Goal: Information Seeking & Learning: Find specific page/section

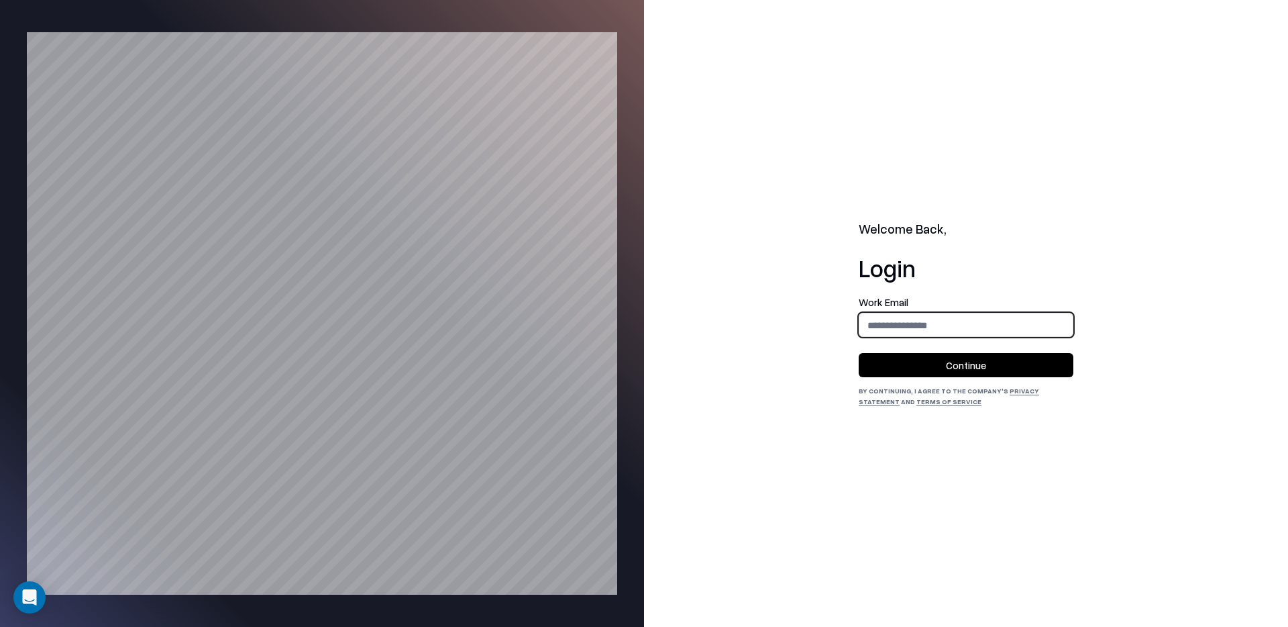
click at [975, 329] on input "email" at bounding box center [965, 325] width 213 height 25
type input "**********"
click at [975, 357] on button "Continue" at bounding box center [966, 365] width 215 height 24
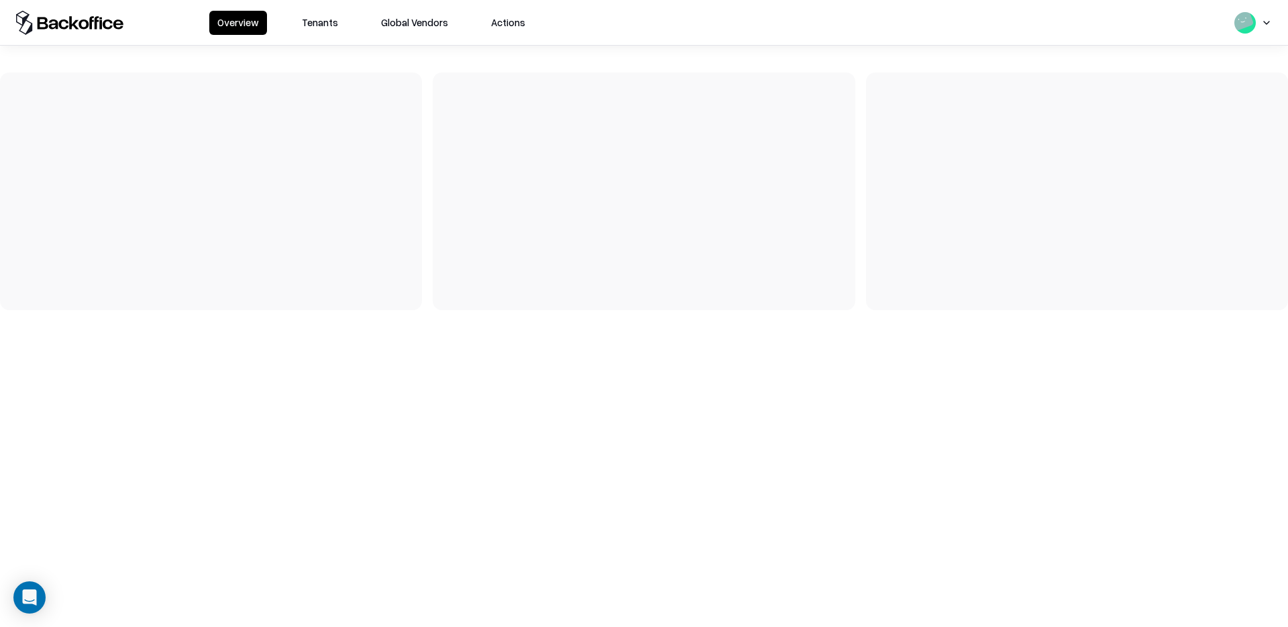
click at [315, 36] on div "Overview Tenants Global Vendors Actions" at bounding box center [644, 22] width 1288 height 45
click at [314, 30] on button "Tenants" at bounding box center [320, 23] width 52 height 24
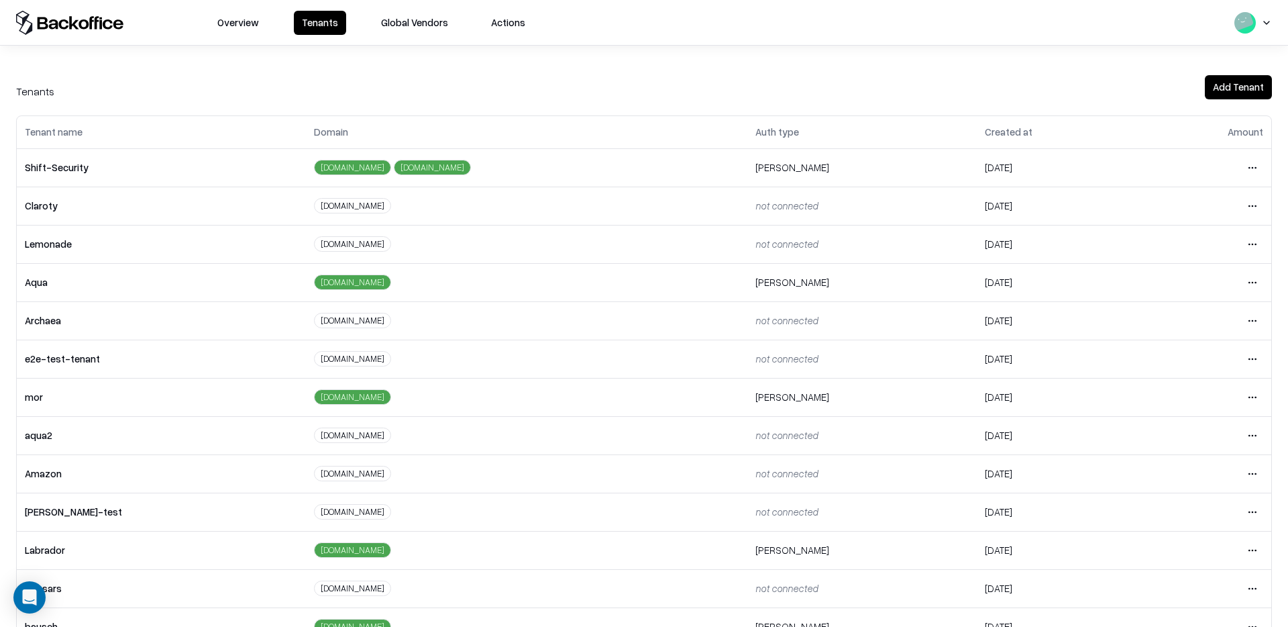
scroll to position [73, 0]
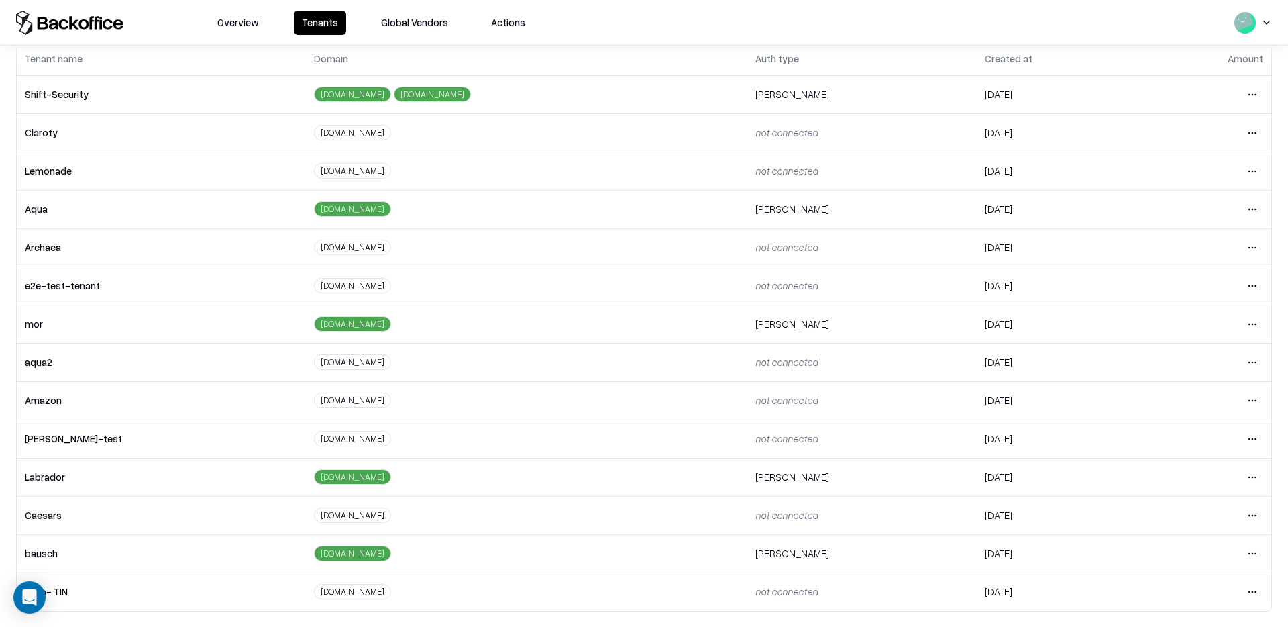
click at [1254, 556] on html "Overview Tenants Global Vendors Actions Tenants Add Tenant Tenant name Domain A…" at bounding box center [644, 313] width 1288 height 627
click at [1183, 488] on div "Login to tenant" at bounding box center [1196, 495] width 145 height 27
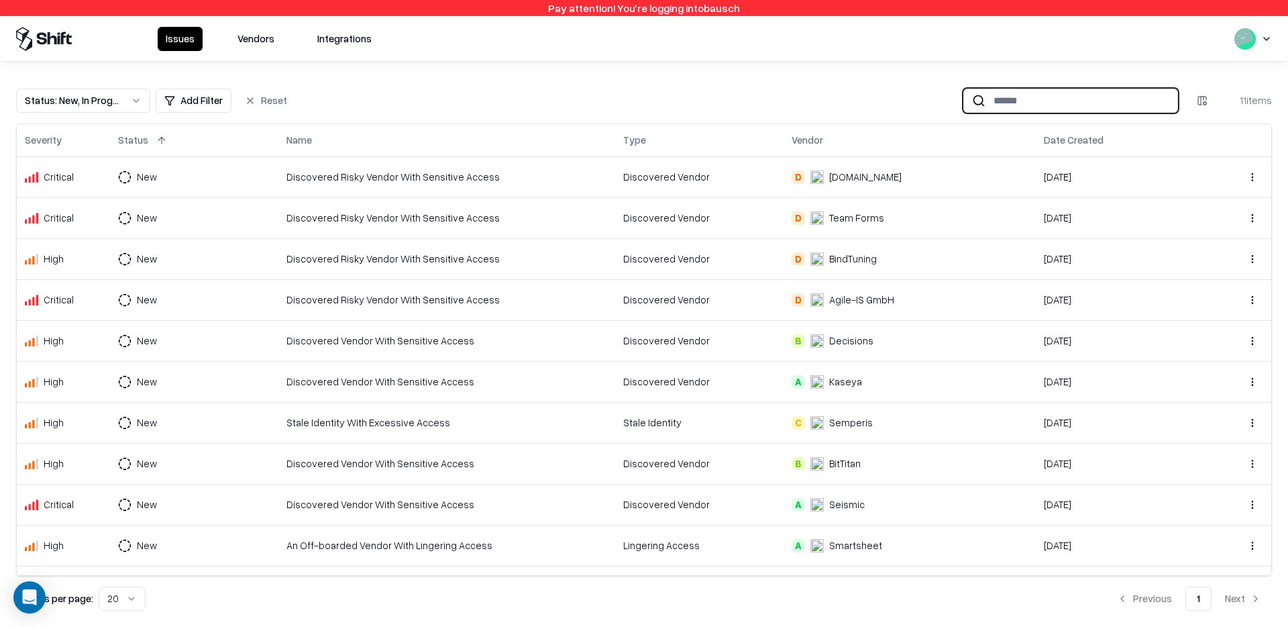
click at [1041, 97] on input at bounding box center [1082, 100] width 192 height 25
paste input "**********"
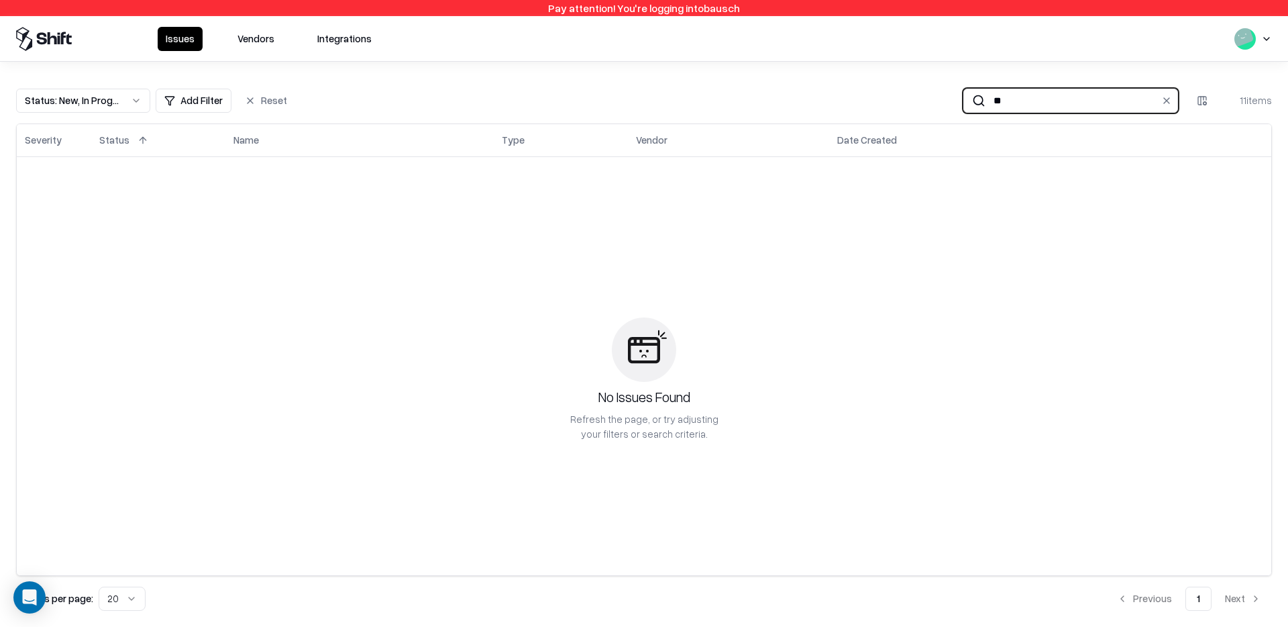
type input "*"
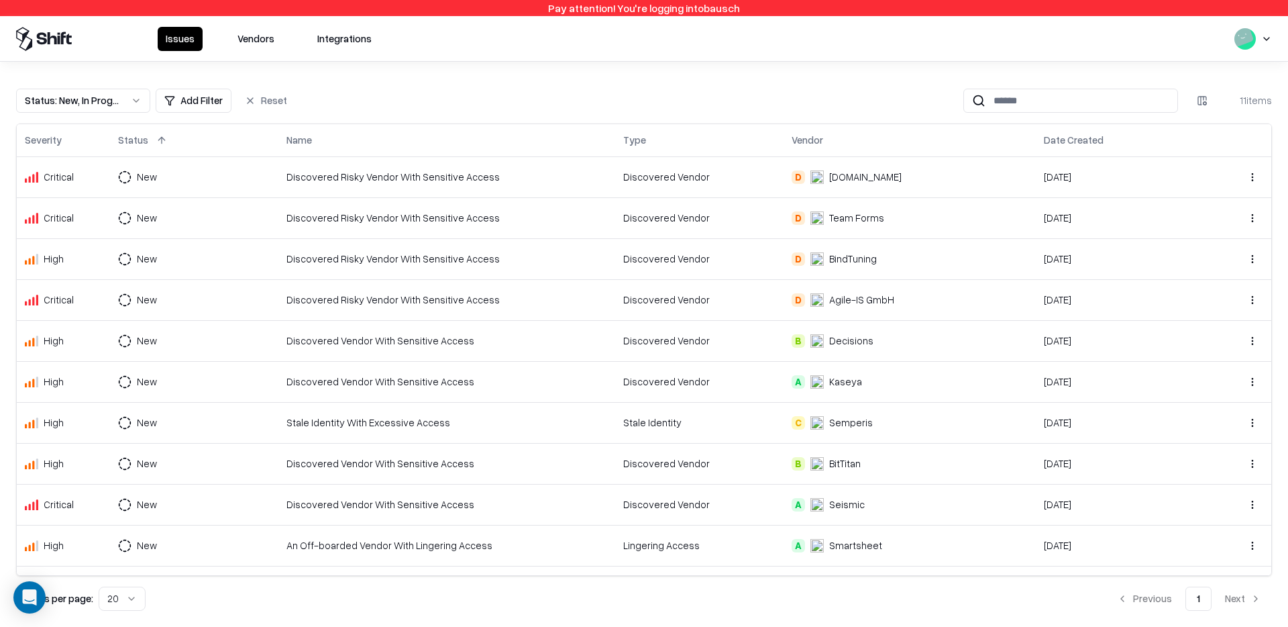
click at [113, 38] on div "Issues Vendors Integrations" at bounding box center [198, 39] width 364 height 24
click at [1041, 103] on input at bounding box center [1082, 100] width 192 height 25
paste input "**********"
type input "**********"
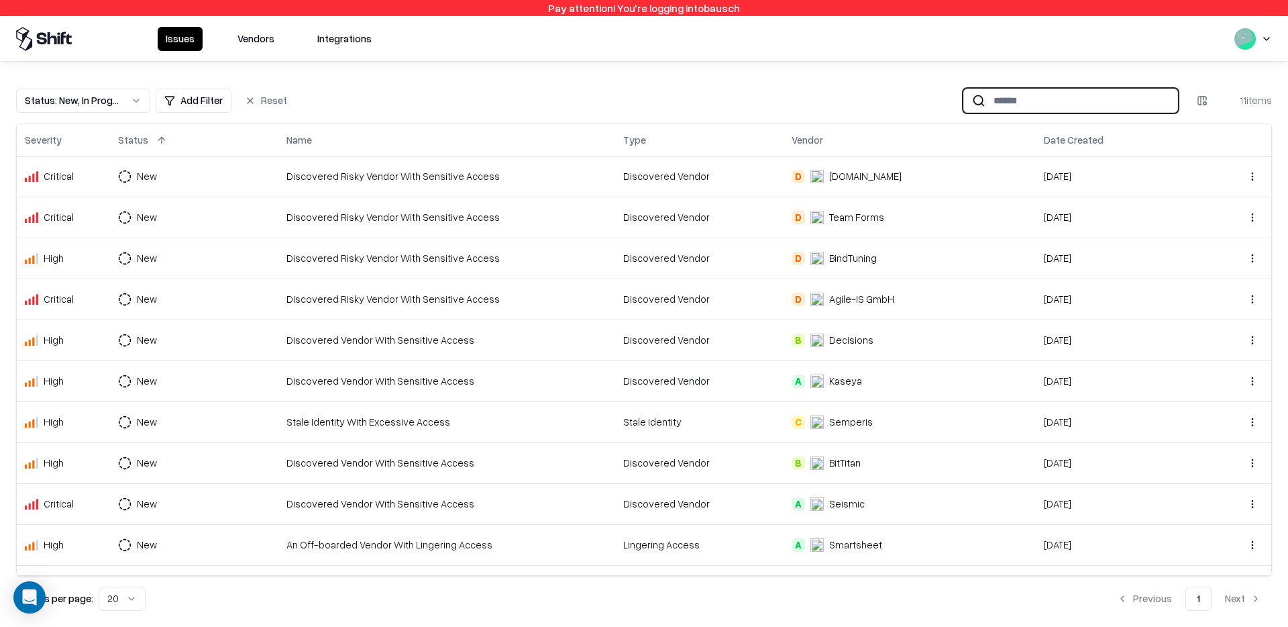
click at [1060, 103] on input at bounding box center [1082, 100] width 192 height 25
paste input "*********"
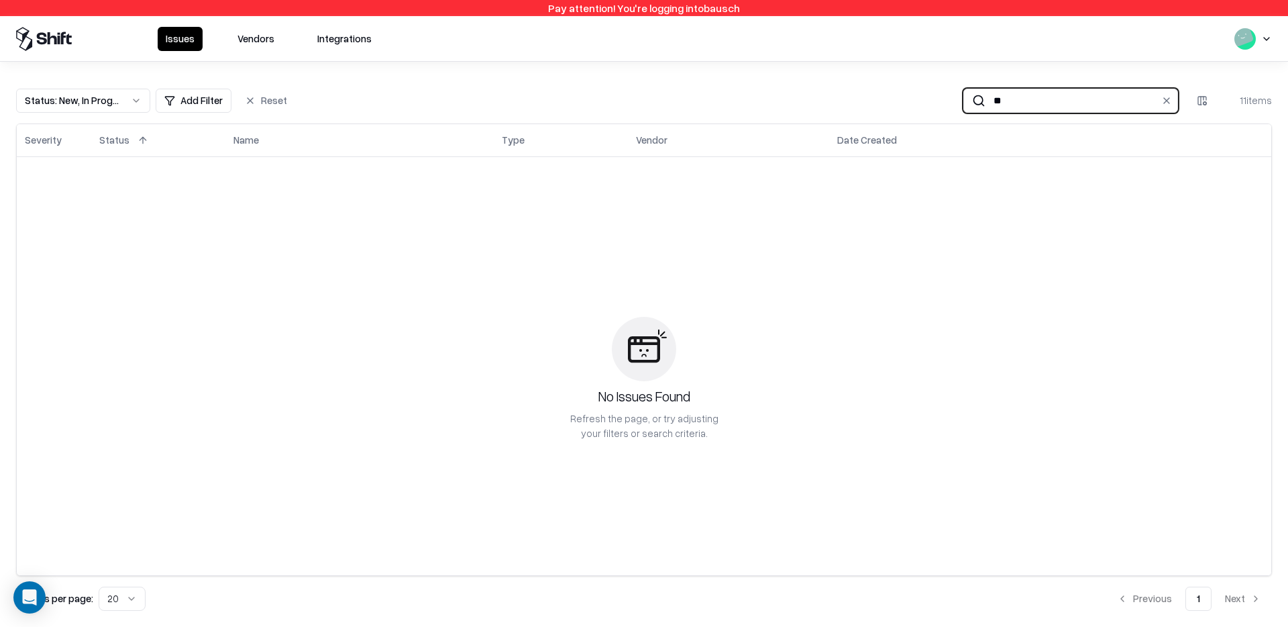
type input "*"
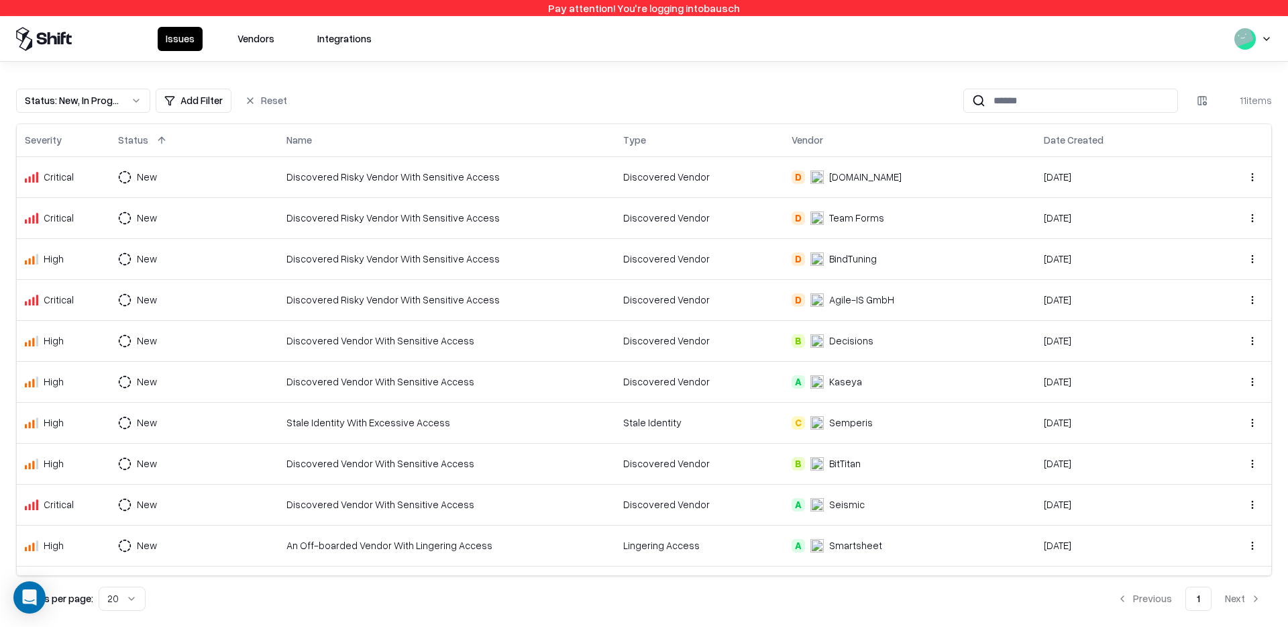
click at [260, 32] on button "Vendors" at bounding box center [255, 39] width 53 height 24
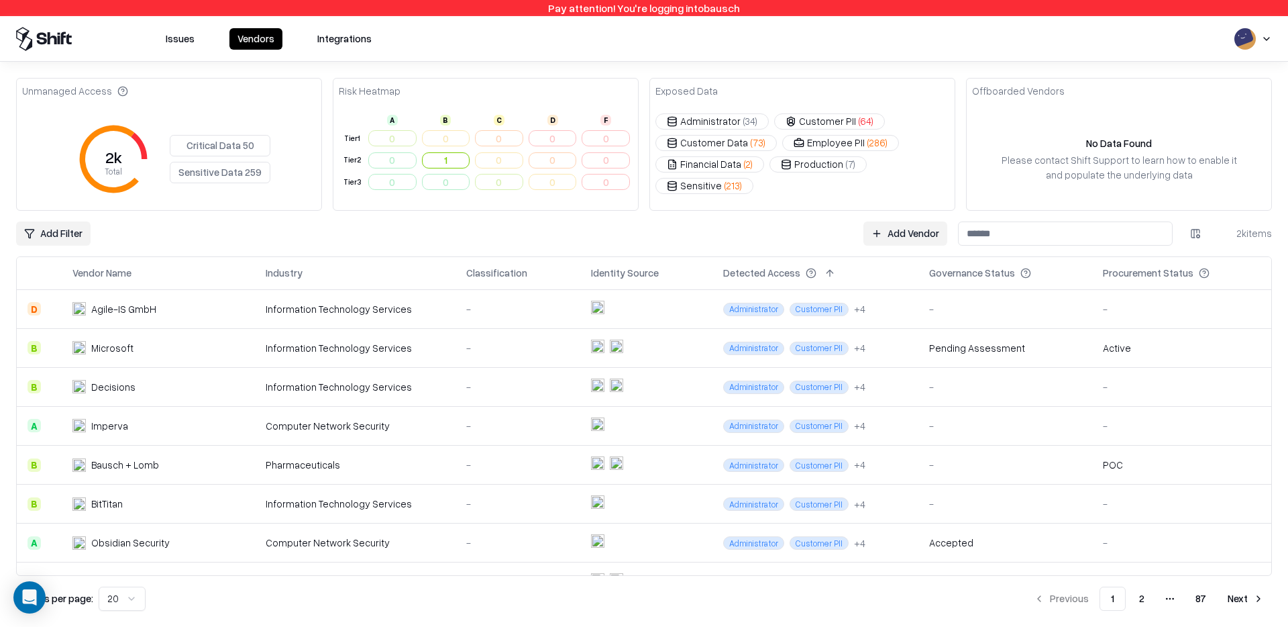
click at [1043, 233] on input at bounding box center [1065, 233] width 215 height 24
paste input "**********"
type input "**********"
paste input "**********"
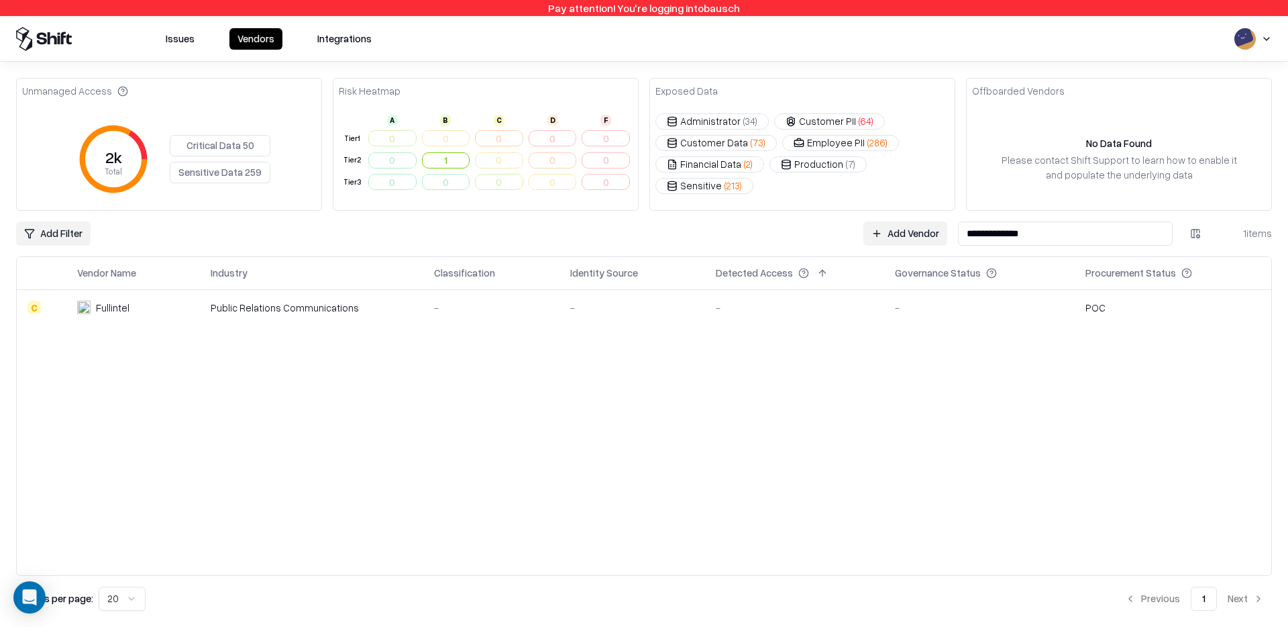
type input "**********"
click at [76, 306] on td "Fullintel" at bounding box center [133, 307] width 134 height 36
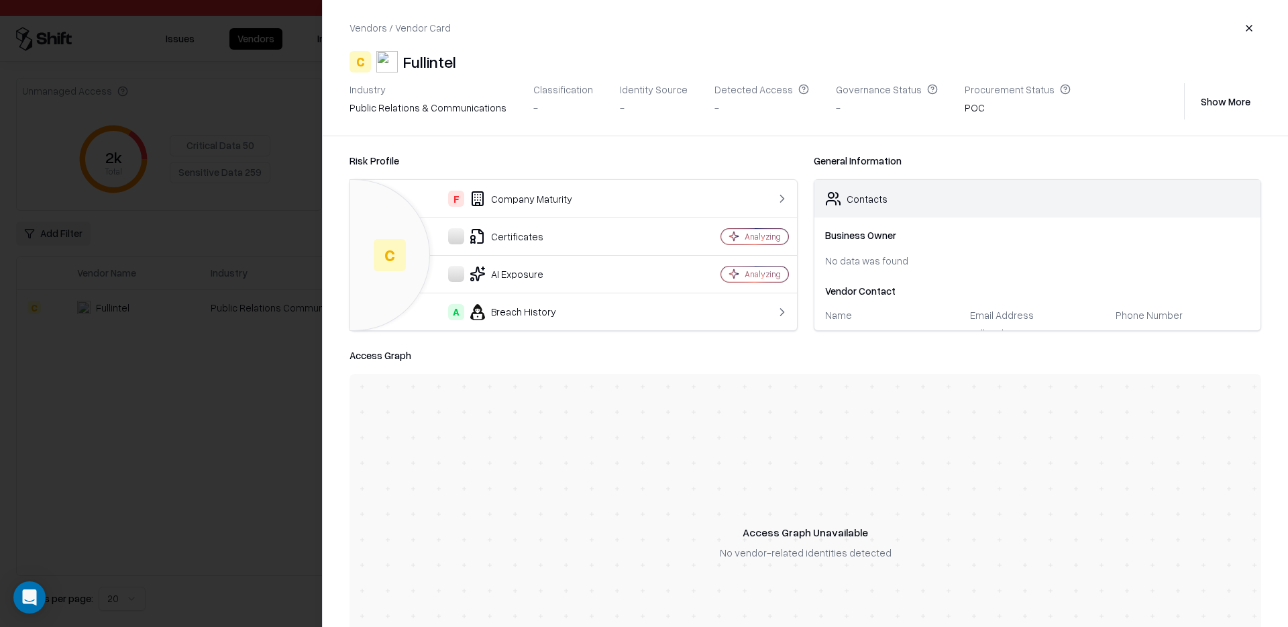
click at [273, 251] on div at bounding box center [644, 313] width 1288 height 627
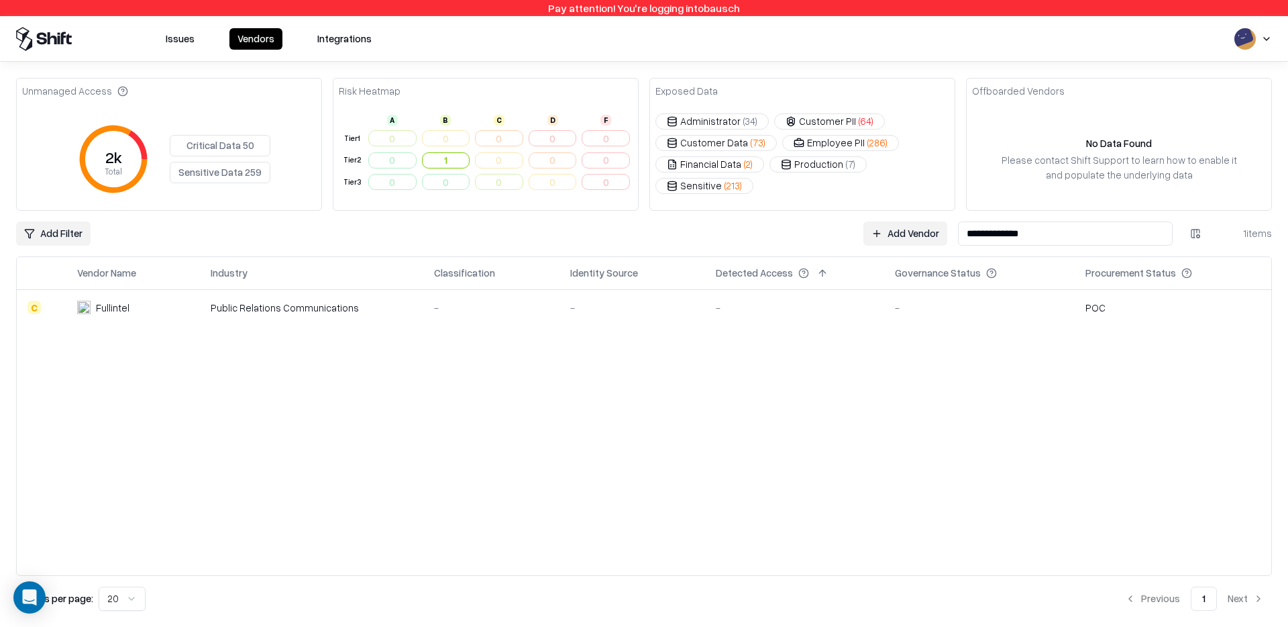
click at [1047, 231] on input "**********" at bounding box center [1065, 233] width 215 height 24
click at [1046, 231] on input "**********" at bounding box center [1065, 233] width 215 height 24
paste input
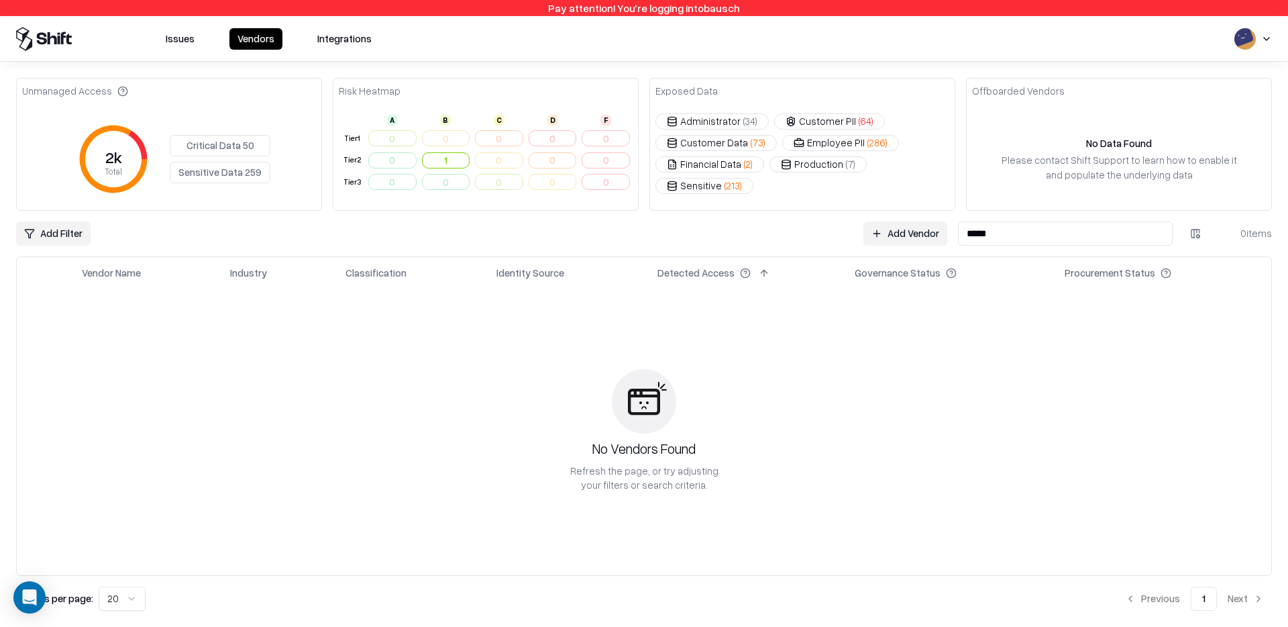
type input "*****"
click at [998, 239] on input "*****" at bounding box center [1065, 233] width 215 height 24
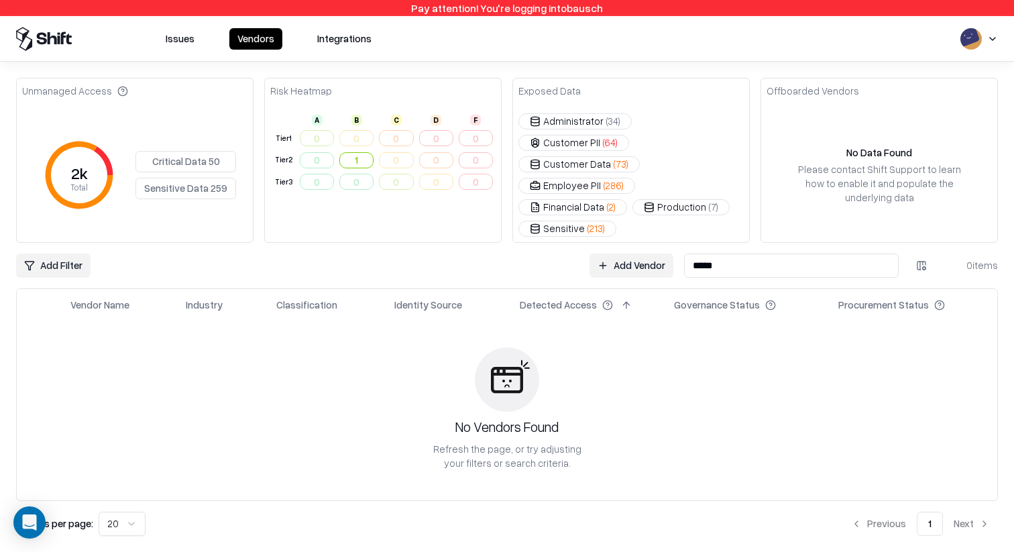
click at [226, 362] on div "No Vendors Found Refresh the page, or try adjusting your filters or search crit…" at bounding box center [507, 409] width 981 height 184
click at [712, 254] on input "*****" at bounding box center [791, 266] width 215 height 24
type input "****"
click at [712, 254] on input "****" at bounding box center [791, 266] width 215 height 24
type input "*"
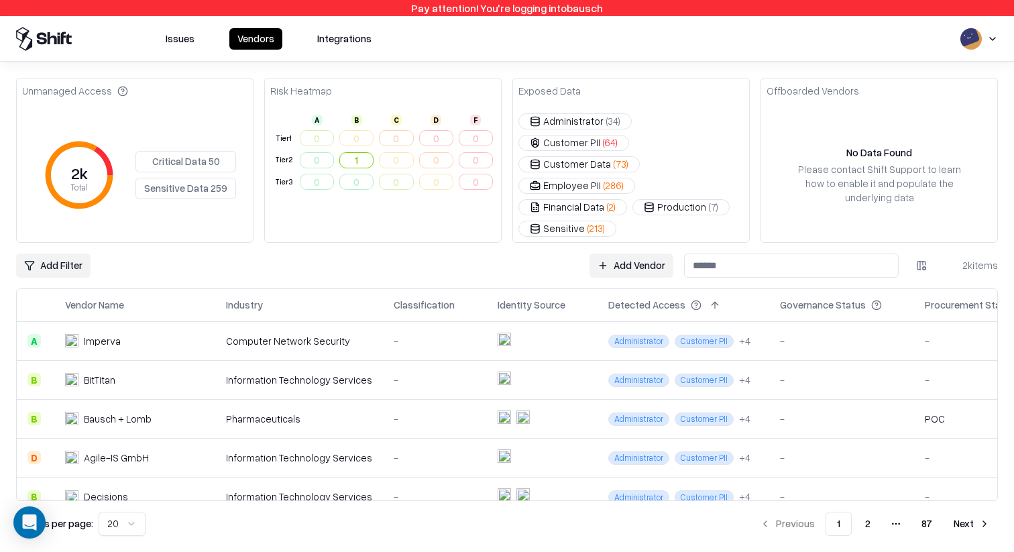
click at [788, 254] on input at bounding box center [791, 266] width 215 height 24
paste input "**********"
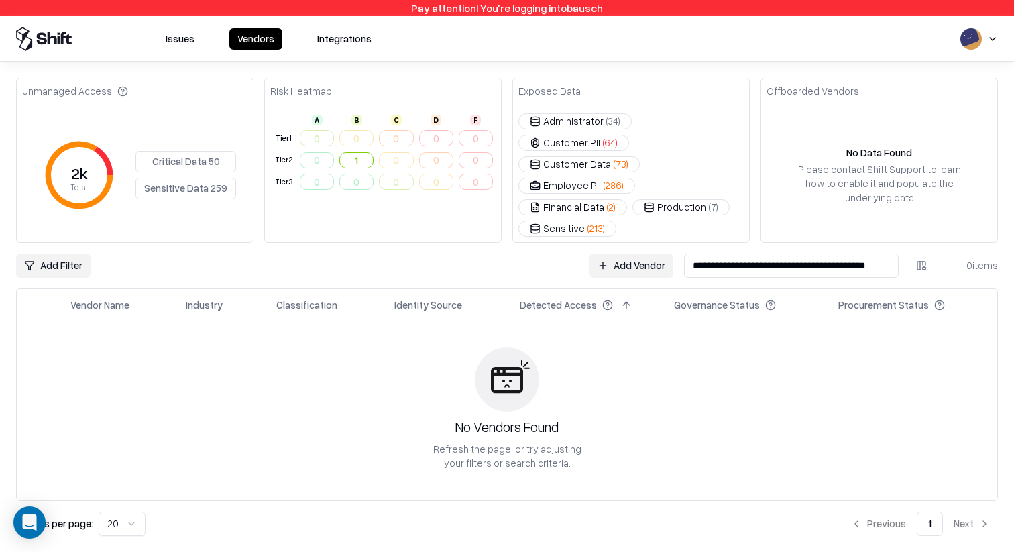
type input "**********"
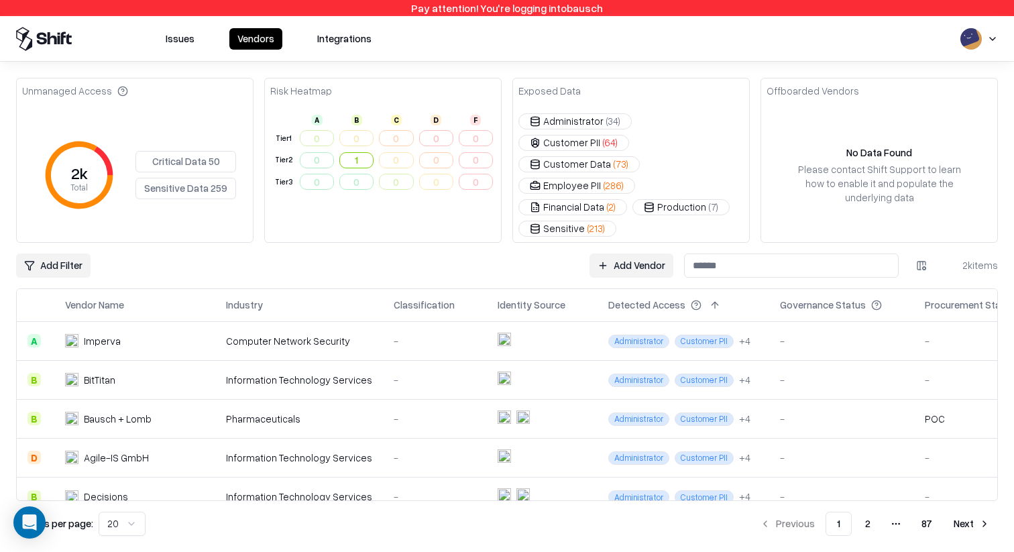
click at [735, 254] on input at bounding box center [791, 266] width 215 height 24
paste input "**********"
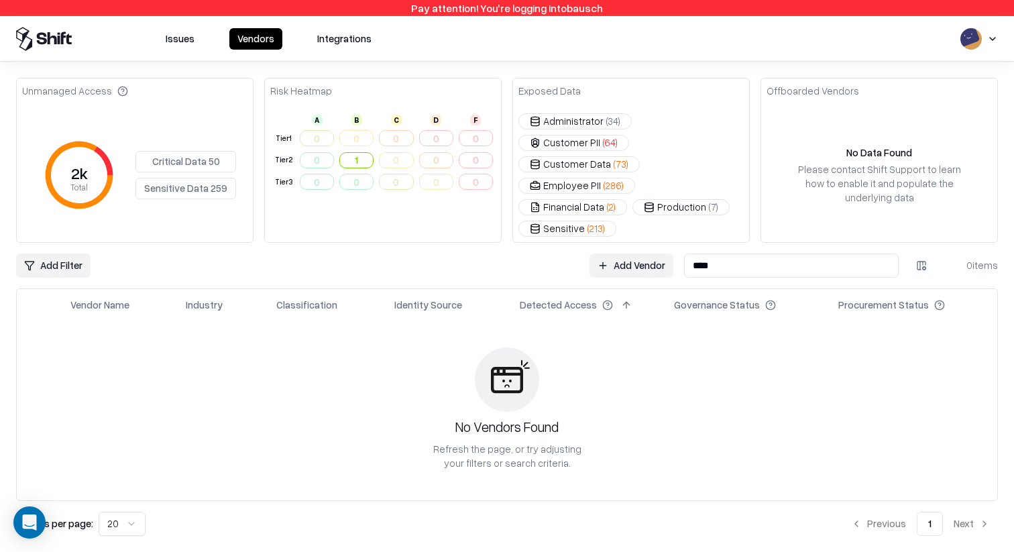
click at [648, 329] on div "No Vendors Found Refresh the page, or try adjusting your filters or search crit…" at bounding box center [507, 409] width 981 height 184
click at [754, 254] on input "****" at bounding box center [791, 266] width 215 height 24
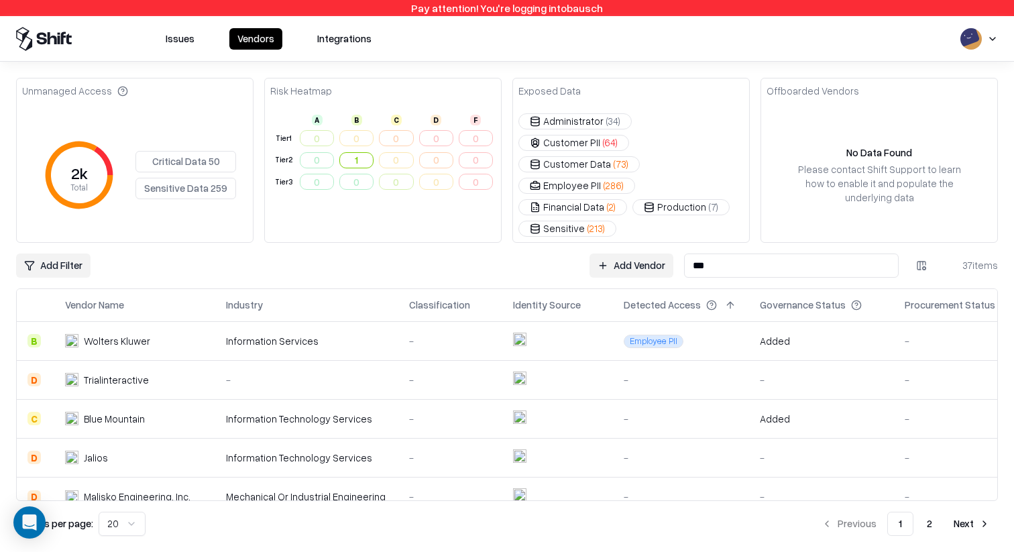
paste input "**********"
type input "**********"
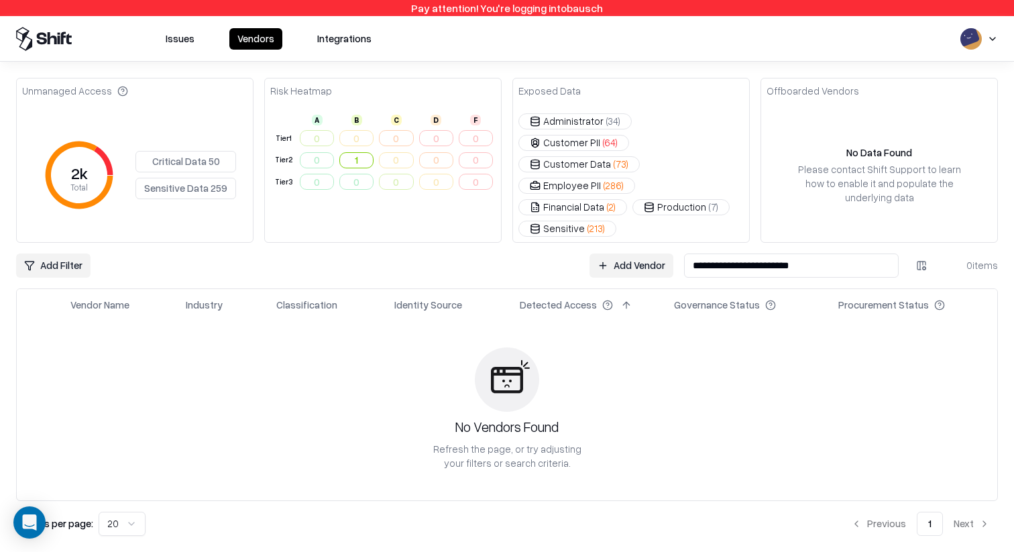
click at [193, 35] on button "Issues" at bounding box center [180, 38] width 45 height 21
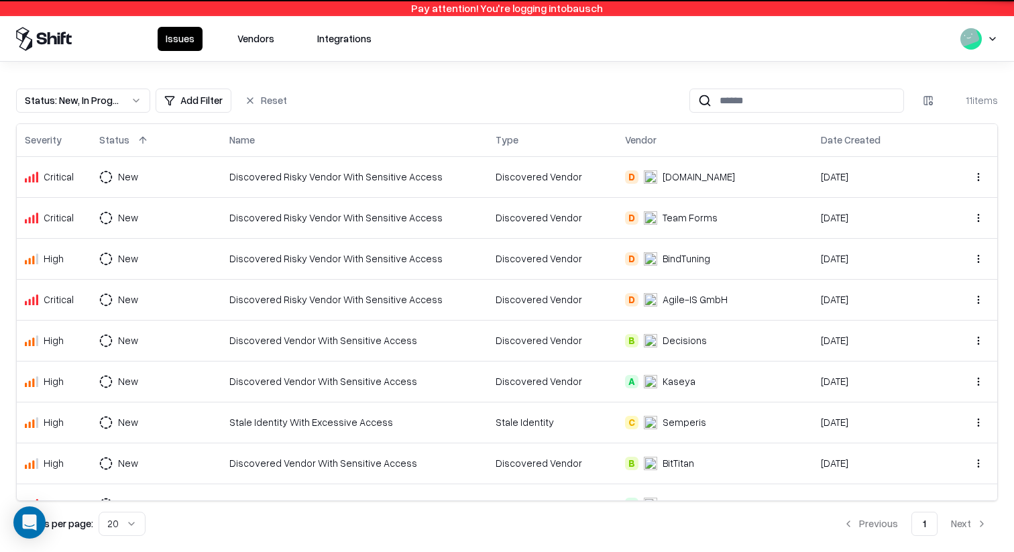
click at [231, 36] on button "Vendors" at bounding box center [255, 39] width 53 height 24
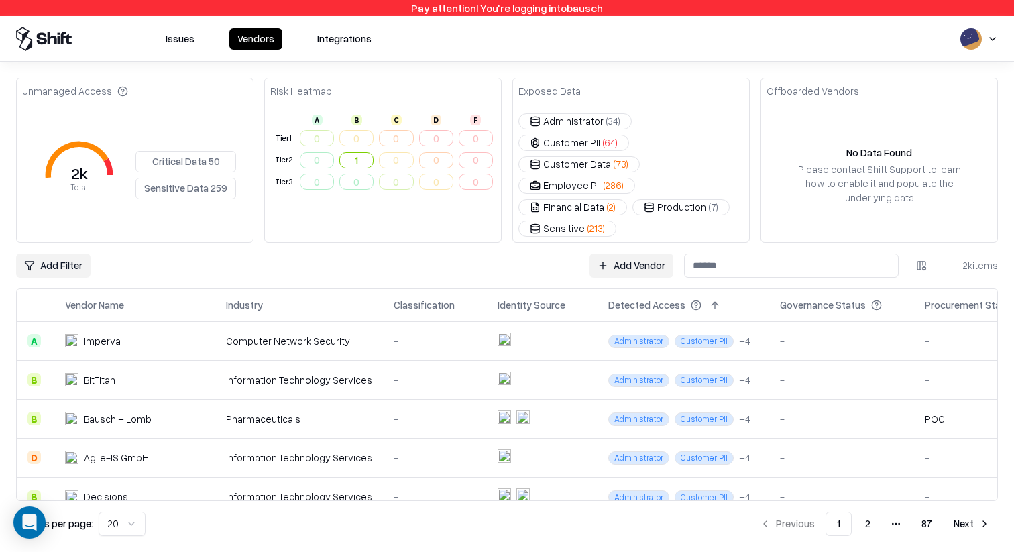
click at [773, 254] on input at bounding box center [791, 266] width 215 height 24
paste input "**********"
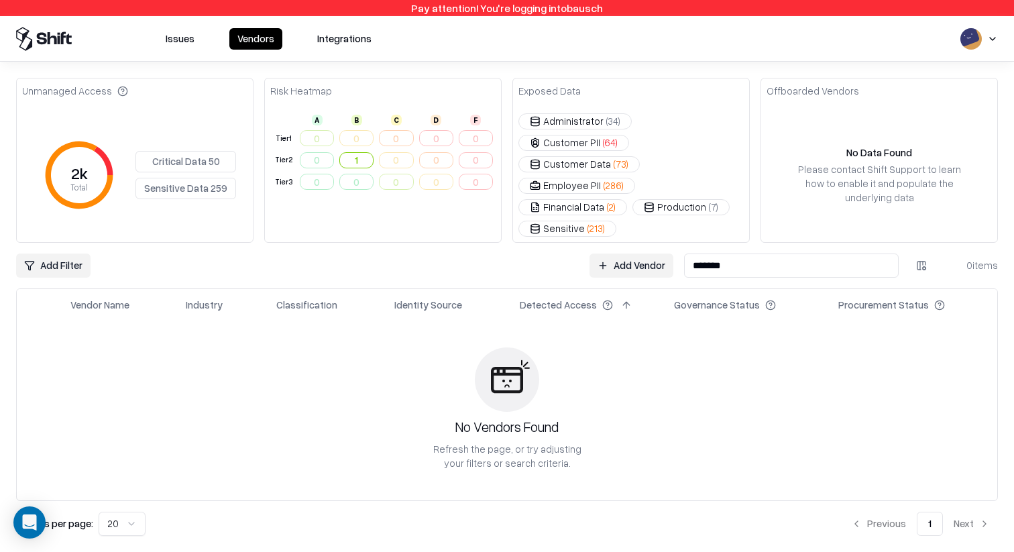
type input "******"
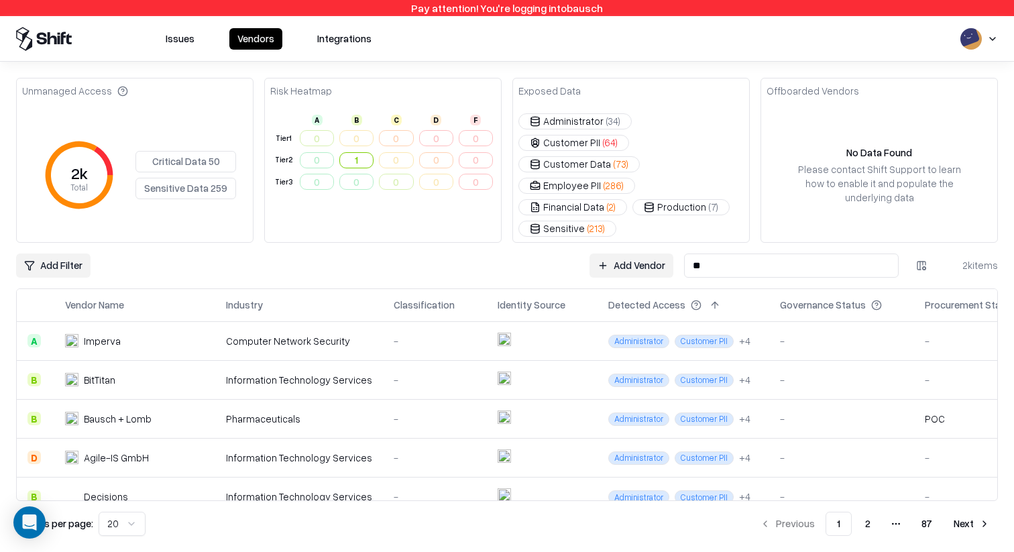
type input "*"
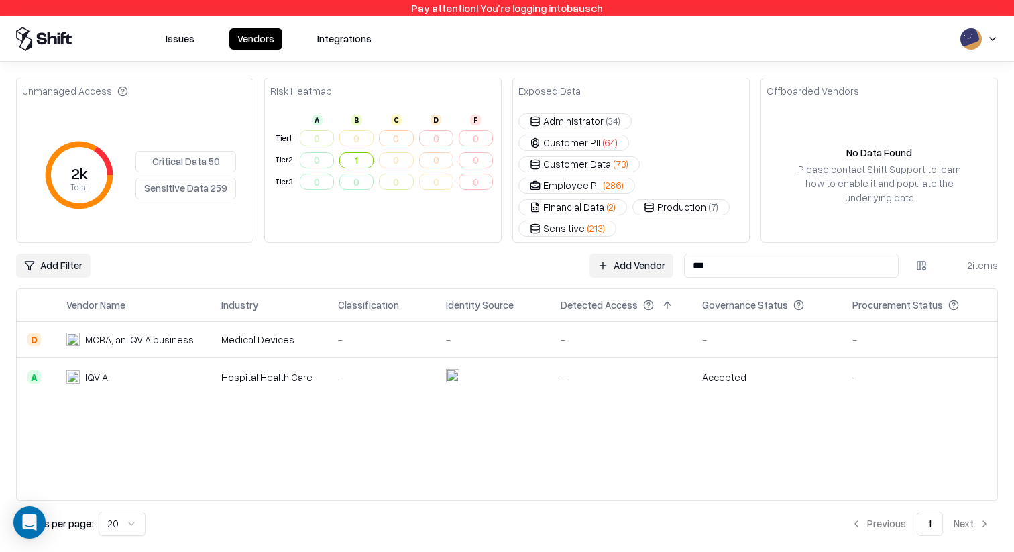
type input "***"
click at [135, 370] on div "IQVIA" at bounding box center [133, 377] width 134 height 14
click at [182, 358] on td "IQVIA" at bounding box center [133, 377] width 155 height 39
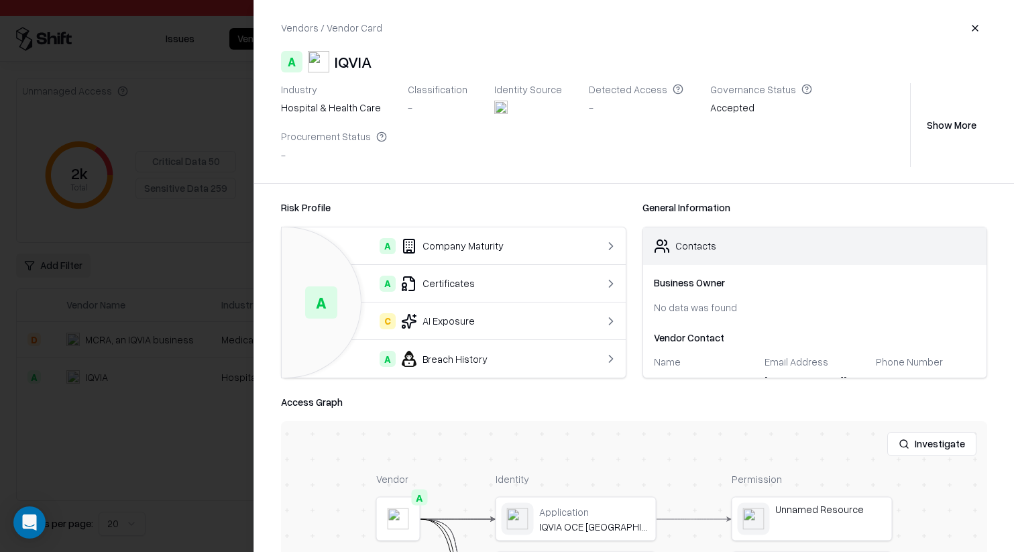
click at [716, 101] on div "Accepted" at bounding box center [761, 110] width 102 height 19
copy div "Accepted"
click at [216, 245] on div at bounding box center [507, 276] width 1014 height 552
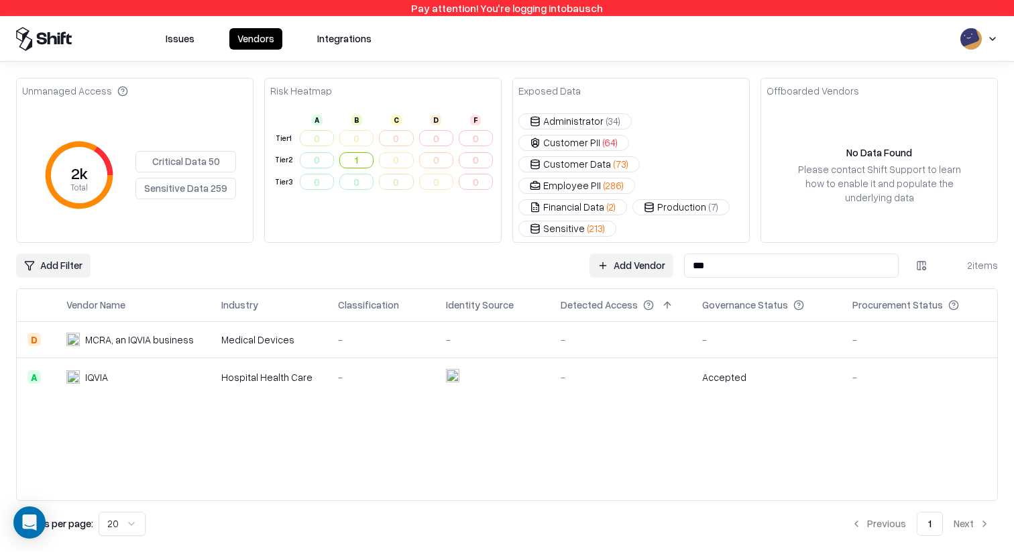
click at [741, 254] on input "***" at bounding box center [791, 266] width 215 height 24
click at [647, 370] on div "-" at bounding box center [621, 377] width 120 height 14
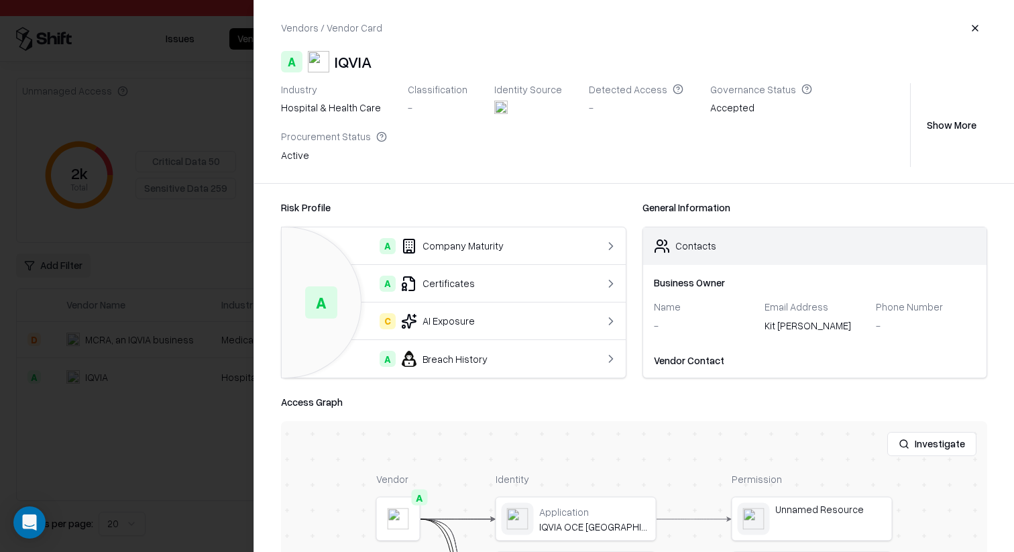
click at [209, 301] on div at bounding box center [507, 276] width 1014 height 552
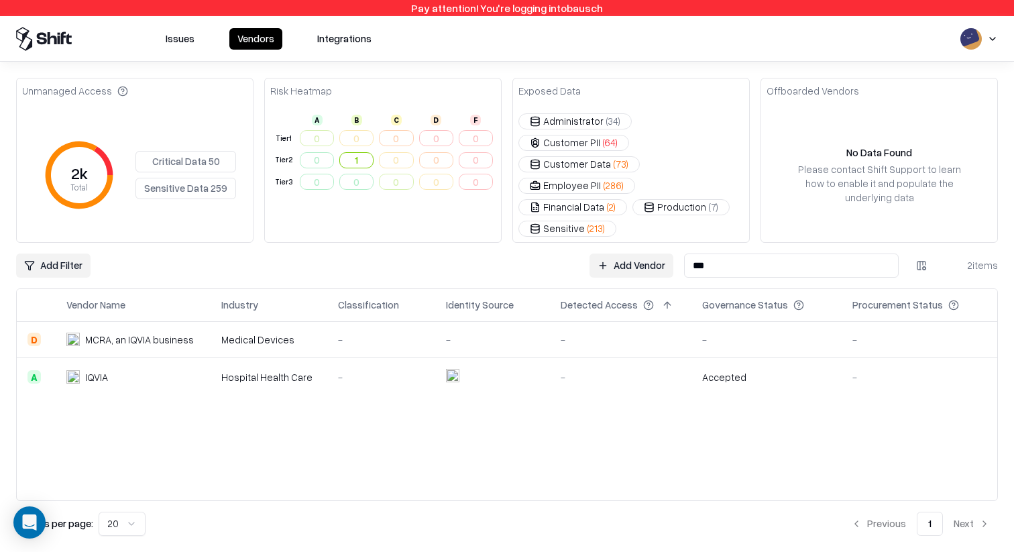
click at [149, 333] on div "MCRA, an IQVIA business" at bounding box center [139, 340] width 109 height 14
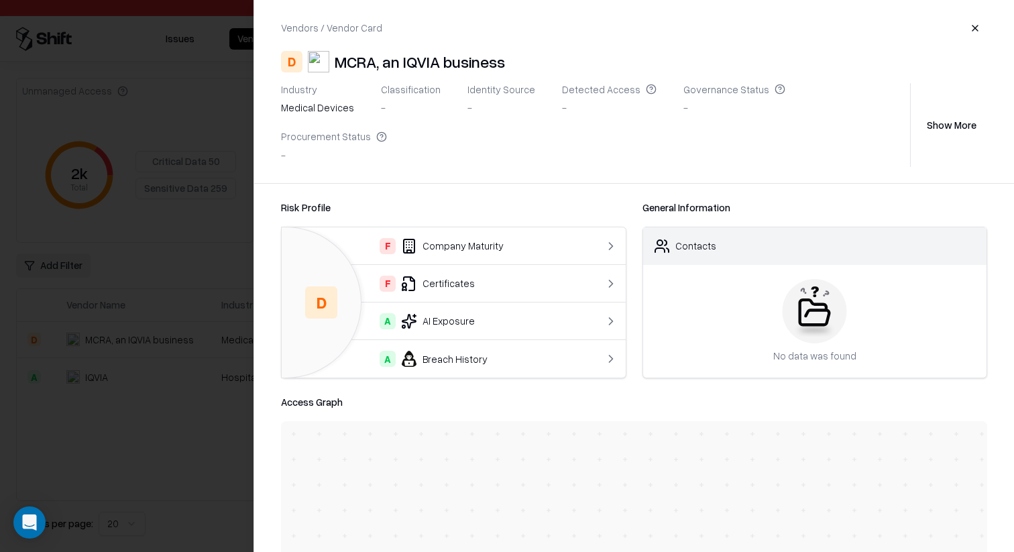
click at [354, 60] on div "MCRA, an IQVIA business" at bounding box center [420, 61] width 170 height 21
copy div "MCRA"
click at [510, 66] on div "D MCRA, an IQVIA business" at bounding box center [634, 61] width 706 height 21
copy div "MCRA, an IQVIA business"
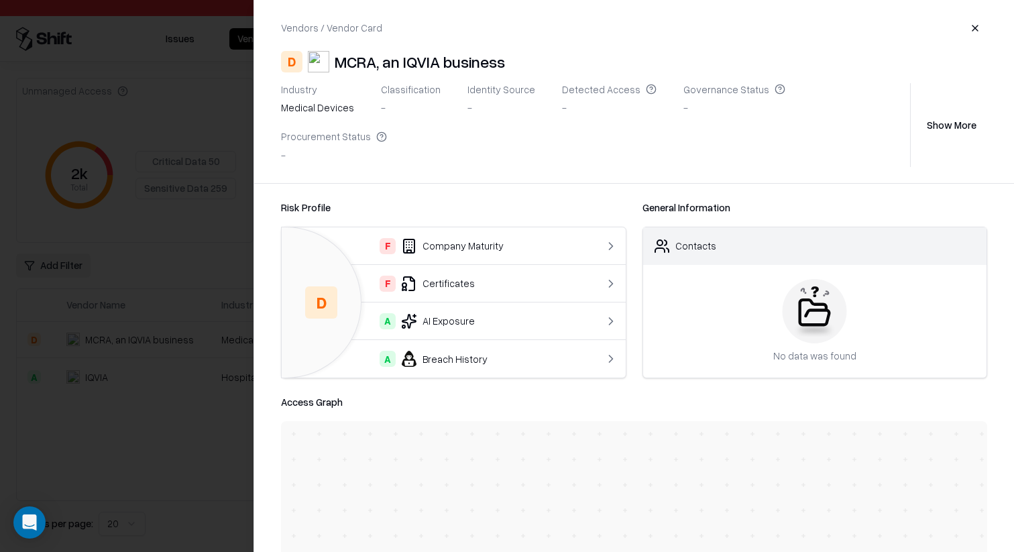
click at [498, 340] on td "A Breach History" at bounding box center [434, 359] width 305 height 38
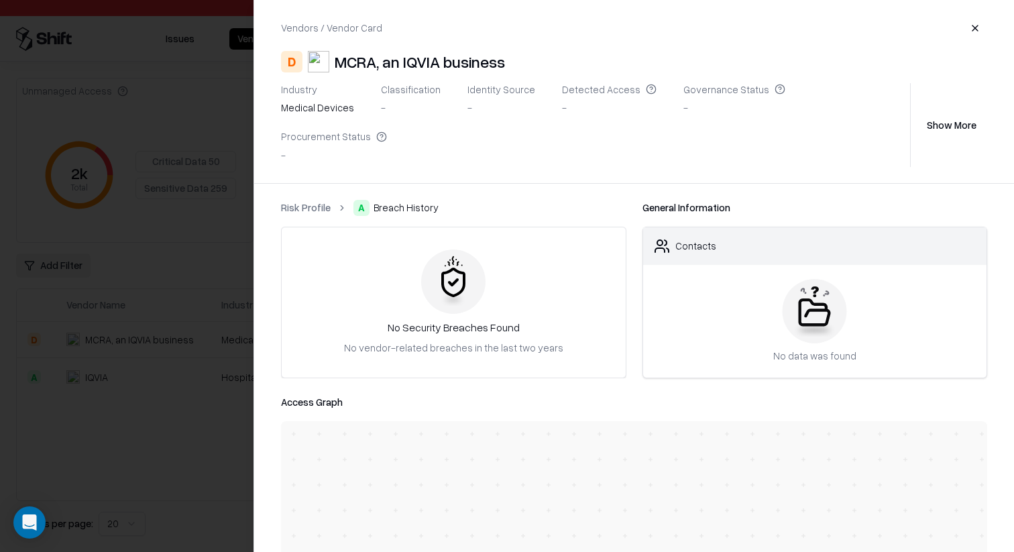
click at [304, 201] on link "Risk Profile" at bounding box center [306, 208] width 50 height 14
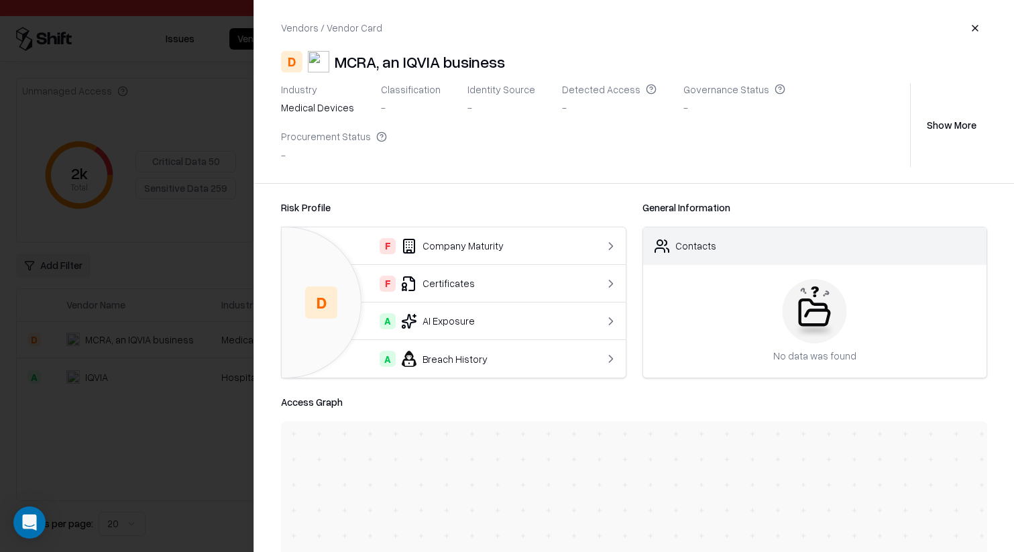
click at [457, 106] on div "Industry medical devices Classification - Identity Source - Detected Access - G…" at bounding box center [593, 125] width 624 height 84
click at [369, 62] on div "MCRA, an IQVIA business" at bounding box center [420, 61] width 170 height 21
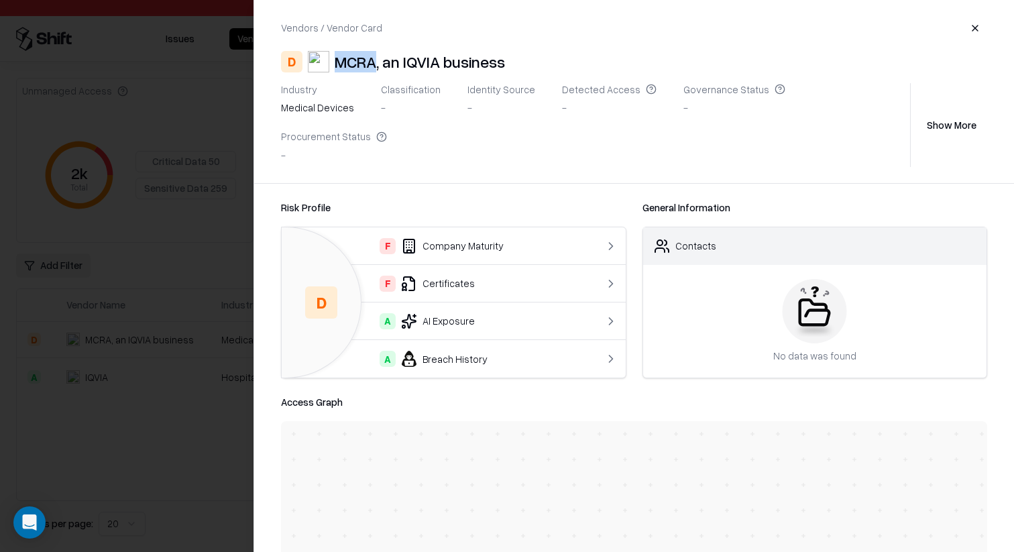
click at [369, 62] on div "MCRA, an IQVIA business" at bounding box center [420, 61] width 170 height 21
click at [389, 62] on div "MCRA, an IQVIA business" at bounding box center [420, 61] width 170 height 21
drag, startPoint x: 389, startPoint y: 62, endPoint x: 464, endPoint y: 61, distance: 75.2
click at [464, 62] on div "MCRA, an IQVIA business" at bounding box center [420, 61] width 170 height 21
copy div "an IQVIA business"
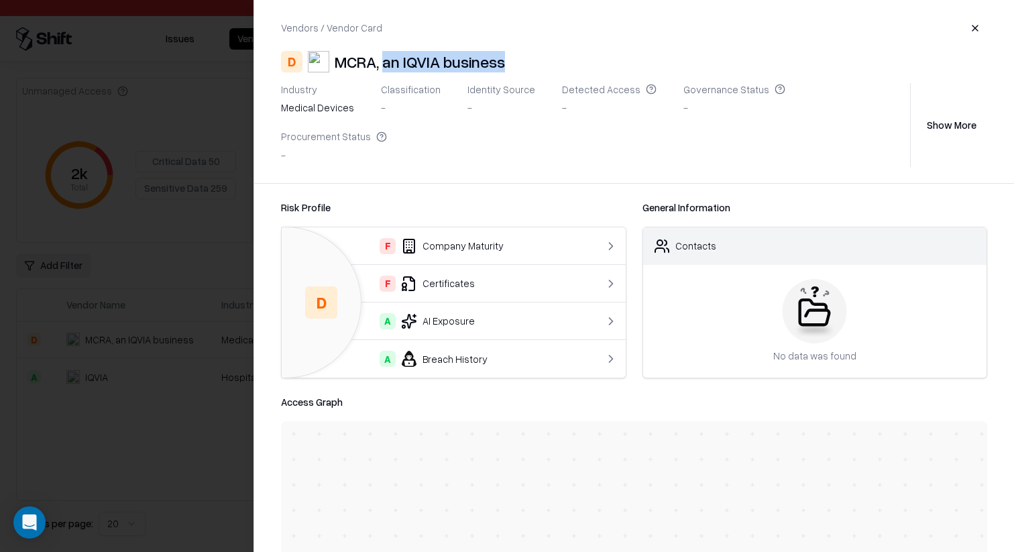
click at [431, 59] on div "MCRA, an IQVIA business" at bounding box center [420, 61] width 170 height 21
click at [362, 65] on div "MCRA, an IQVIA business" at bounding box center [420, 61] width 170 height 21
copy div "MCRA"
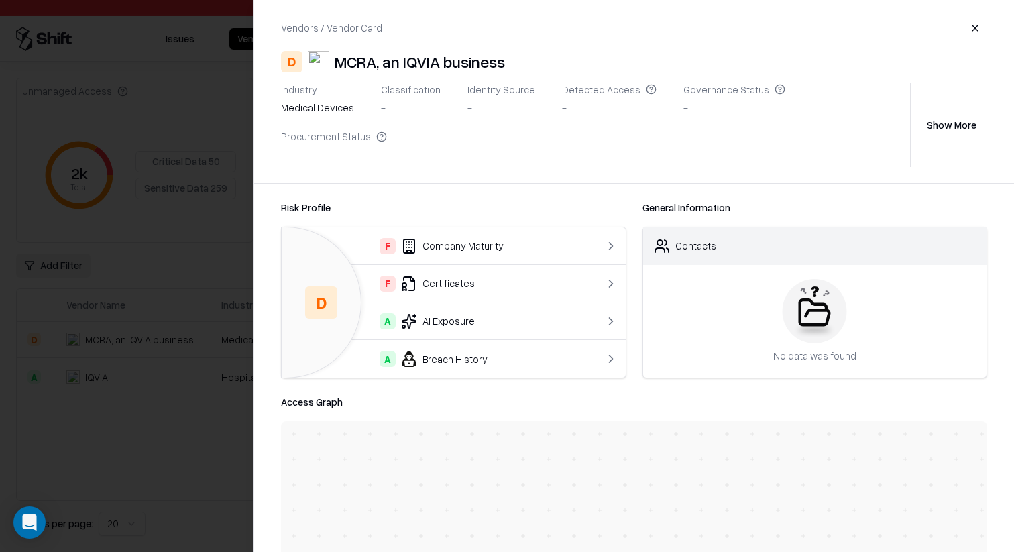
click at [389, 60] on div "MCRA, an IQVIA business" at bounding box center [420, 61] width 170 height 21
drag, startPoint x: 389, startPoint y: 60, endPoint x: 458, endPoint y: 60, distance: 69.1
click at [458, 60] on div "MCRA, an IQVIA business" at bounding box center [420, 61] width 170 height 21
copy div "an IQVIA business"
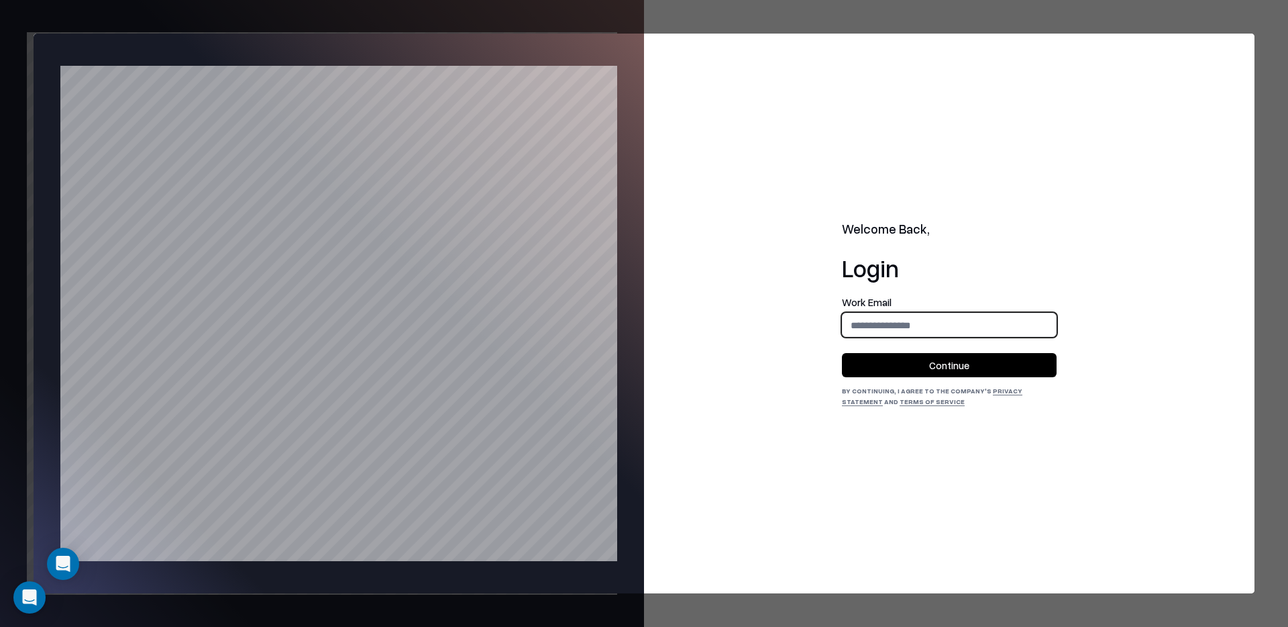
click at [904, 328] on input "email" at bounding box center [949, 325] width 213 height 25
type input "**********"
click at [908, 357] on button "Continue" at bounding box center [949, 365] width 215 height 24
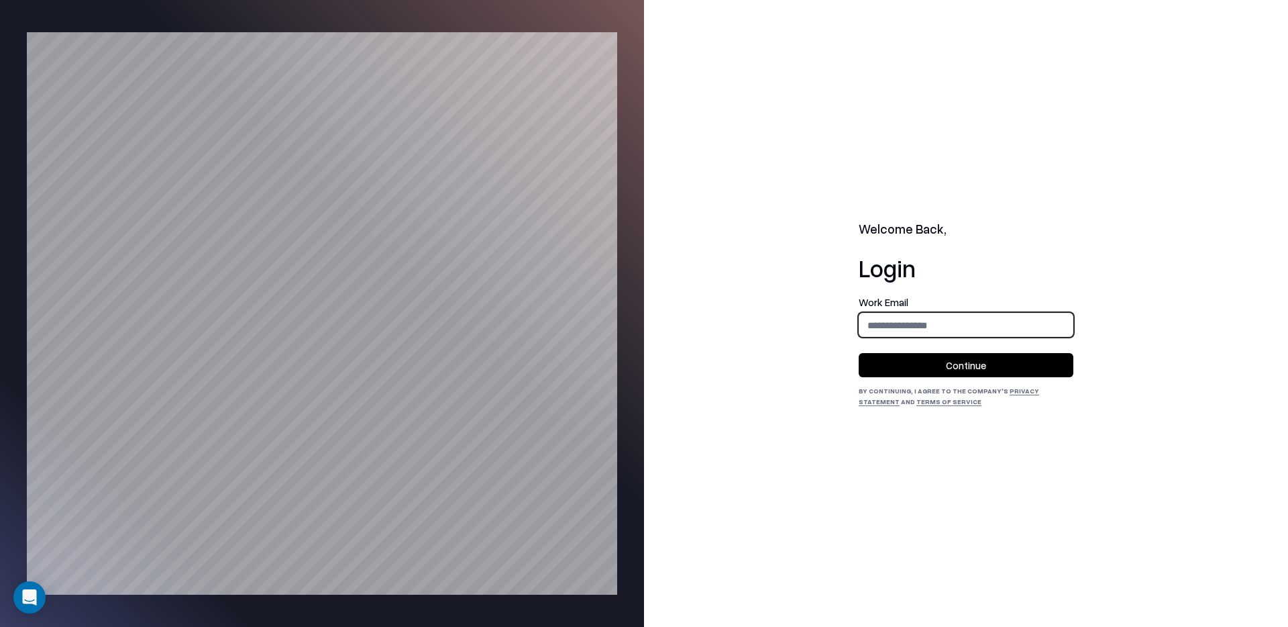
click at [938, 321] on input "email" at bounding box center [965, 325] width 213 height 25
type input "**********"
click at [915, 363] on button "Continue" at bounding box center [966, 365] width 215 height 24
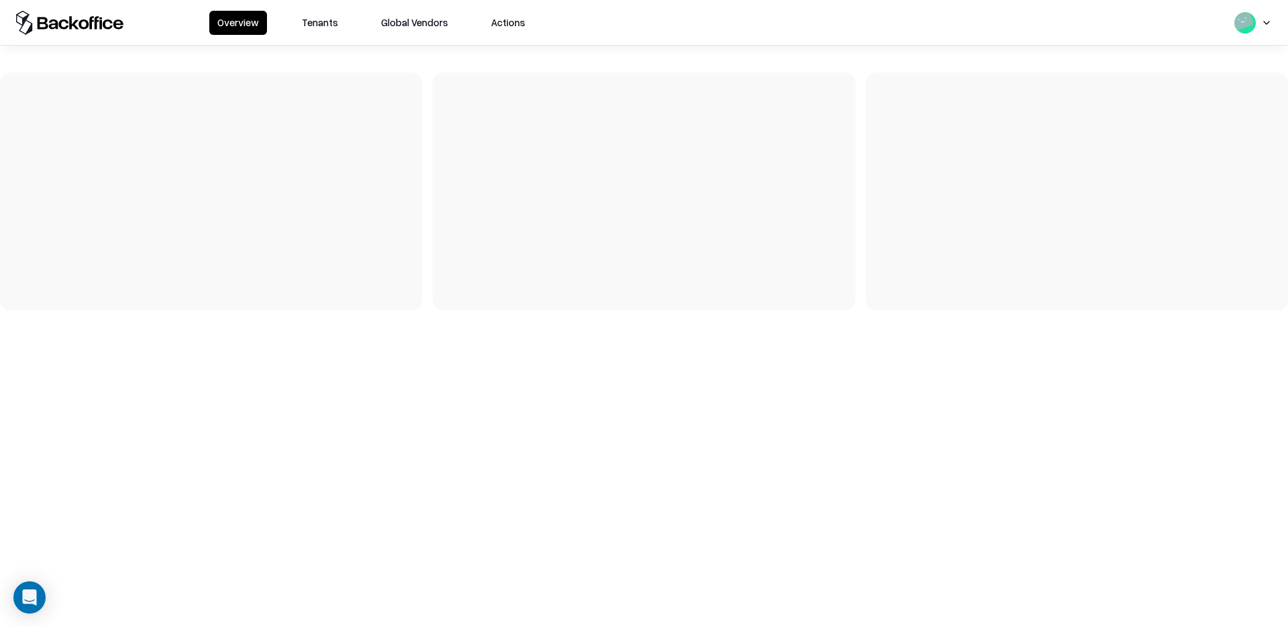
click at [337, 30] on button "Tenants" at bounding box center [320, 23] width 52 height 24
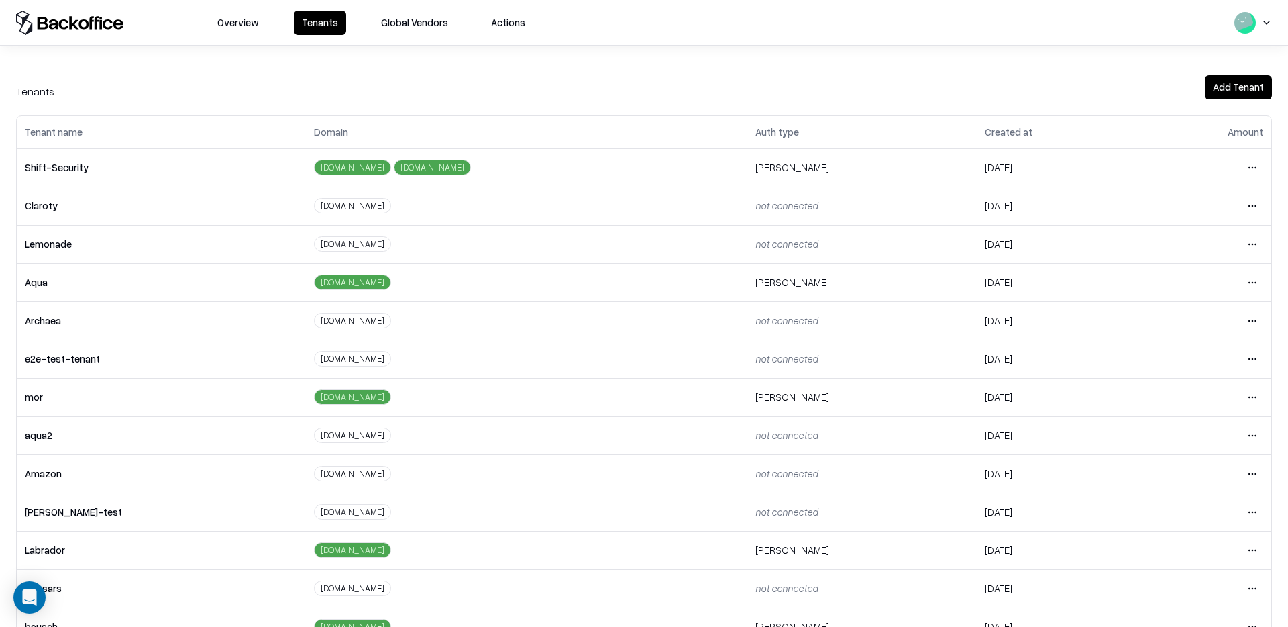
scroll to position [73, 0]
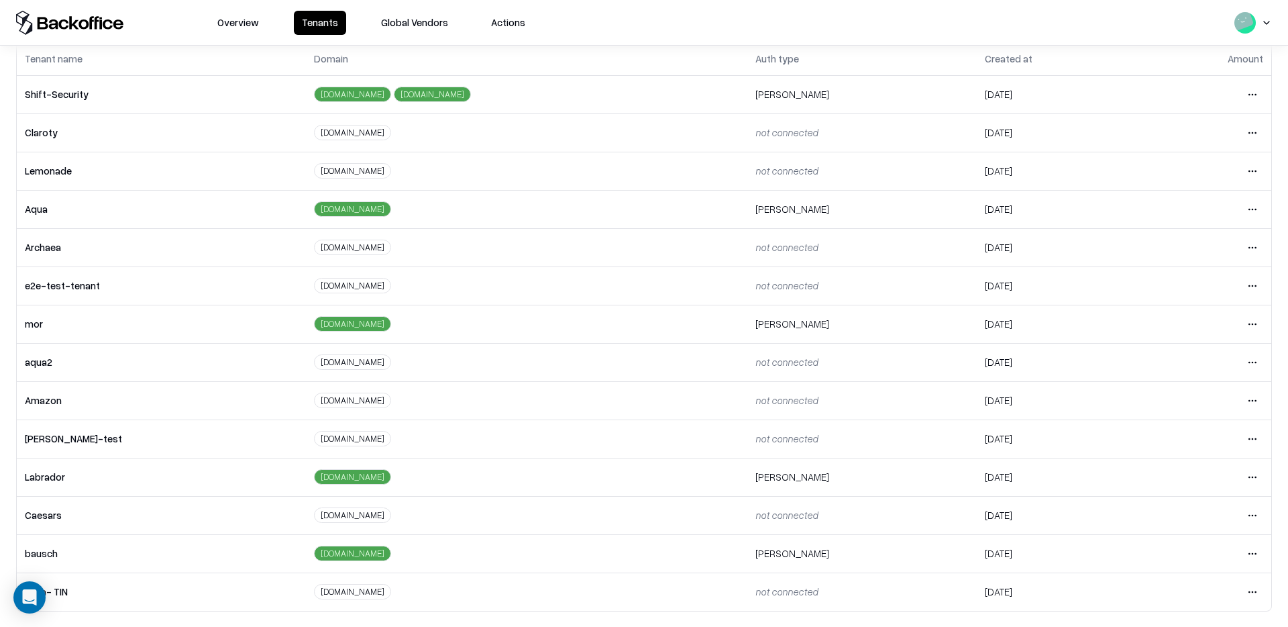
click at [1261, 551] on td "Open menu" at bounding box center [1205, 553] width 131 height 38
click at [1261, 551] on html "Overview Tenants Global Vendors Actions Tenants Add Tenant Tenant name Domain A…" at bounding box center [644, 313] width 1288 height 627
click at [1214, 501] on div "Login to tenant" at bounding box center [1196, 495] width 145 height 27
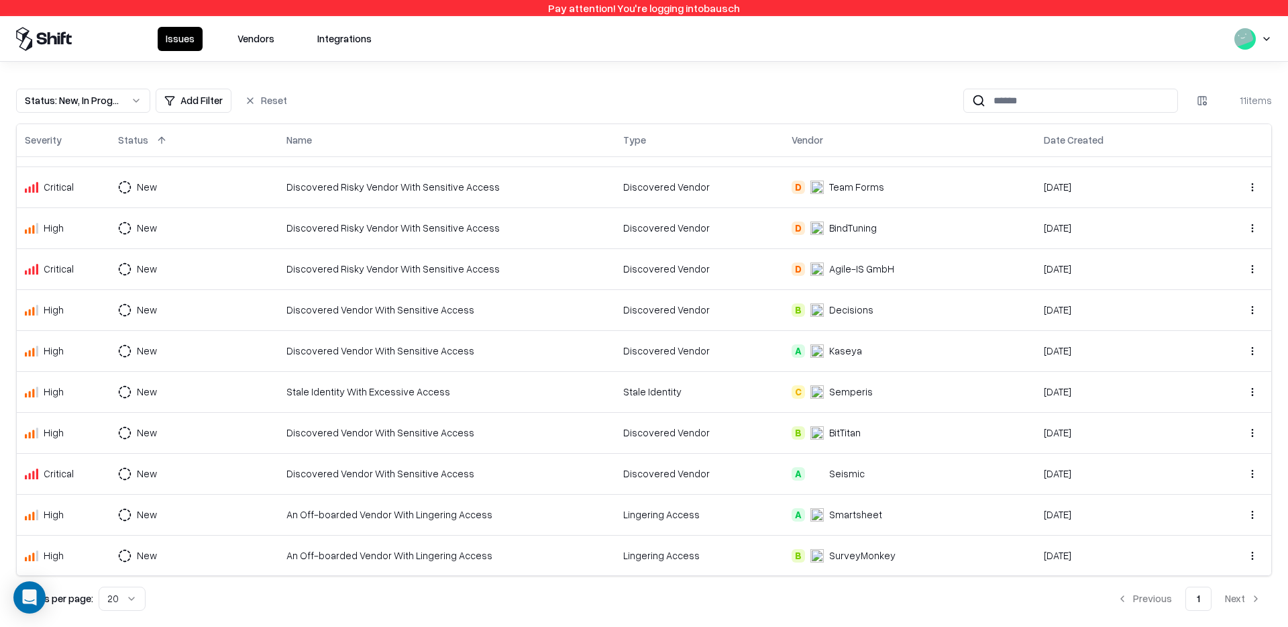
scroll to position [30, 0]
click at [243, 45] on button "Vendors" at bounding box center [255, 39] width 53 height 24
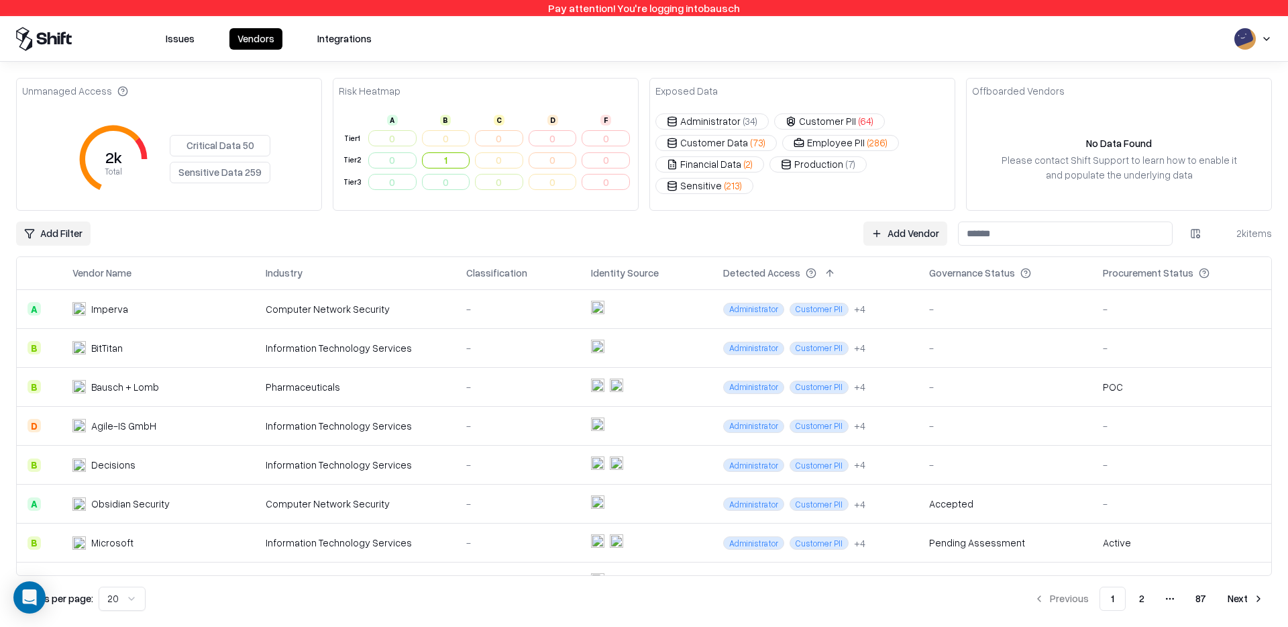
click at [190, 23] on div "Issues Vendors Integrations" at bounding box center [644, 39] width 1288 height 46
click at [189, 56] on div "Issues Vendors Integrations" at bounding box center [644, 39] width 1288 height 46
click at [189, 40] on button "Issues" at bounding box center [180, 38] width 45 height 21
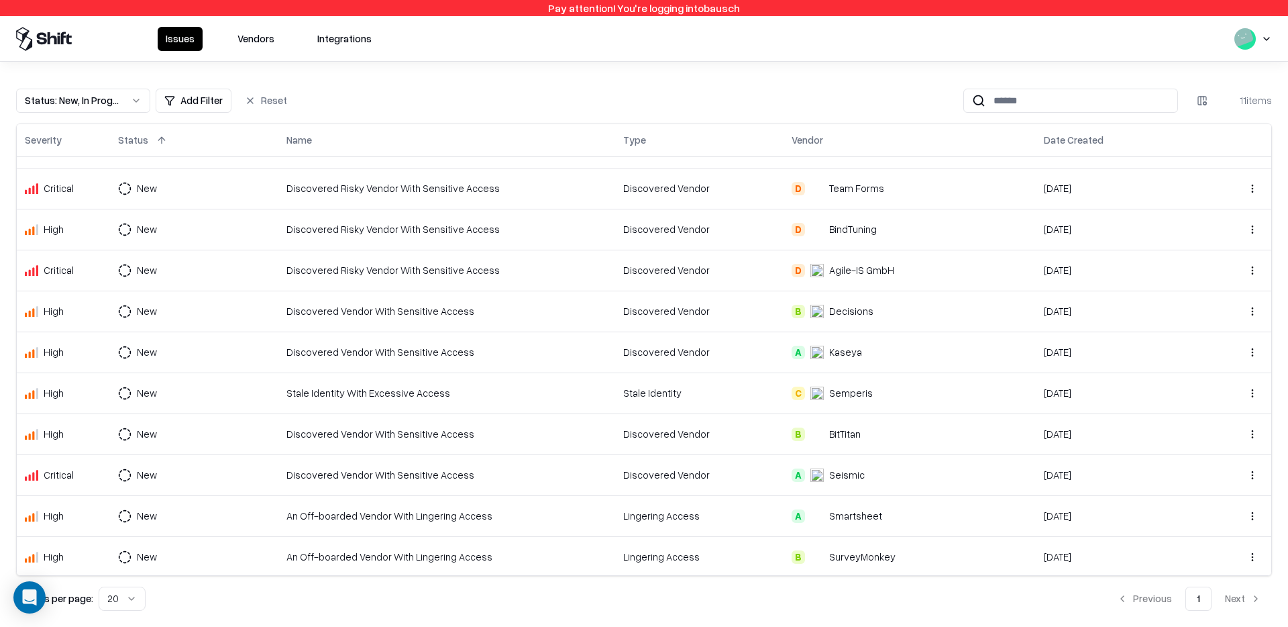
scroll to position [31, 0]
click at [942, 548] on div "B SurveyMonkey" at bounding box center [910, 555] width 236 height 14
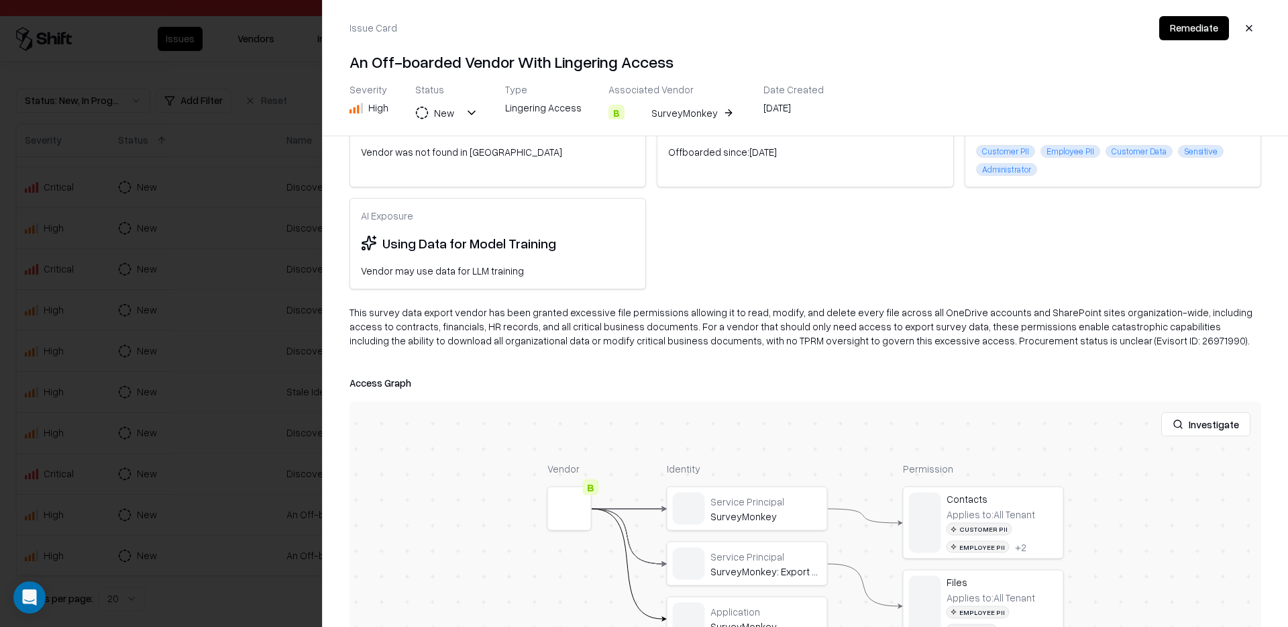
scroll to position [158, 0]
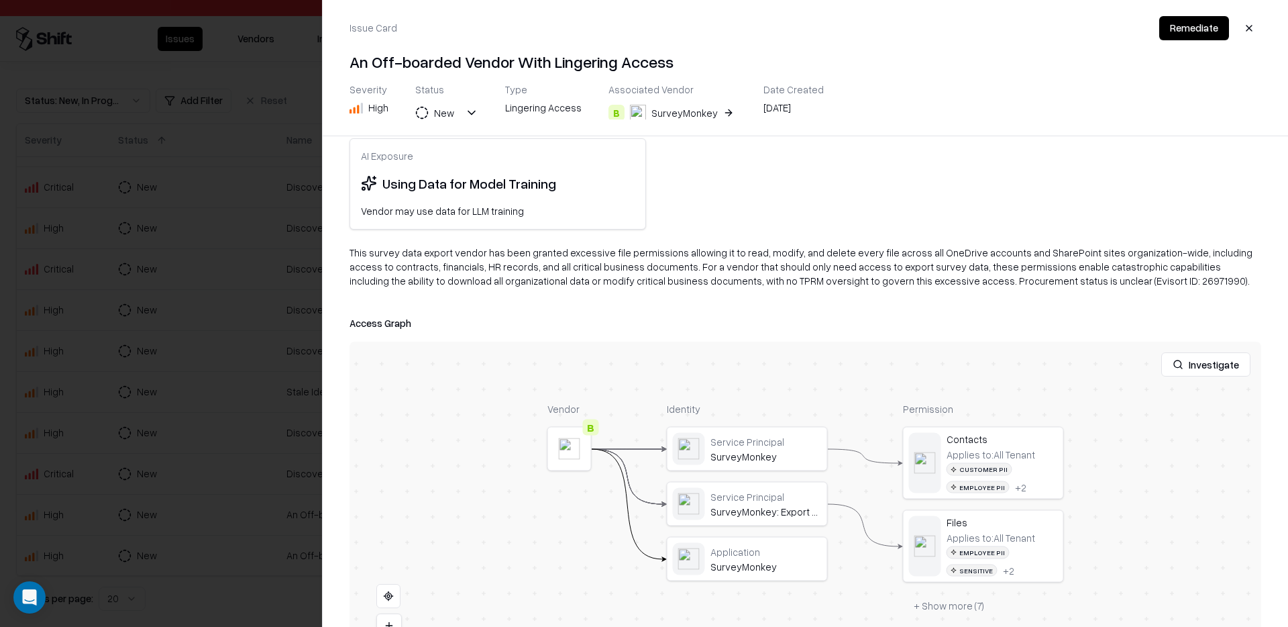
click at [572, 447] on object at bounding box center [569, 448] width 21 height 21
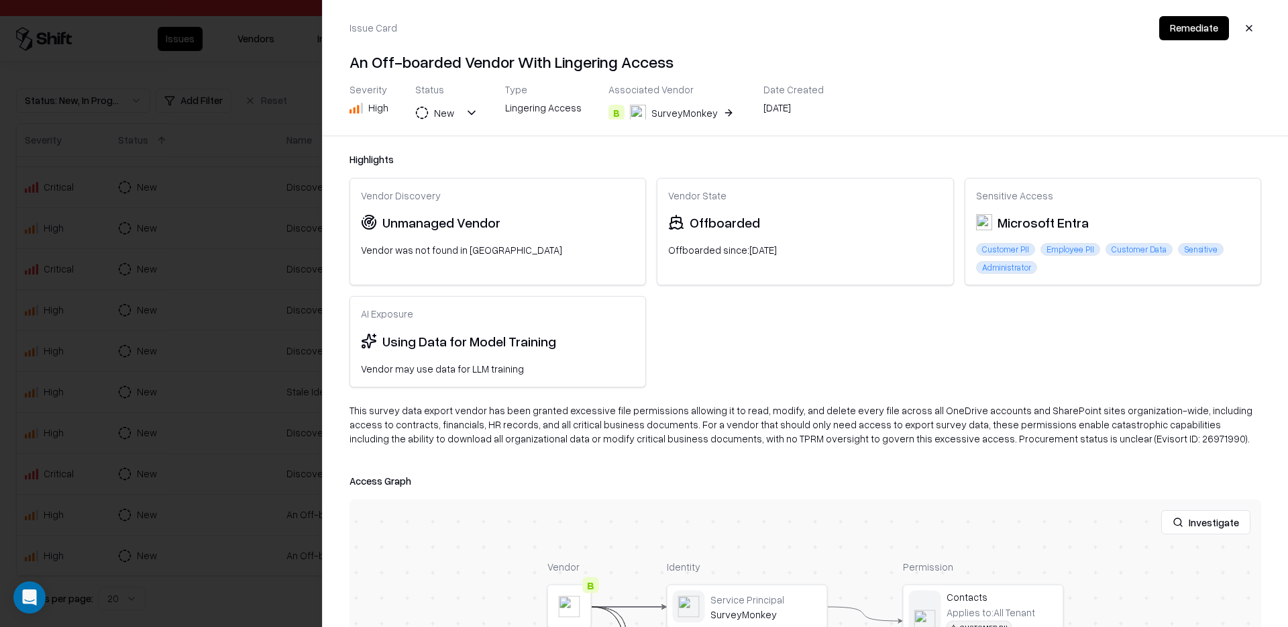
click at [710, 108] on button "B SurveyMonkey" at bounding box center [672, 113] width 128 height 24
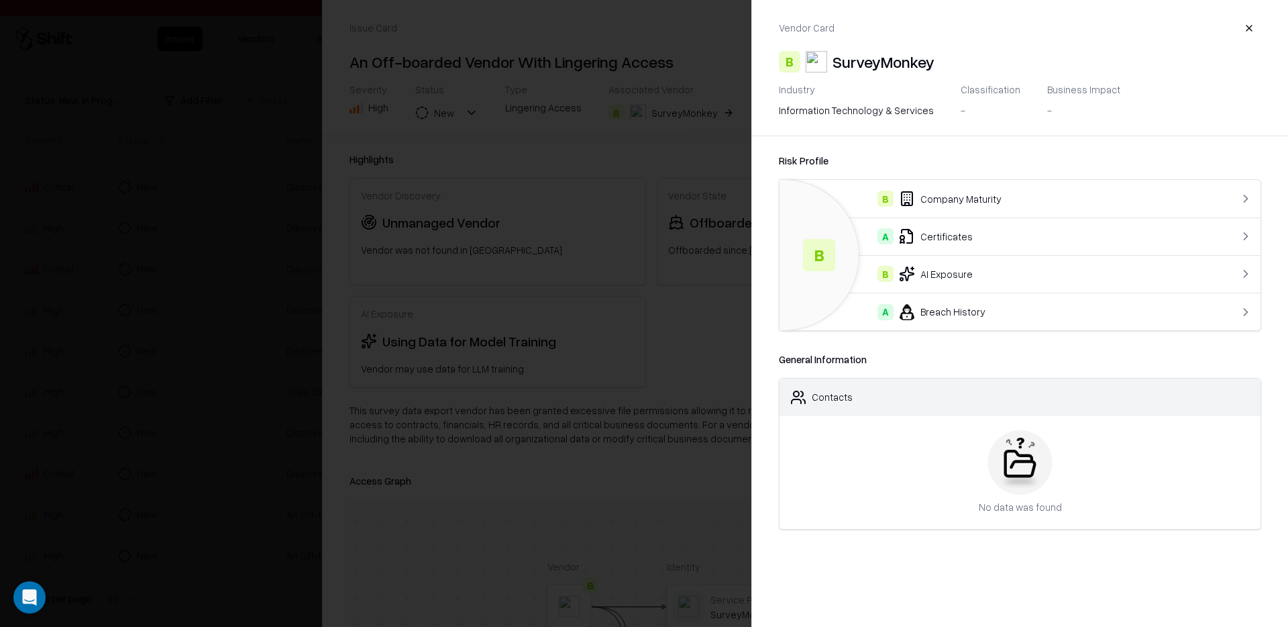
click at [1059, 87] on div "Business Impact" at bounding box center [1083, 89] width 73 height 12
drag, startPoint x: 1059, startPoint y: 87, endPoint x: 1043, endPoint y: 132, distance: 47.5
click at [1043, 132] on div "Vendor Card B SurveyMonkey Industry information technology & services Classific…" at bounding box center [1019, 313] width 537 height 627
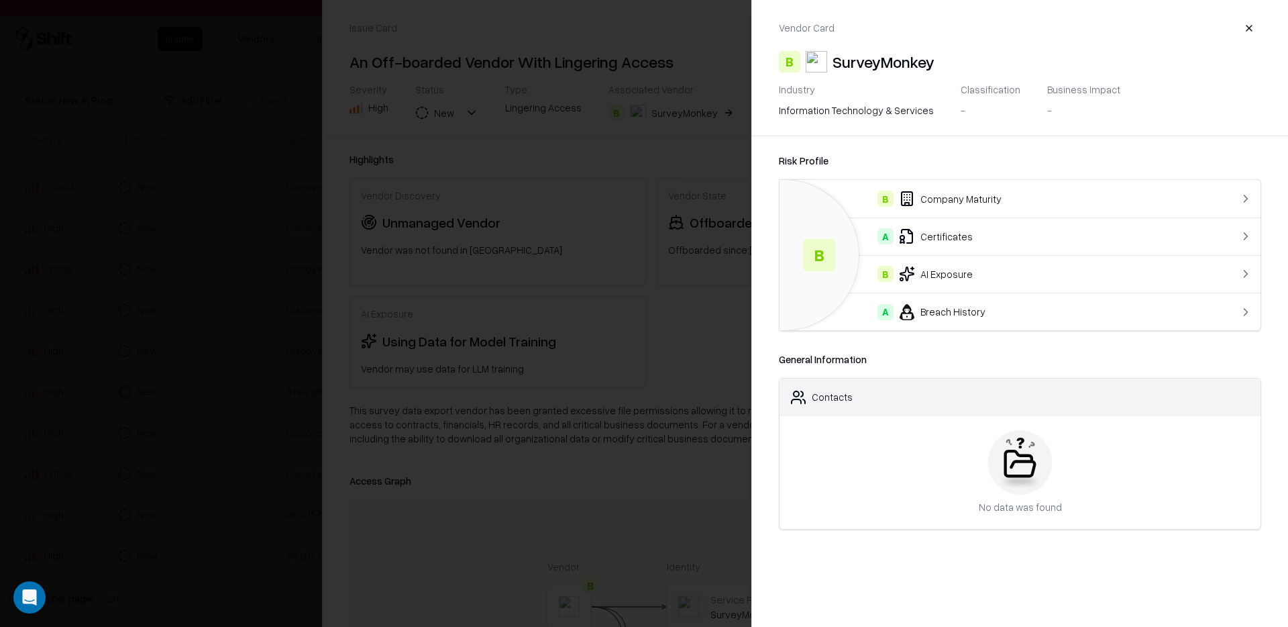
click at [604, 425] on div at bounding box center [644, 313] width 1288 height 627
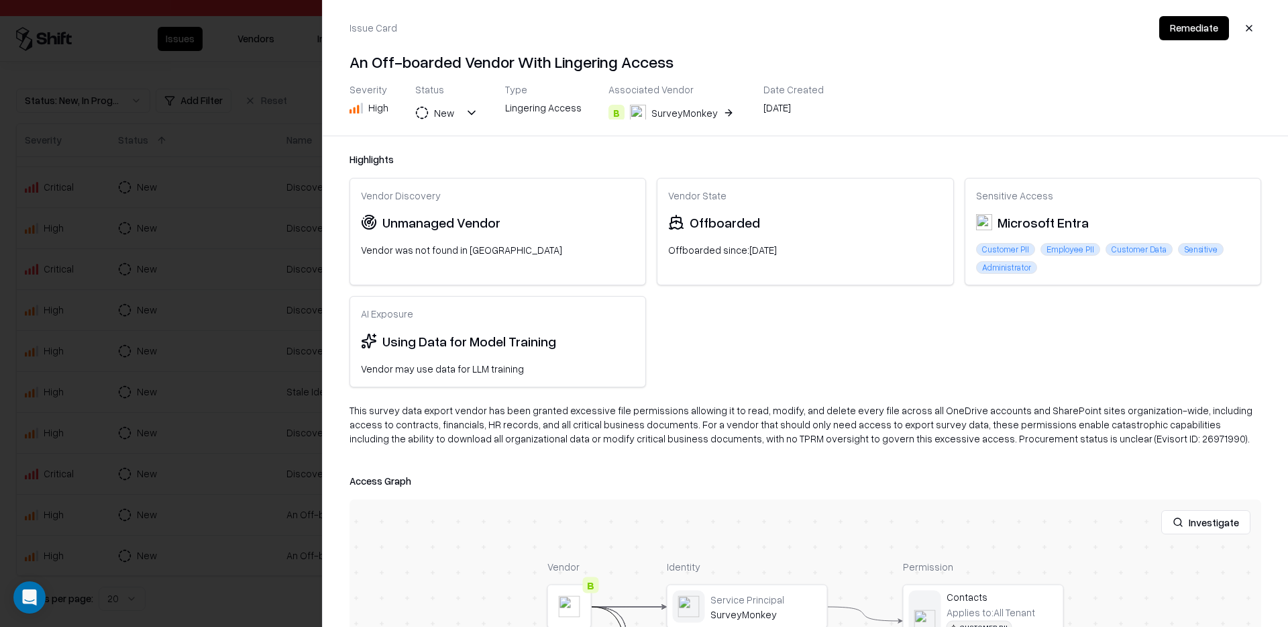
click at [700, 111] on div "SurveyMonkey" at bounding box center [684, 113] width 66 height 14
click at [695, 111] on div "SurveyMonkey" at bounding box center [684, 113] width 66 height 14
click at [470, 113] on button "New" at bounding box center [446, 113] width 63 height 24
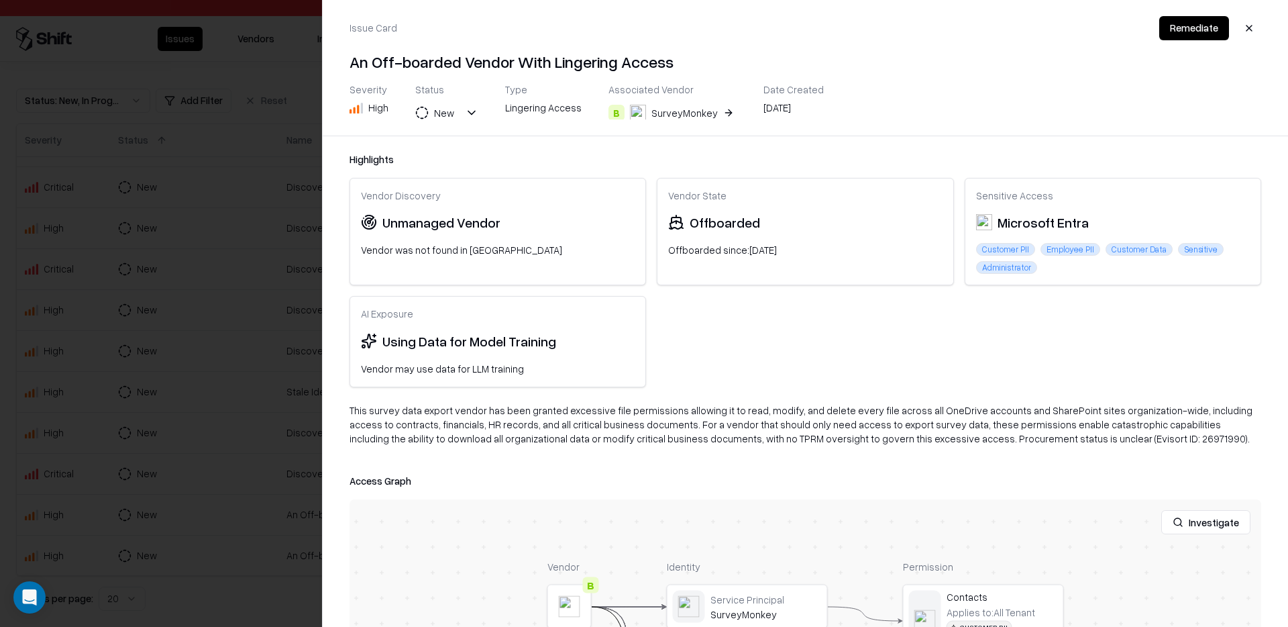
scroll to position [224, 0]
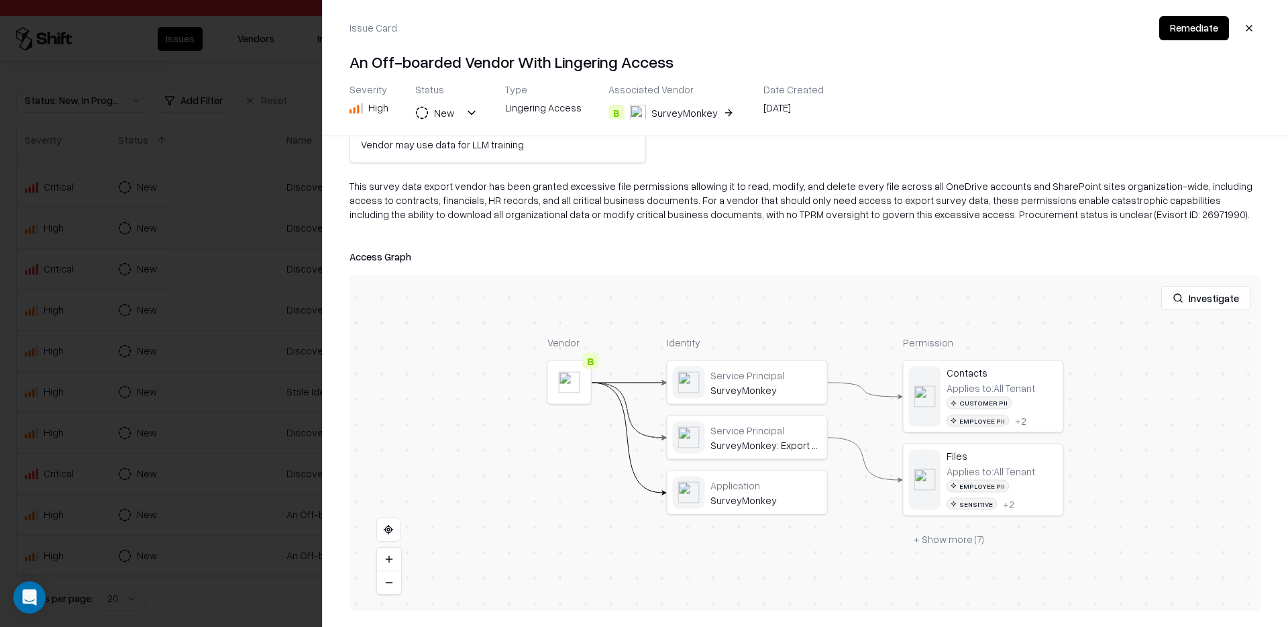
click at [277, 407] on div at bounding box center [644, 313] width 1288 height 627
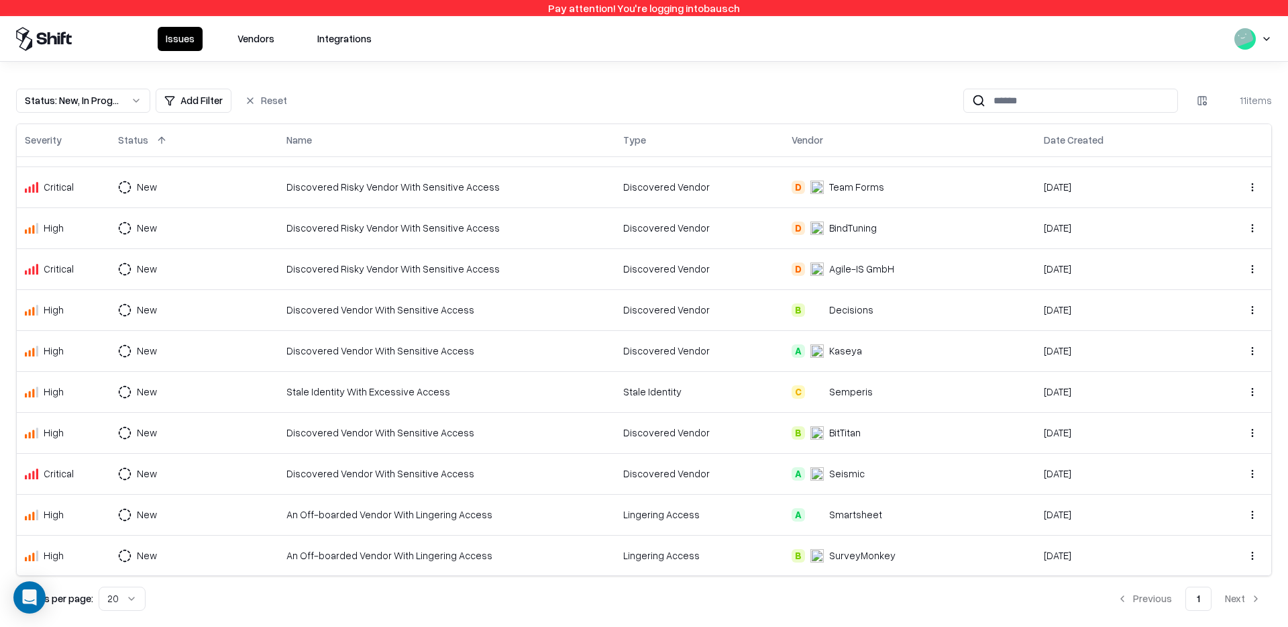
scroll to position [0, 0]
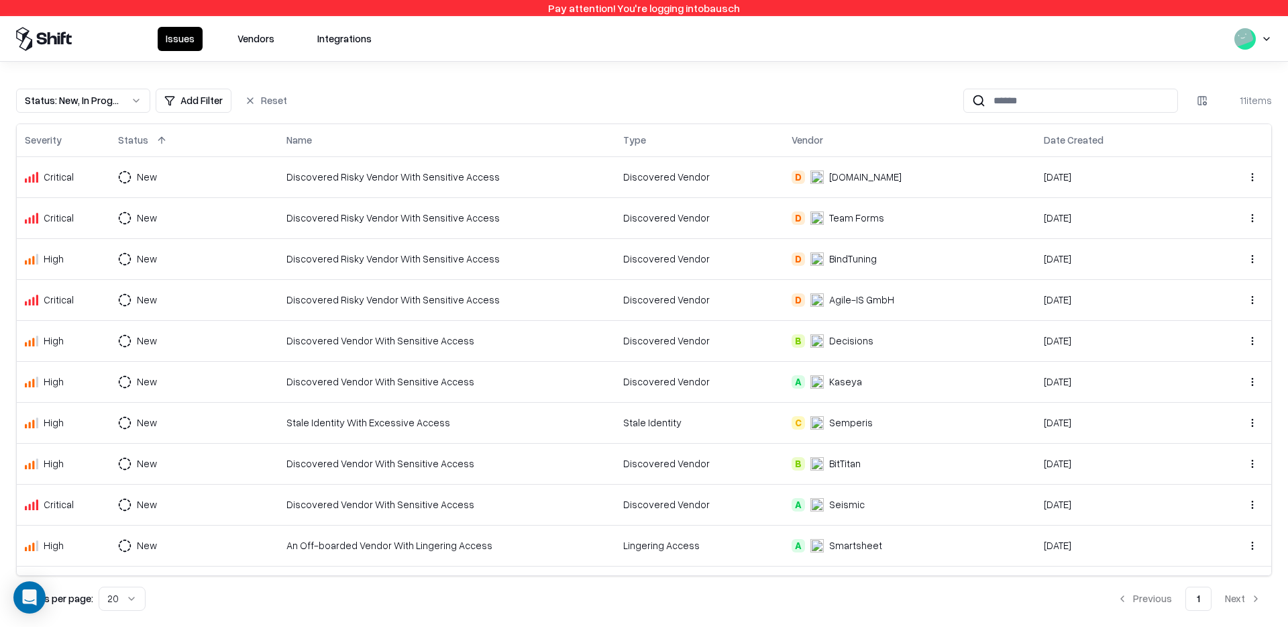
click at [277, 56] on div "Issues Vendors Integrations" at bounding box center [644, 38] width 1288 height 45
click at [256, 41] on button "Vendors" at bounding box center [255, 39] width 53 height 24
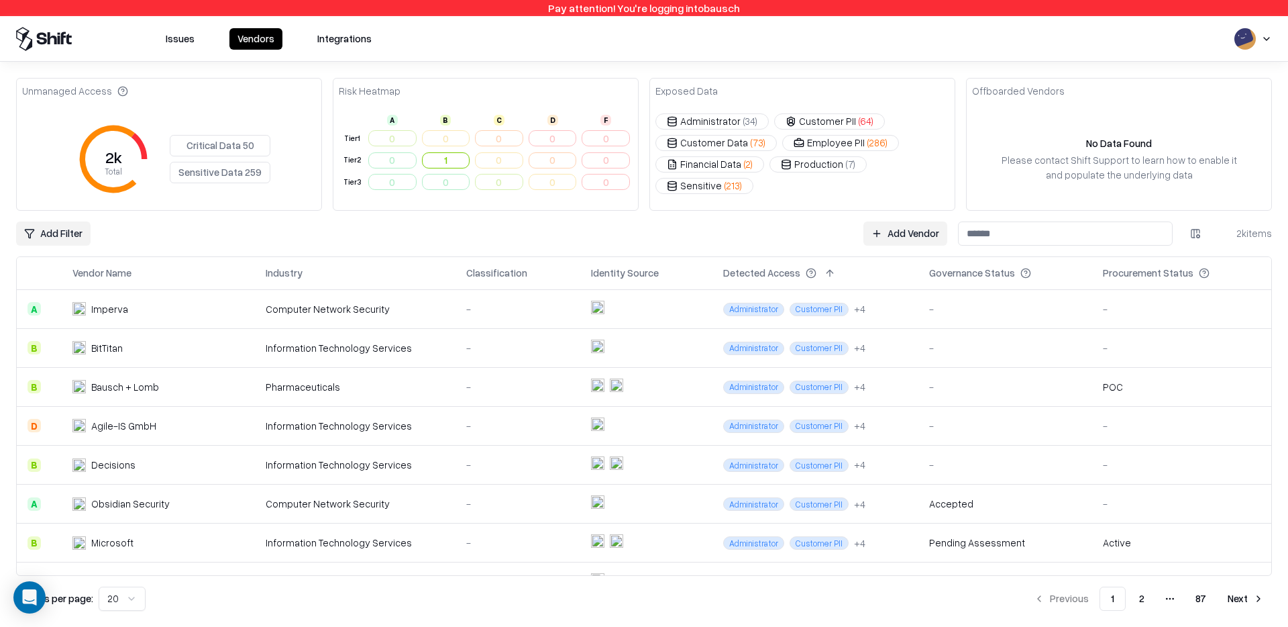
click at [1062, 229] on input at bounding box center [1065, 233] width 215 height 24
click at [252, 388] on td "Bausch + Lomb" at bounding box center [158, 386] width 193 height 39
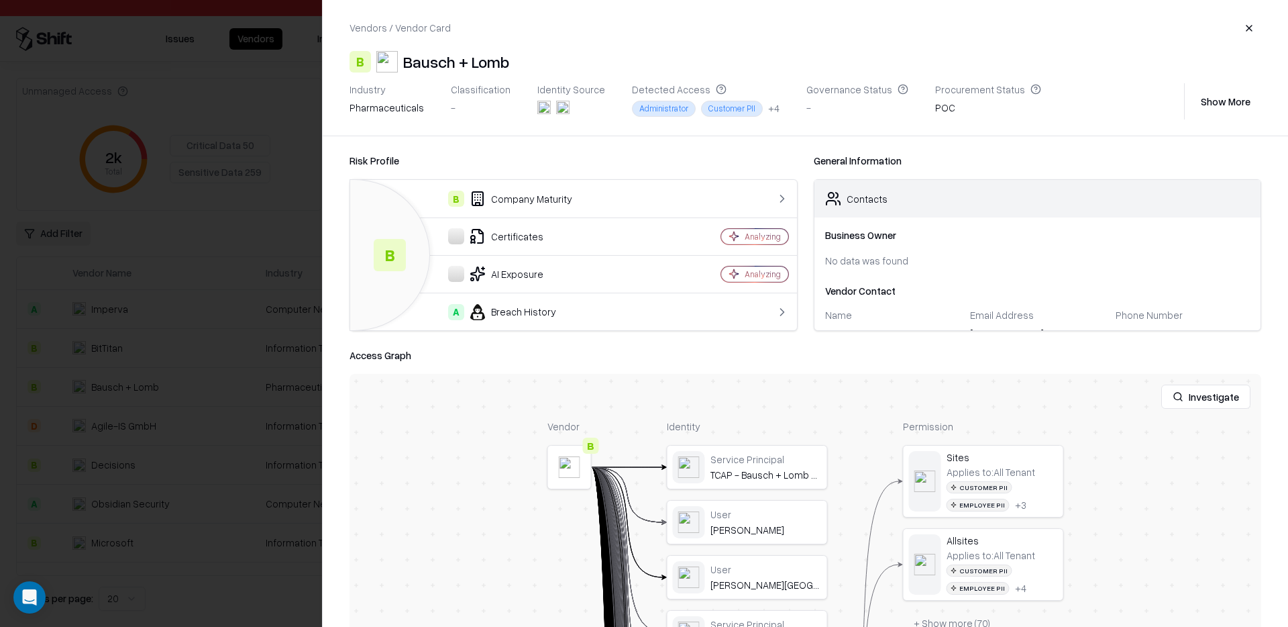
click at [231, 316] on div at bounding box center [644, 313] width 1288 height 627
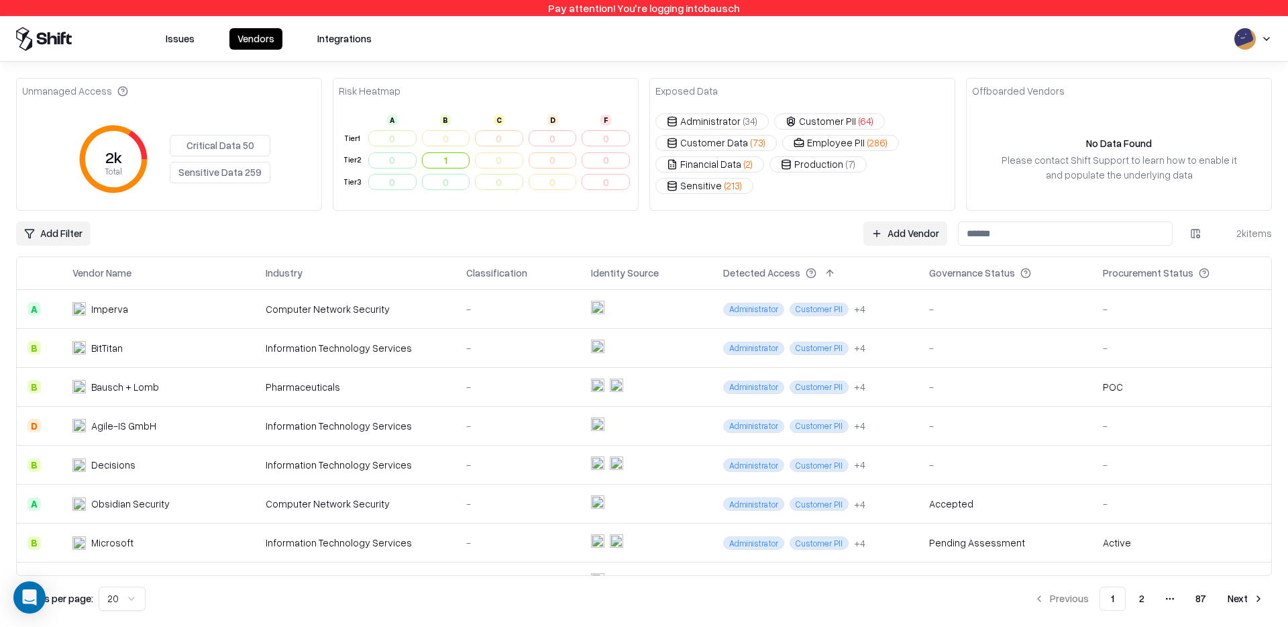
click at [1021, 223] on input at bounding box center [1065, 233] width 215 height 24
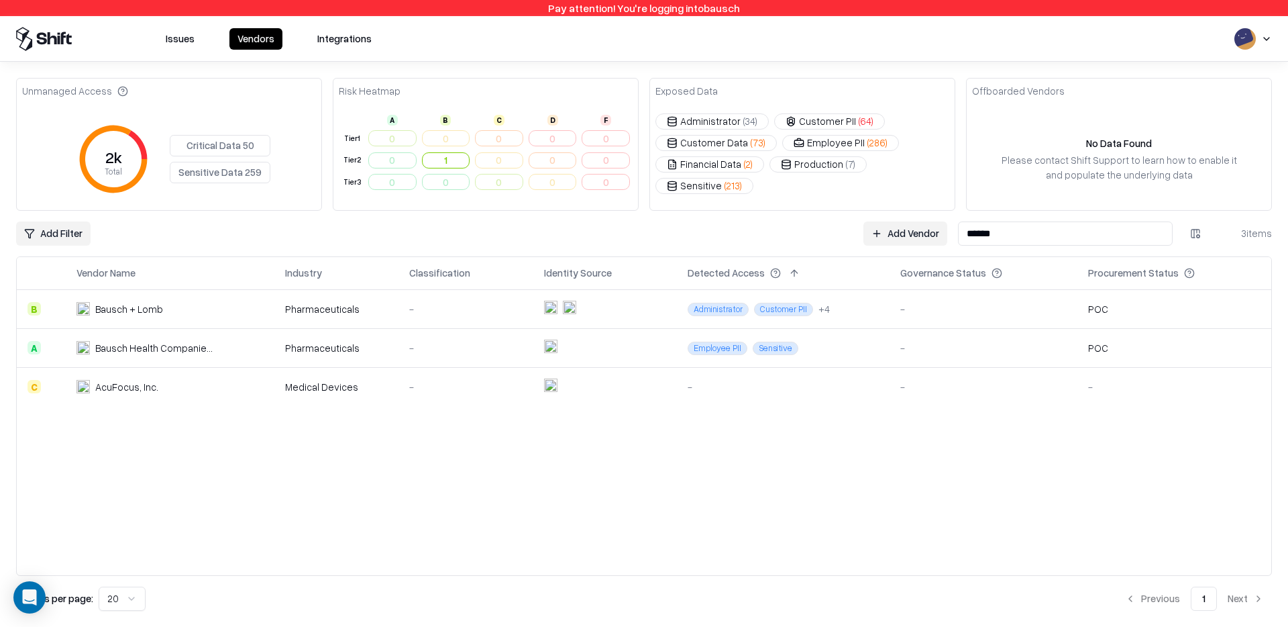
type input "******"
click at [1041, 241] on input "******" at bounding box center [1065, 233] width 215 height 24
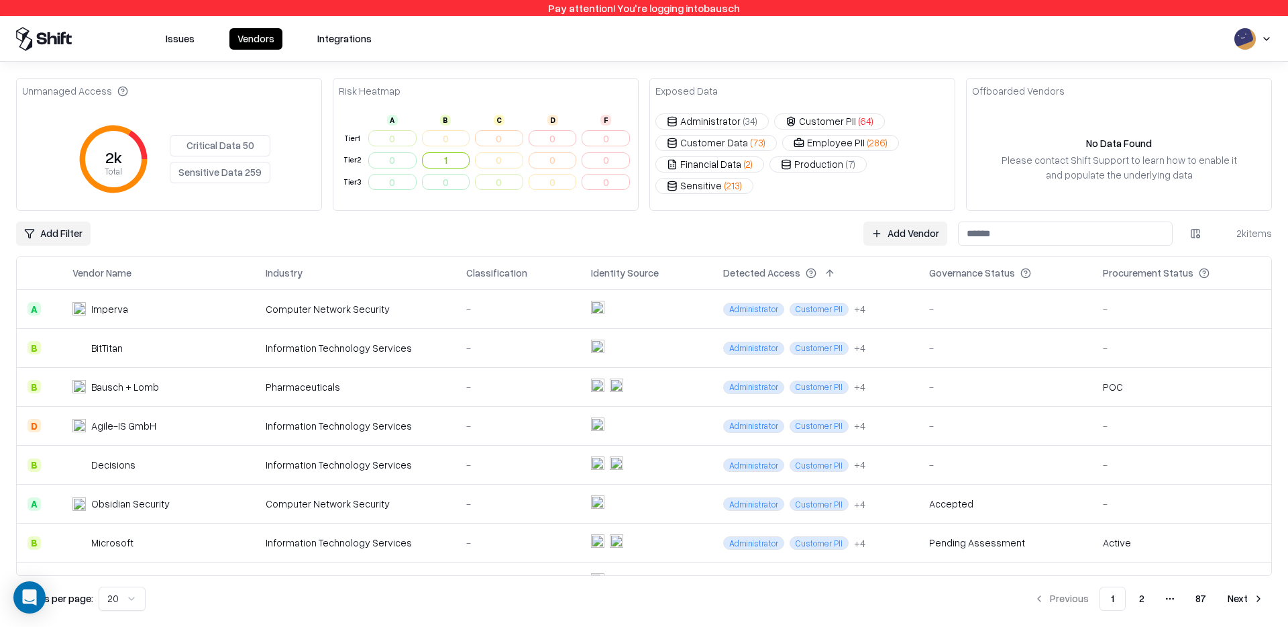
type input "******"
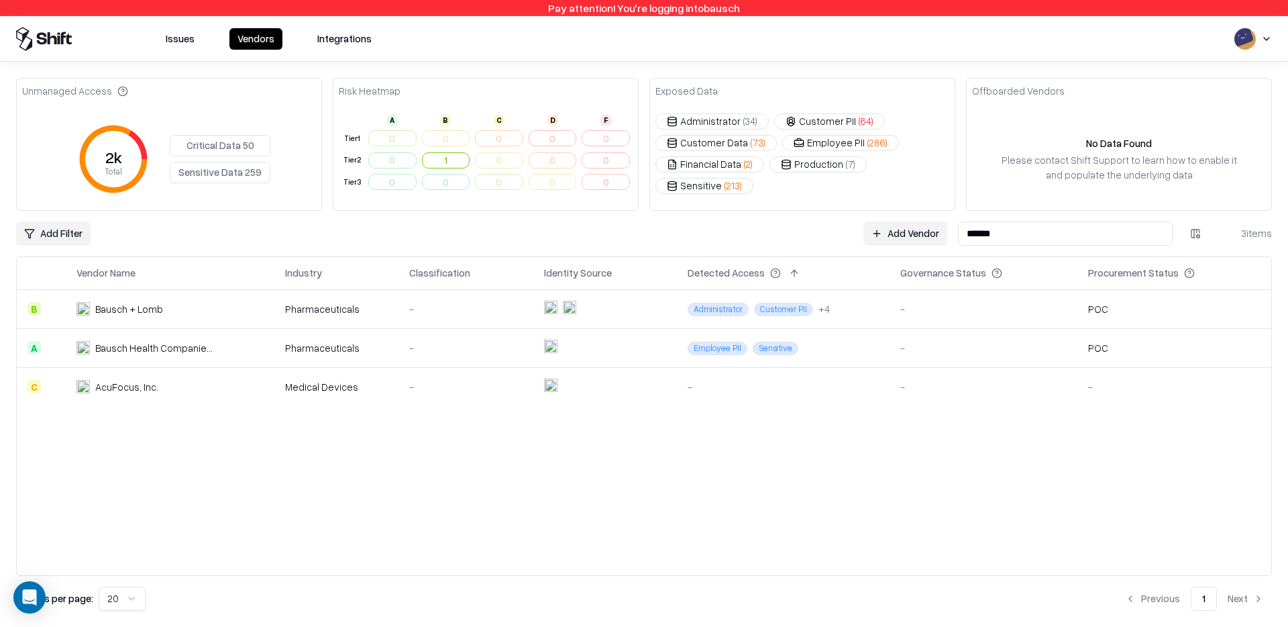
click at [245, 49] on div "Issues Vendors Integrations" at bounding box center [198, 39] width 364 height 24
click at [177, 42] on button "Issues" at bounding box center [180, 38] width 45 height 21
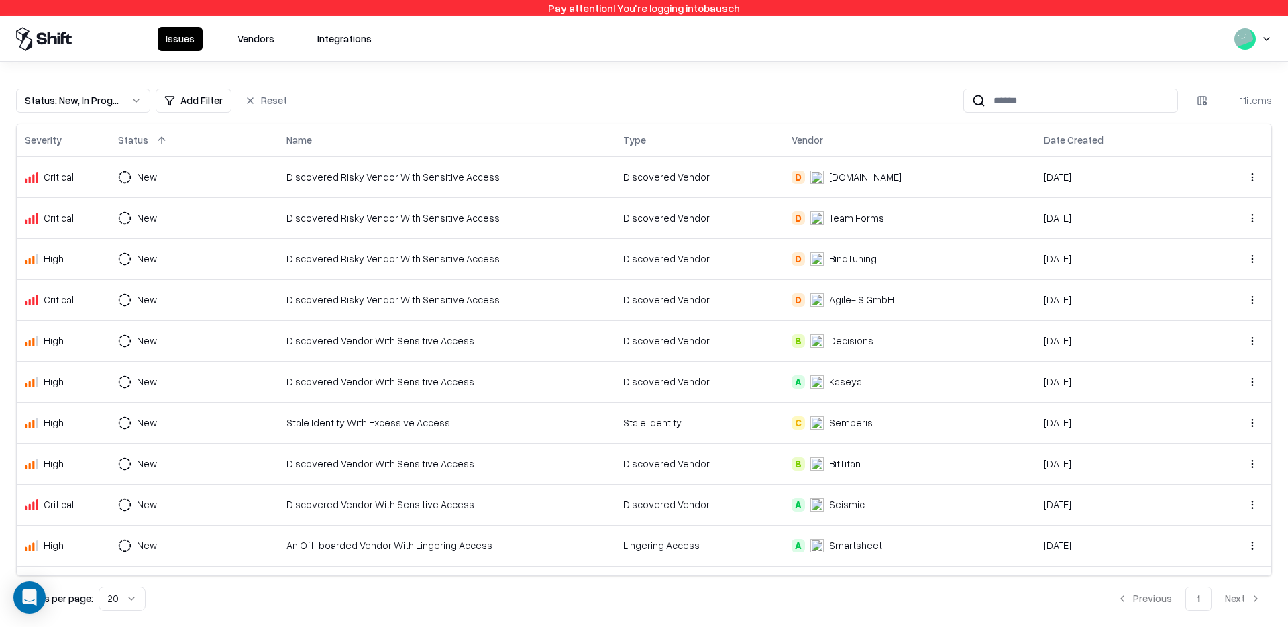
click at [242, 39] on button "Vendors" at bounding box center [255, 39] width 53 height 24
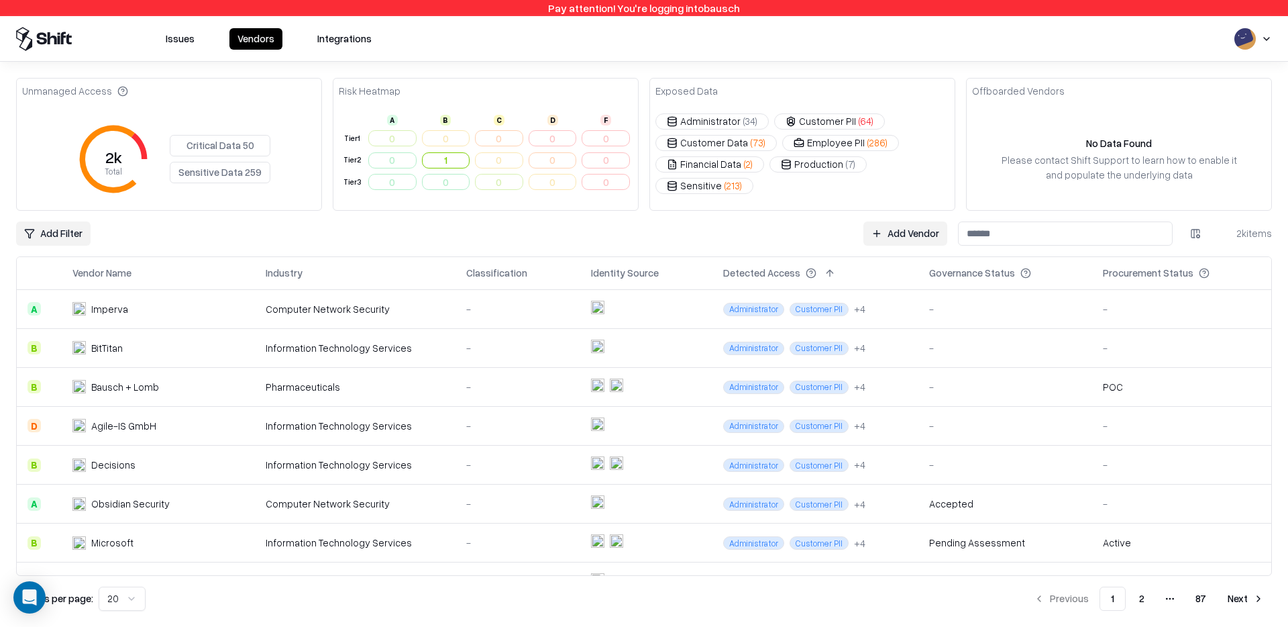
click at [1041, 241] on input at bounding box center [1065, 233] width 215 height 24
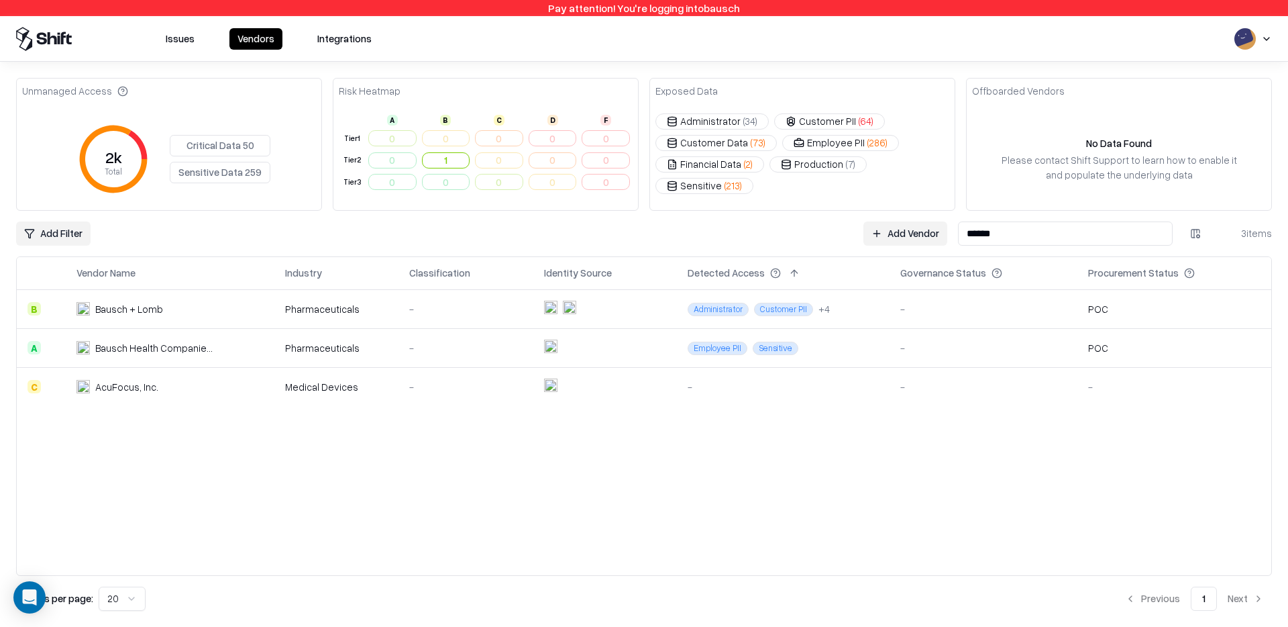
type input "******"
click at [802, 309] on span "Customer PII" at bounding box center [783, 309] width 59 height 13
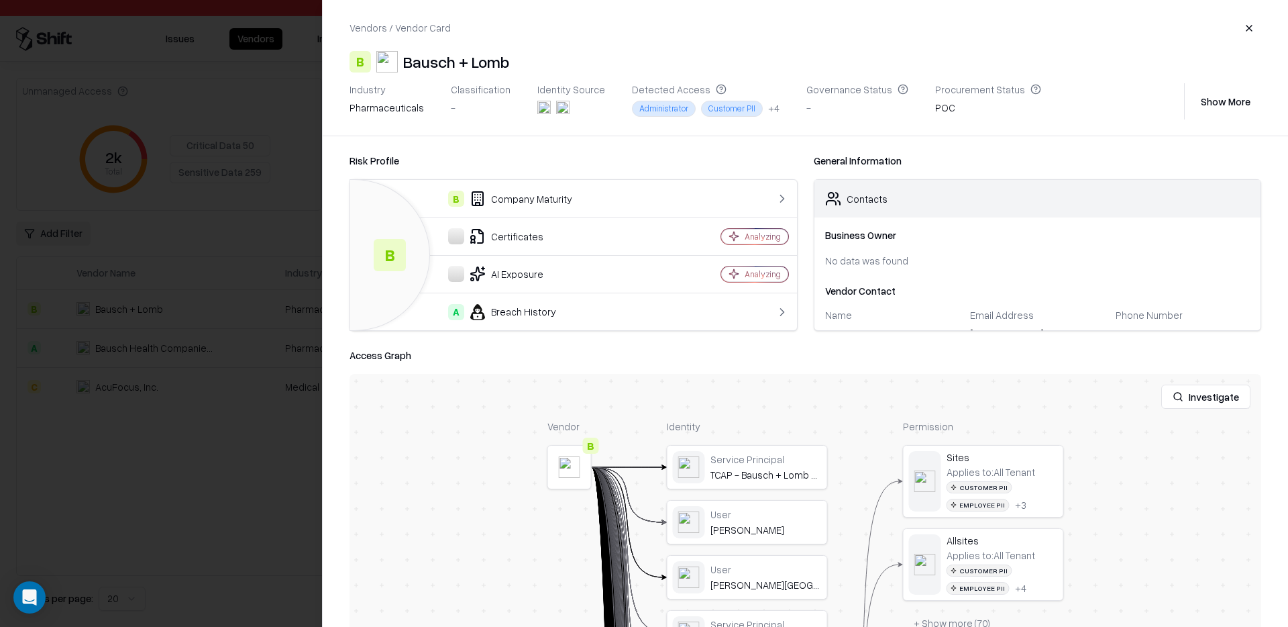
click at [768, 109] on div "+ 4" at bounding box center [773, 108] width 11 height 14
click at [745, 109] on div "Customer PII" at bounding box center [732, 108] width 62 height 15
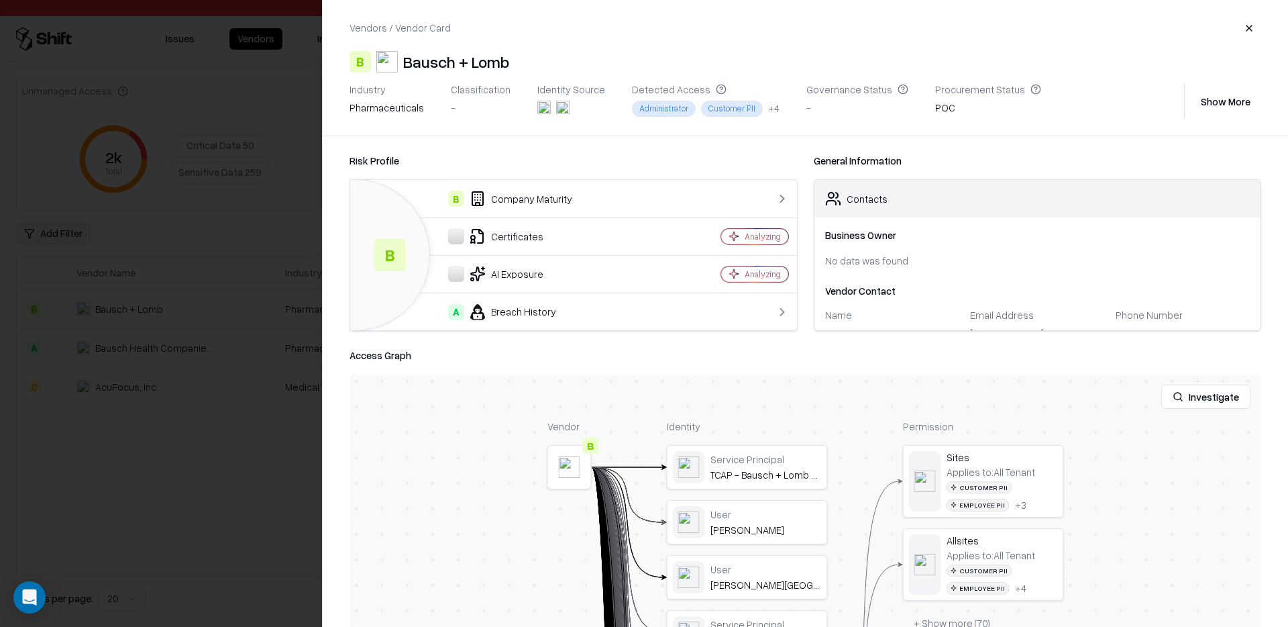
click at [704, 98] on div "Detected Access Administrator Customer PII + 4" at bounding box center [706, 101] width 148 height 36
click at [635, 104] on div "Administrator" at bounding box center [664, 108] width 64 height 15
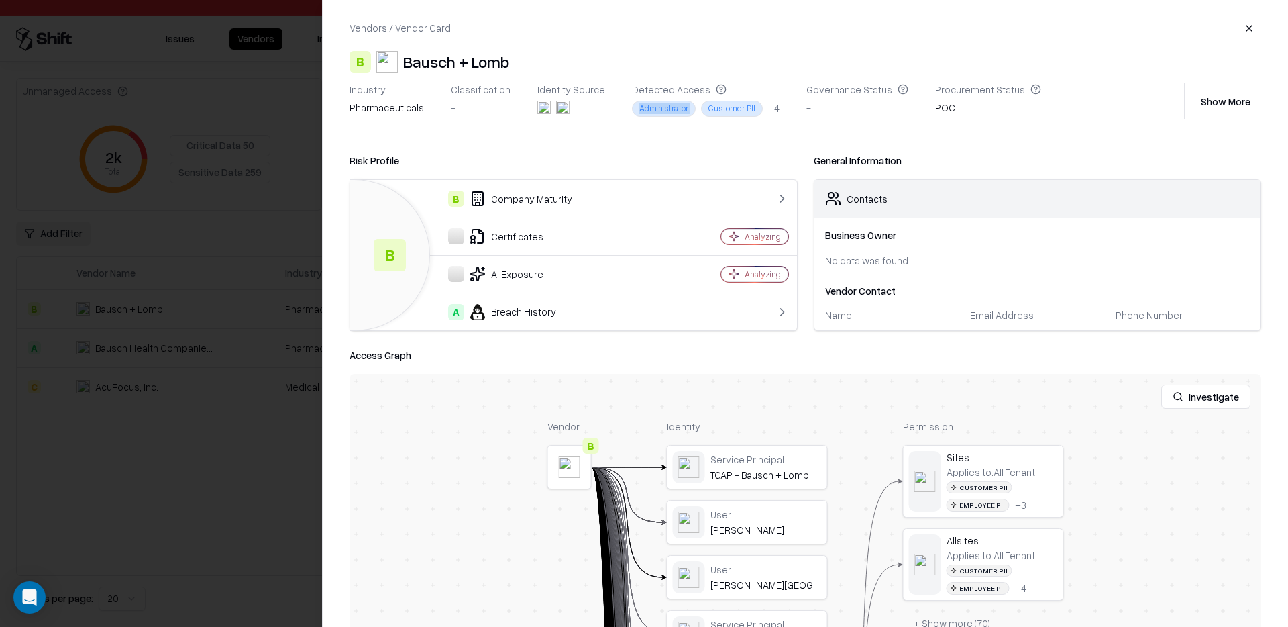
click at [635, 104] on div "Administrator" at bounding box center [664, 108] width 64 height 15
click at [233, 140] on div at bounding box center [644, 313] width 1288 height 627
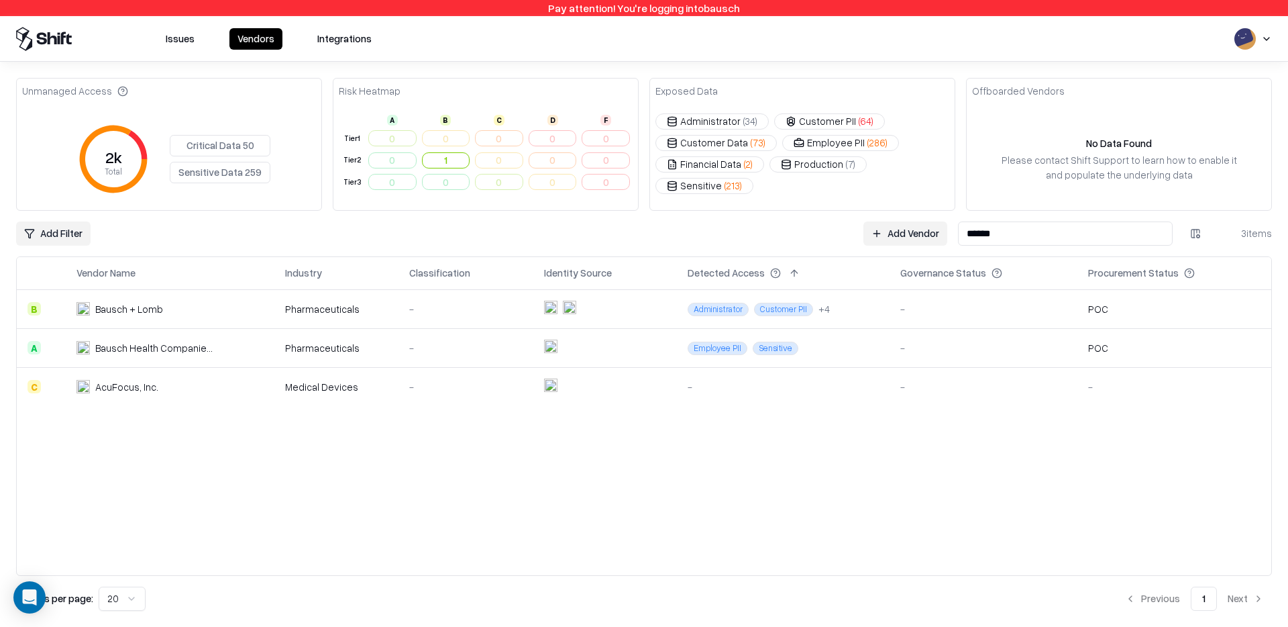
click at [420, 433] on div "Vendor Name Industry Classification Identity Source Detected Access Governance …" at bounding box center [644, 416] width 1255 height 318
click at [556, 231] on div "Add Filter Add Vendor ****** 3 items" at bounding box center [644, 233] width 1256 height 24
click at [431, 462] on div "Vendor Name Industry Classification Identity Source Detected Access Governance …" at bounding box center [644, 416] width 1255 height 318
click at [618, 449] on div "Vendor Name Industry Classification Identity Source Detected Access Governance …" at bounding box center [644, 416] width 1255 height 318
click at [1036, 246] on div "Unmanaged Access 2k Total Critical Data 50 Sensitive Data 259 Risk Heatmap A B …" at bounding box center [644, 344] width 1256 height 533
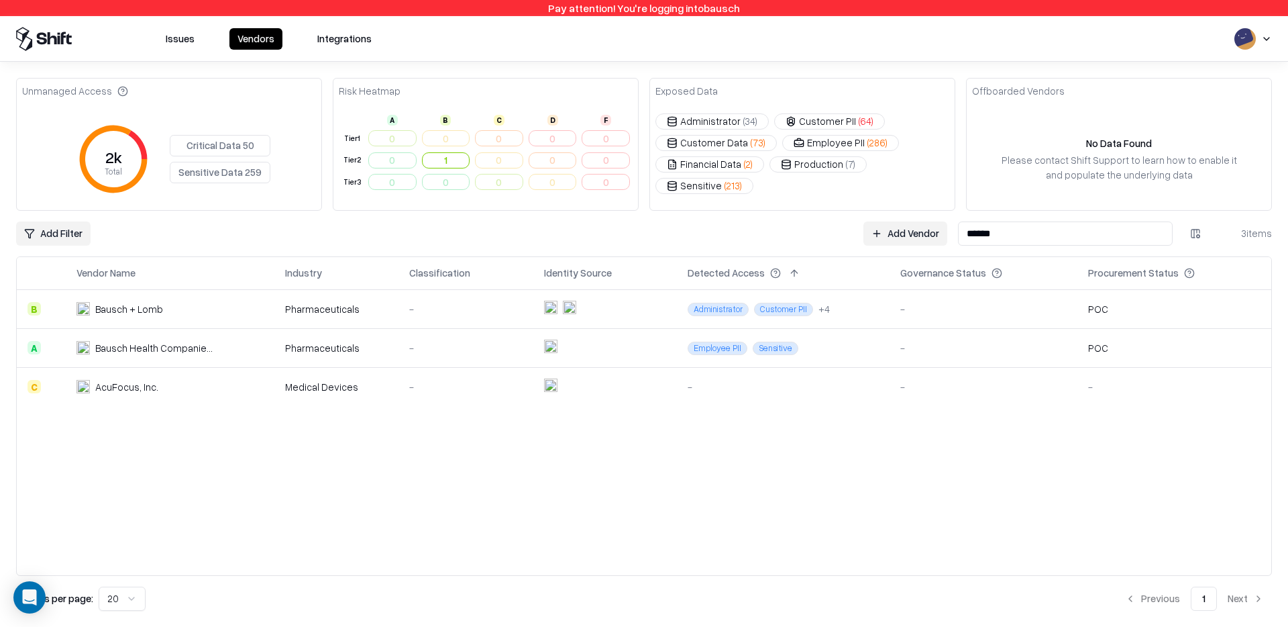
click at [981, 240] on input "******" at bounding box center [1065, 233] width 215 height 24
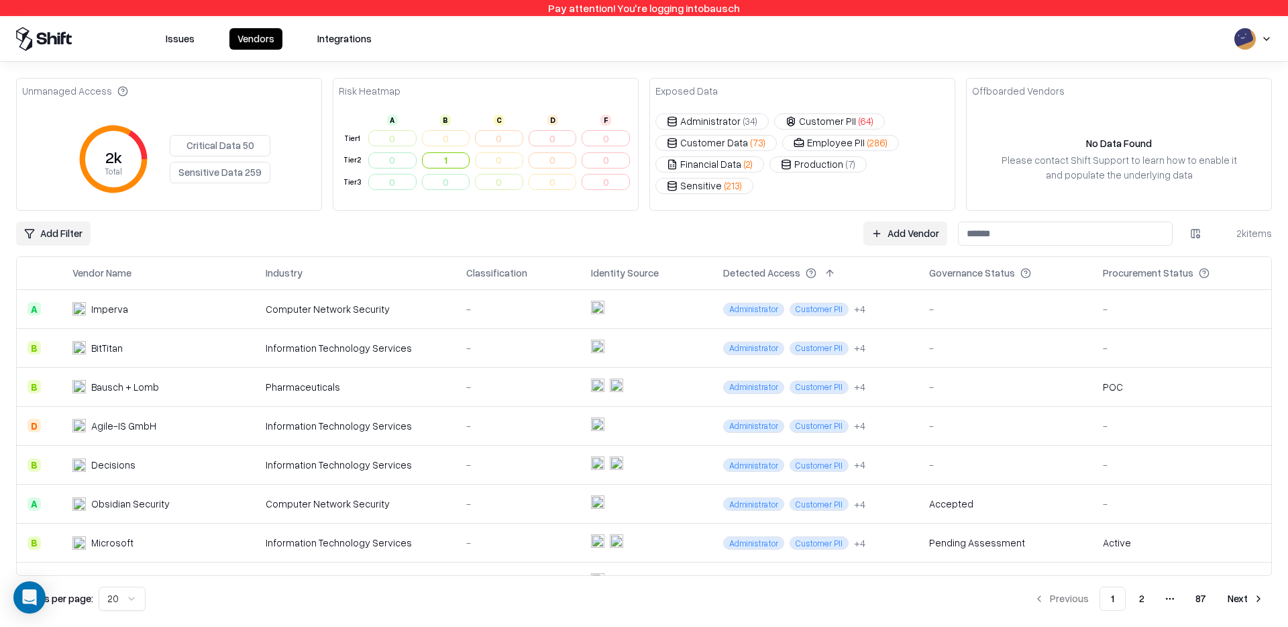
click at [323, 40] on button "Integrations" at bounding box center [344, 38] width 70 height 21
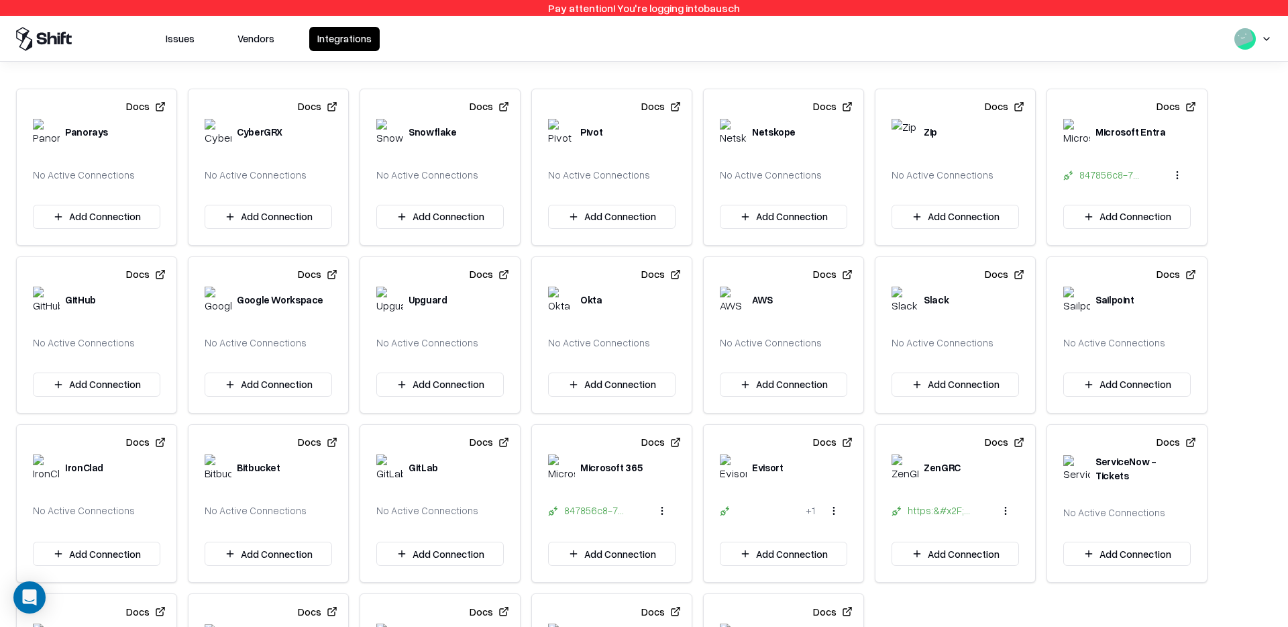
click at [260, 37] on button "Vendors" at bounding box center [255, 39] width 53 height 24
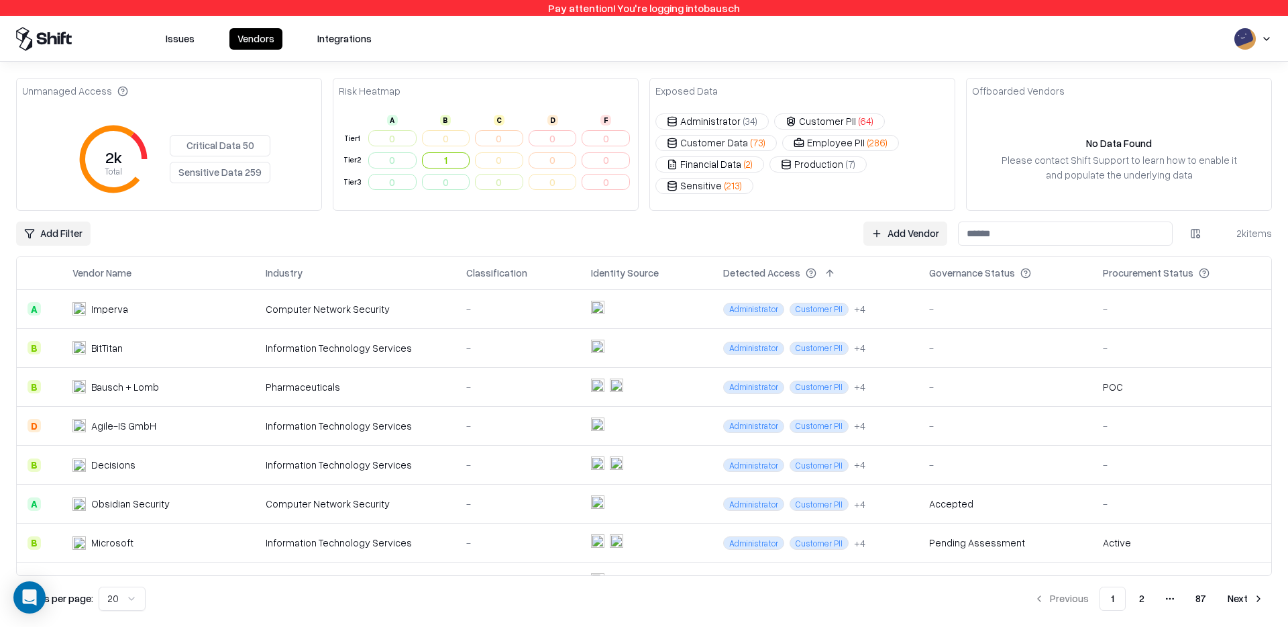
click at [1004, 236] on input at bounding box center [1065, 233] width 215 height 24
click at [1201, 600] on button "87" at bounding box center [1201, 598] width 32 height 24
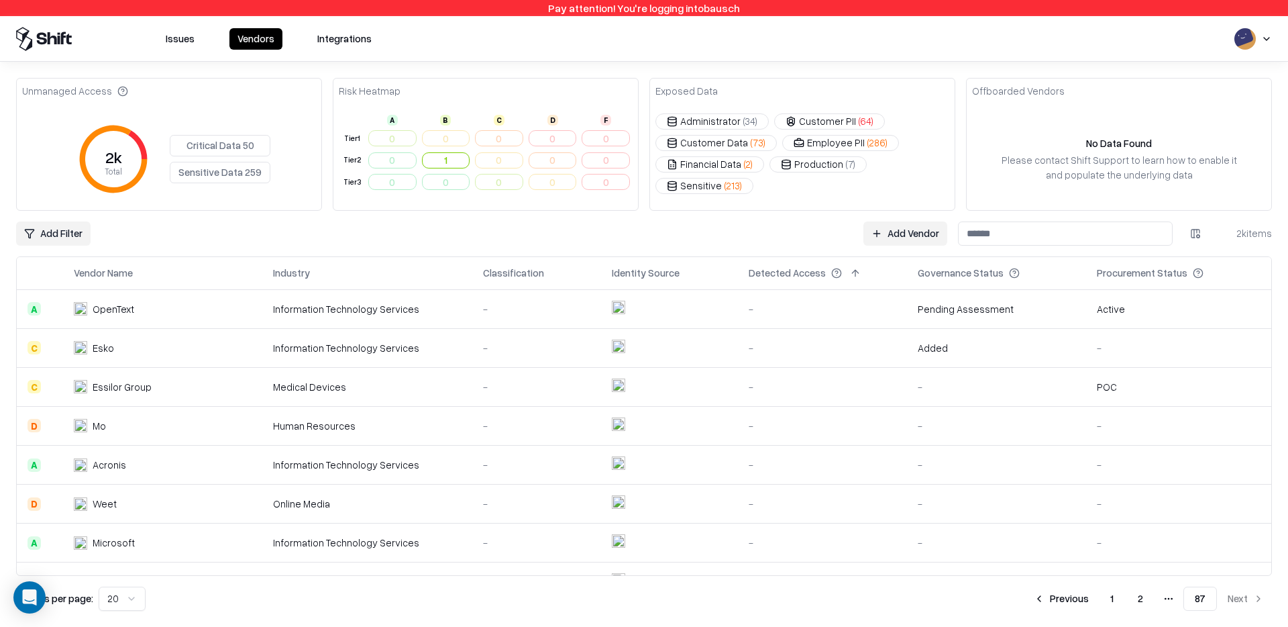
click at [975, 241] on input at bounding box center [1065, 233] width 215 height 24
click at [1011, 229] on input at bounding box center [1065, 233] width 215 height 24
paste input "**********"
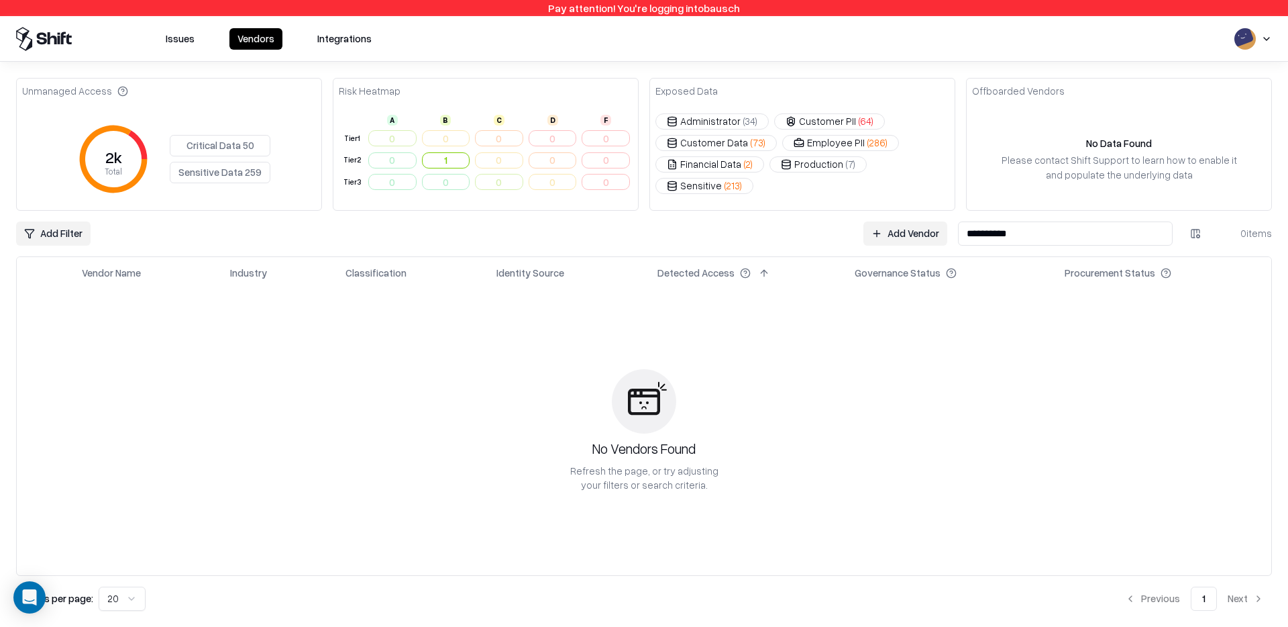
paste input "**********"
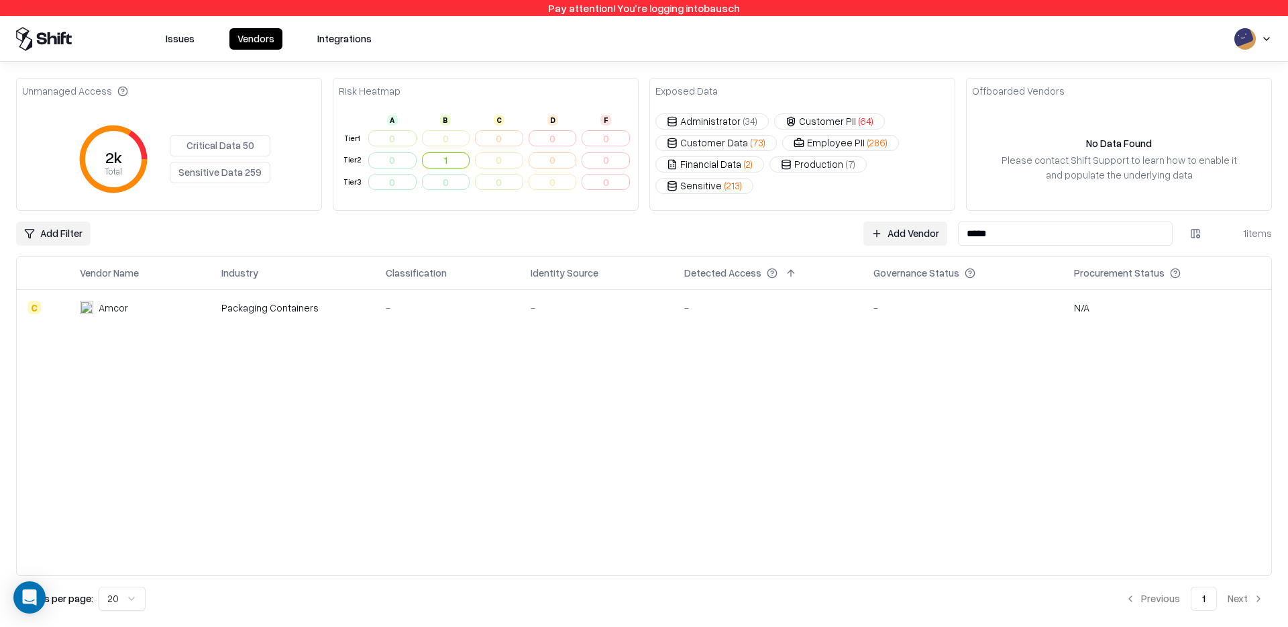
type input "*****"
click at [199, 307] on div "Amcor" at bounding box center [140, 308] width 120 height 14
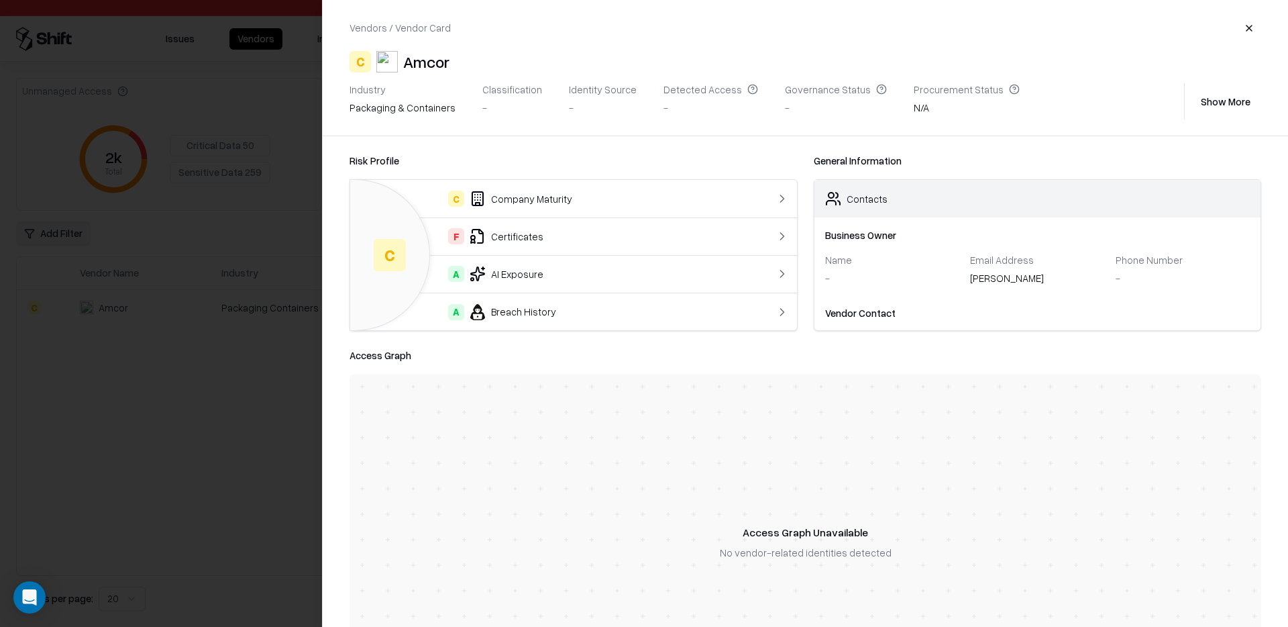
click at [867, 271] on div "-" at bounding box center [892, 278] width 135 height 14
click at [1001, 276] on div "[PERSON_NAME]" at bounding box center [1037, 280] width 135 height 19
click at [935, 334] on div "Risk Profile C C Company Maturity F Certificates A AI Exposure A Breach History…" at bounding box center [805, 381] width 965 height 490
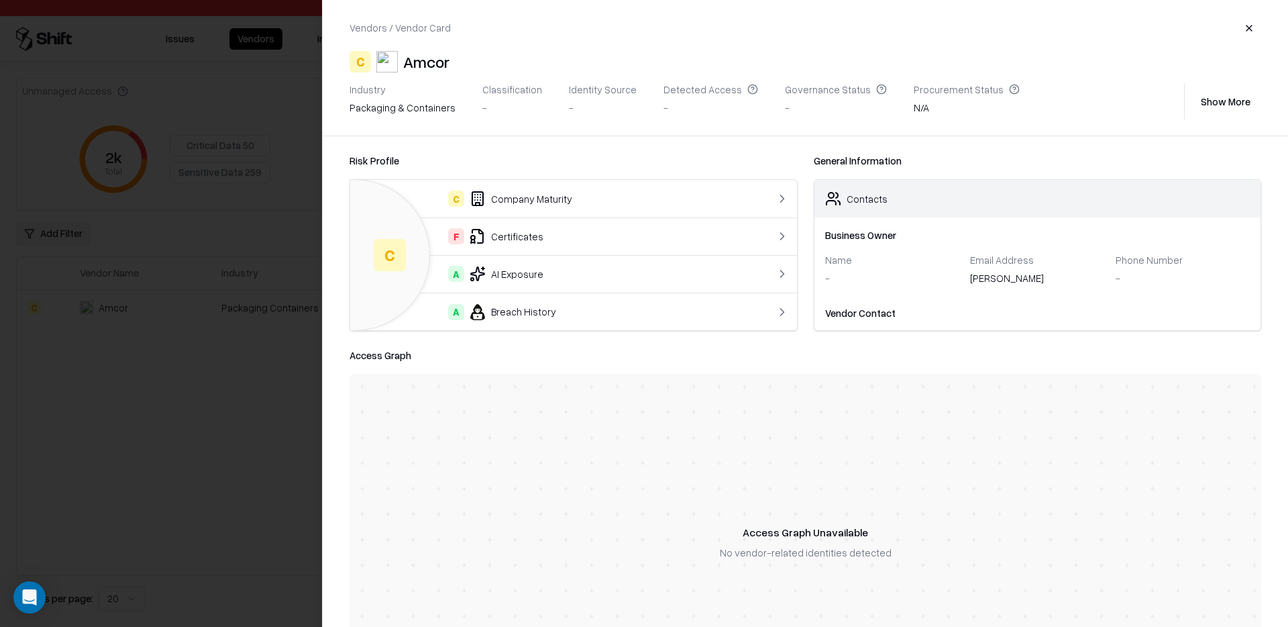
click at [843, 296] on div "Business Owner Name - Email Address Eleanor Blackwood Phone Number - Vendor Con…" at bounding box center [1037, 273] width 447 height 113
click at [835, 274] on div "-" at bounding box center [892, 278] width 135 height 14
click at [209, 297] on div at bounding box center [644, 313] width 1288 height 627
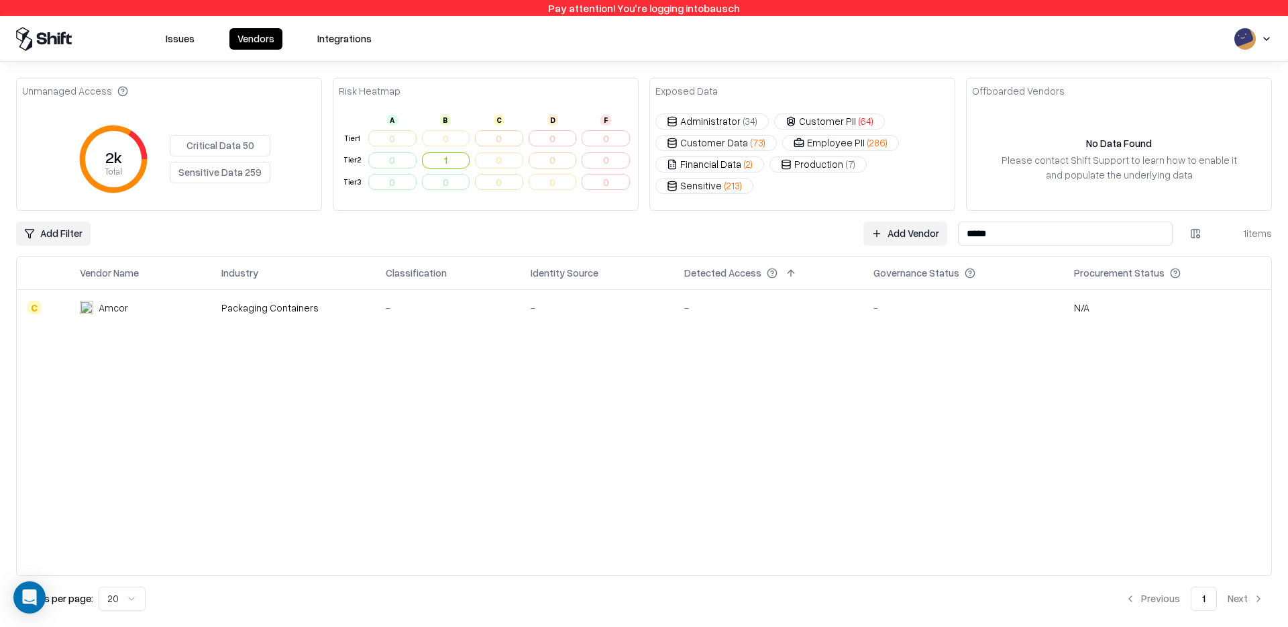
click at [528, 370] on div "Vendor Name Industry Classification Identity Source Detected Access Governance …" at bounding box center [644, 416] width 1255 height 318
click at [397, 433] on div "Vendor Name Industry Classification Identity Source Detected Access Governance …" at bounding box center [644, 416] width 1255 height 318
click at [802, 313] on div "-" at bounding box center [768, 308] width 168 height 14
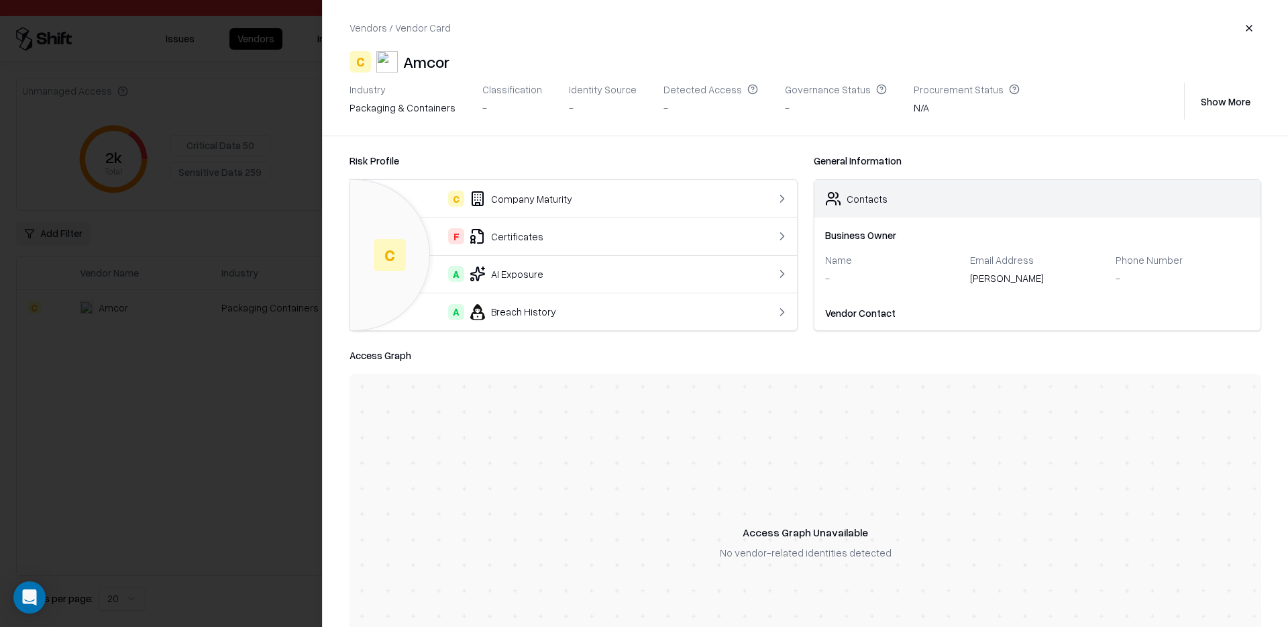
click at [219, 381] on div at bounding box center [644, 313] width 1288 height 627
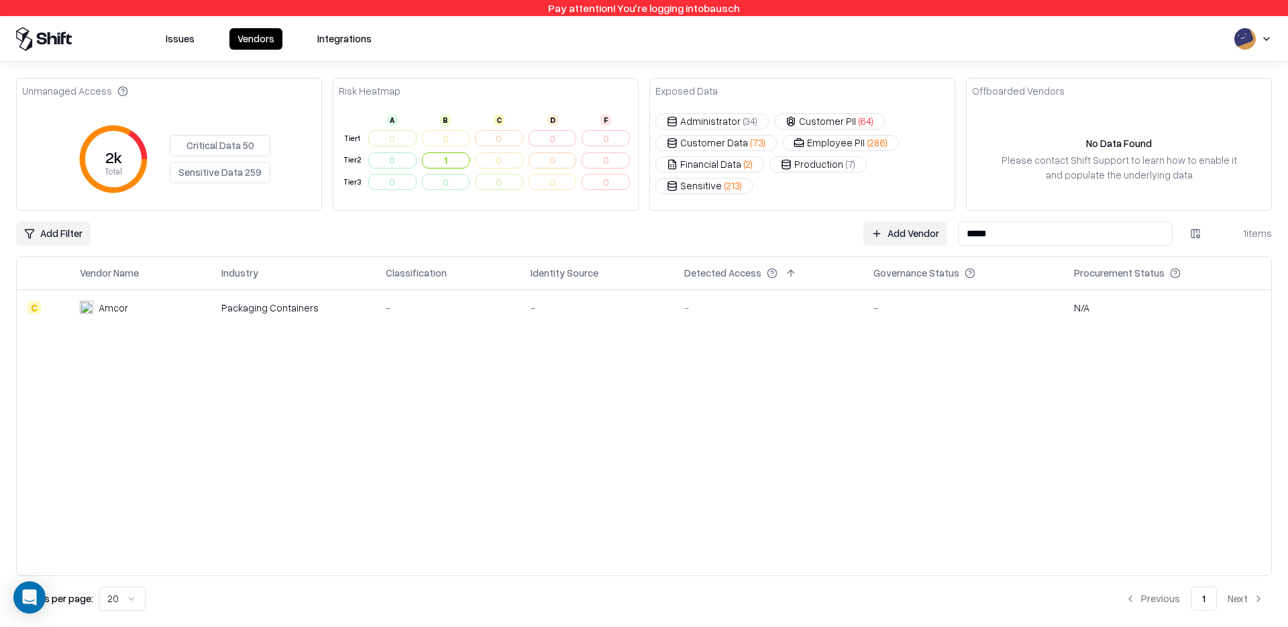
click at [1047, 233] on input "*****" at bounding box center [1065, 233] width 215 height 24
click at [1202, 235] on html "Pay attention! You're logging into bausch Issues Vendors Integrations Unmanaged…" at bounding box center [644, 313] width 1288 height 627
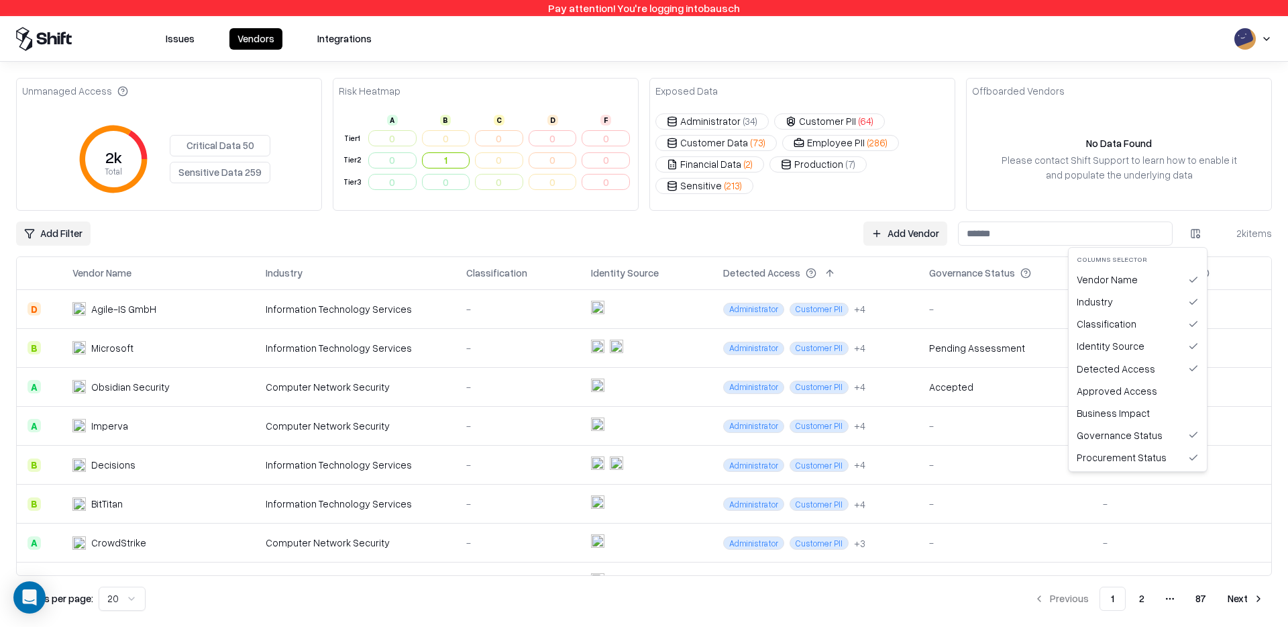
click at [772, 217] on html "Pay attention! You're logging into bausch Issues Vendors Integrations Unmanaged…" at bounding box center [644, 313] width 1288 height 627
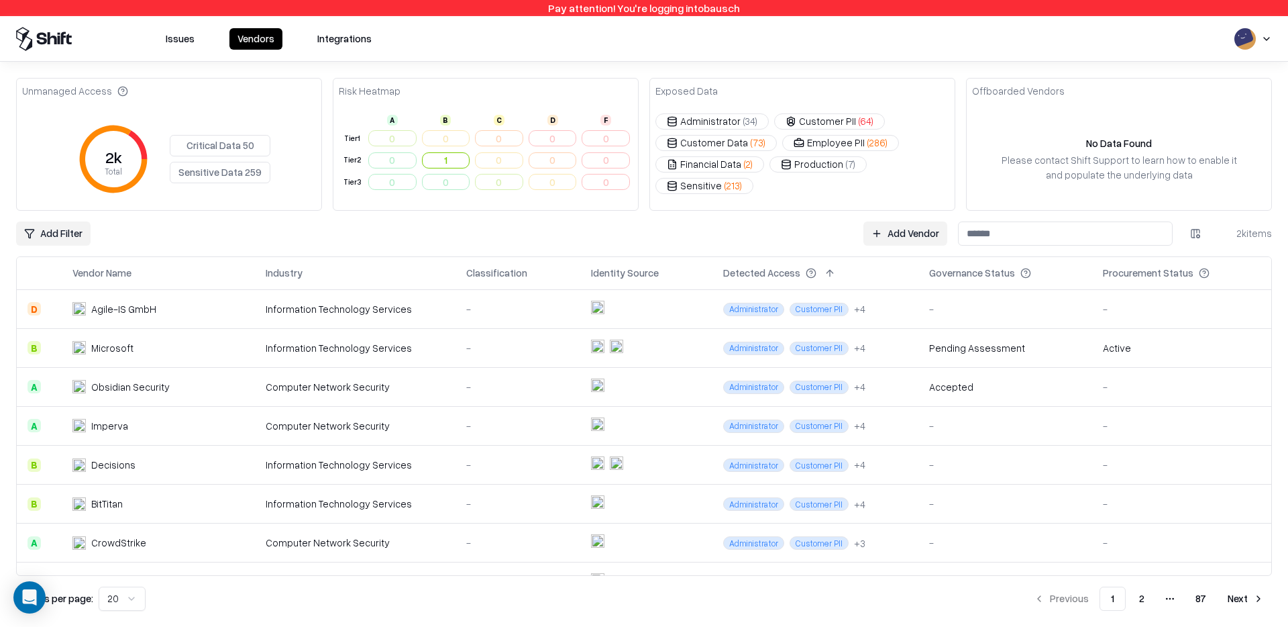
click at [1059, 227] on input at bounding box center [1065, 233] width 215 height 24
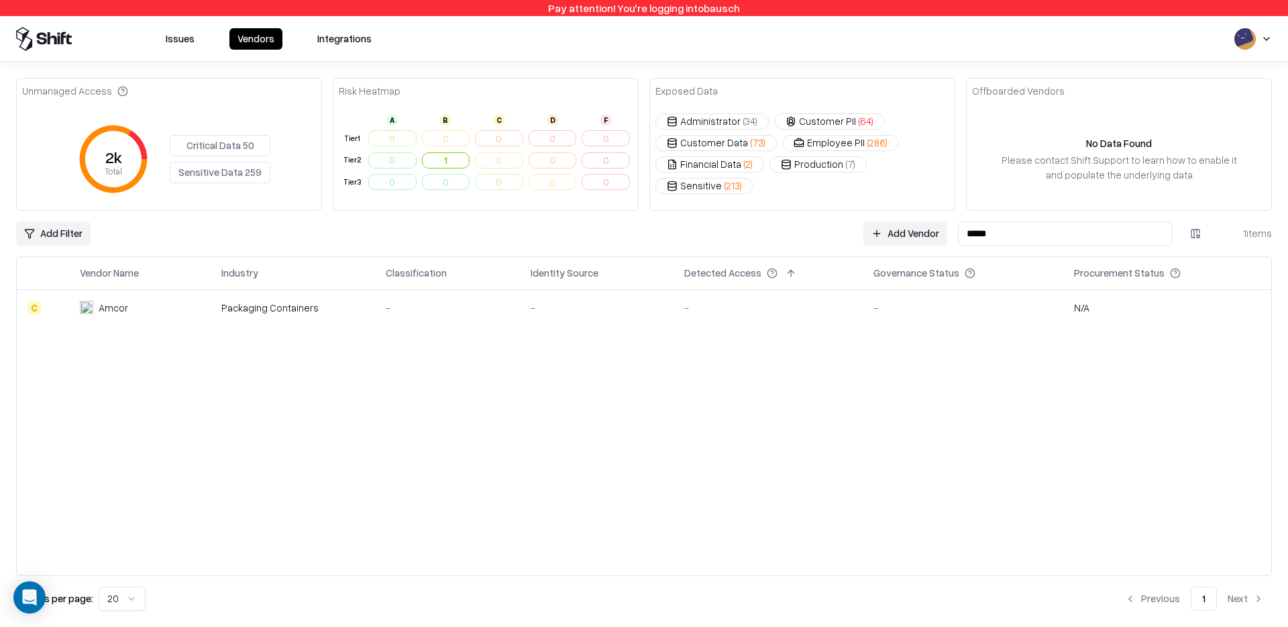
click at [1058, 232] on input "*****" at bounding box center [1065, 233] width 215 height 24
type input "*****"
click at [872, 308] on td "-" at bounding box center [963, 307] width 201 height 36
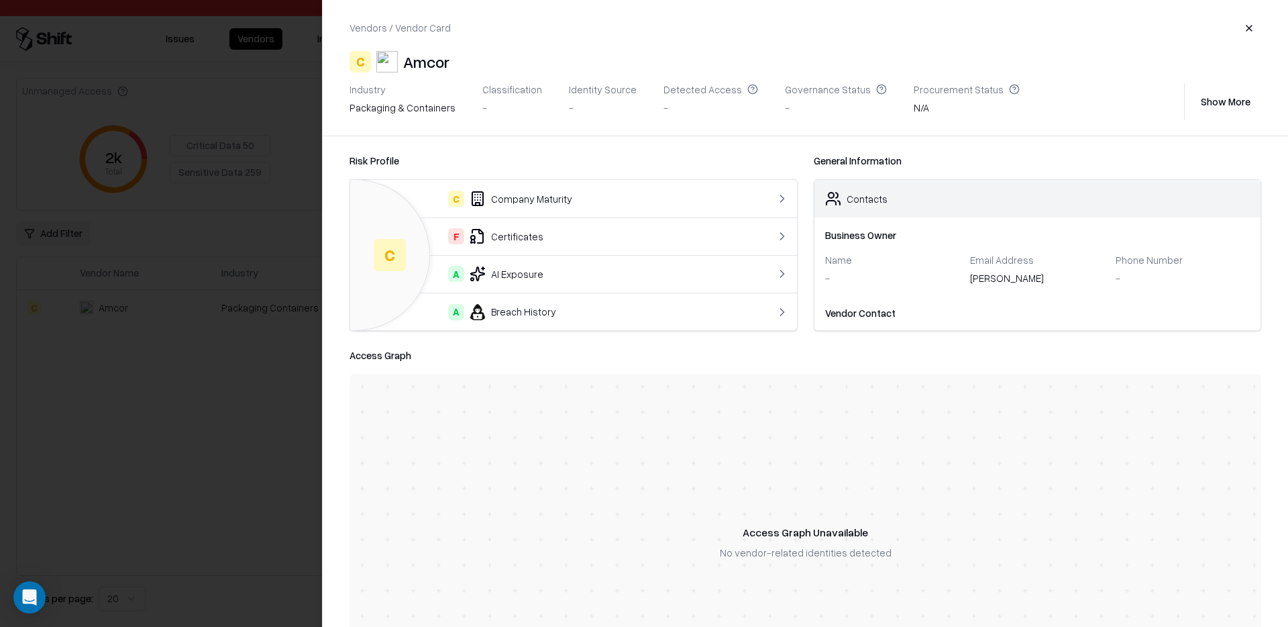
click at [1001, 282] on div "Eleanor Blackwood" at bounding box center [1037, 280] width 135 height 19
click at [189, 289] on div at bounding box center [644, 313] width 1288 height 627
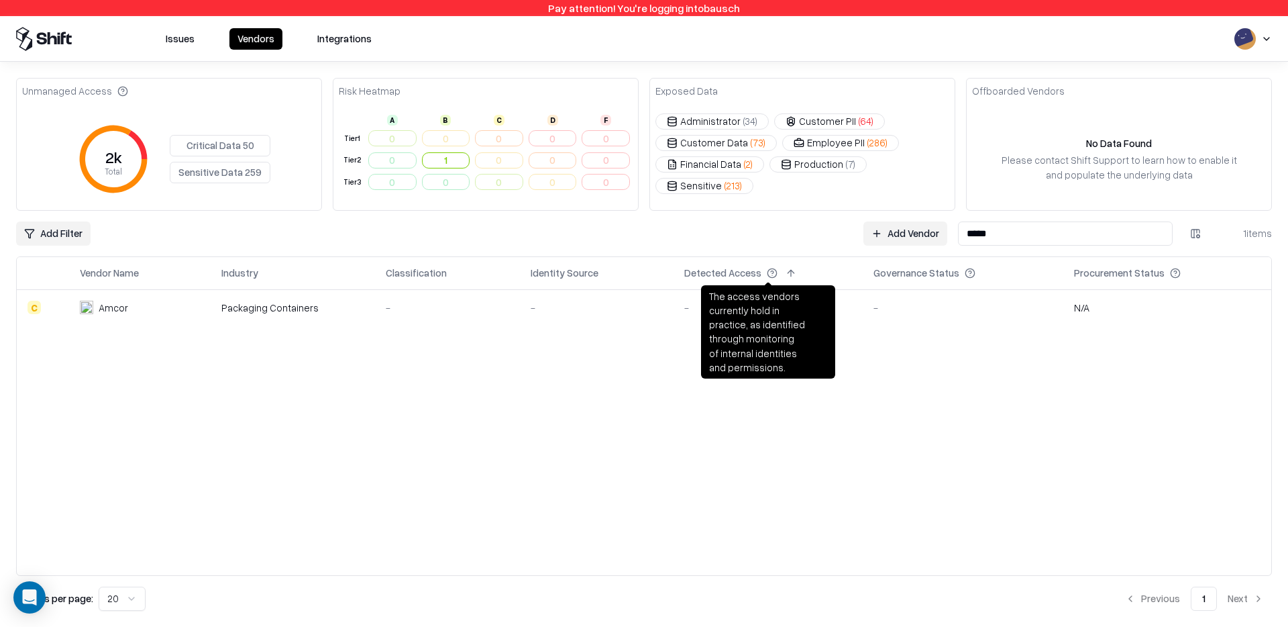
click at [767, 273] on icon at bounding box center [772, 273] width 11 height 11
click at [757, 274] on div "Detected Access" at bounding box center [722, 273] width 77 height 14
click at [783, 274] on button at bounding box center [791, 273] width 16 height 16
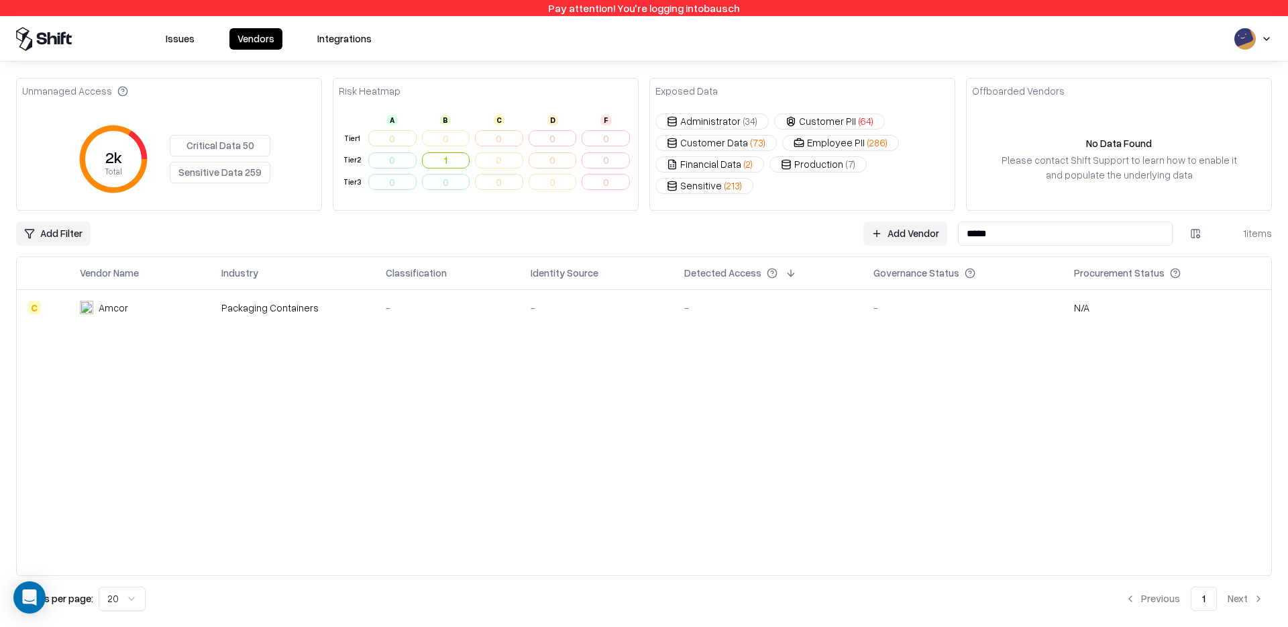
click at [390, 322] on td "-" at bounding box center [447, 307] width 144 height 36
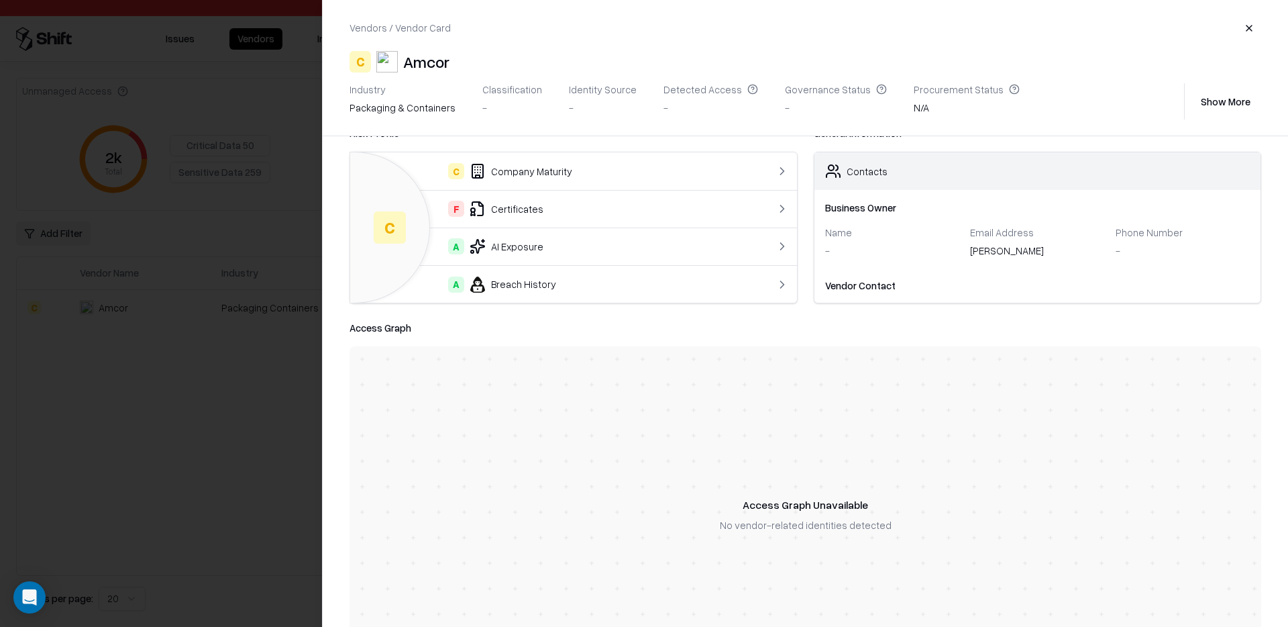
scroll to position [26, 0]
click at [299, 423] on div at bounding box center [644, 313] width 1288 height 627
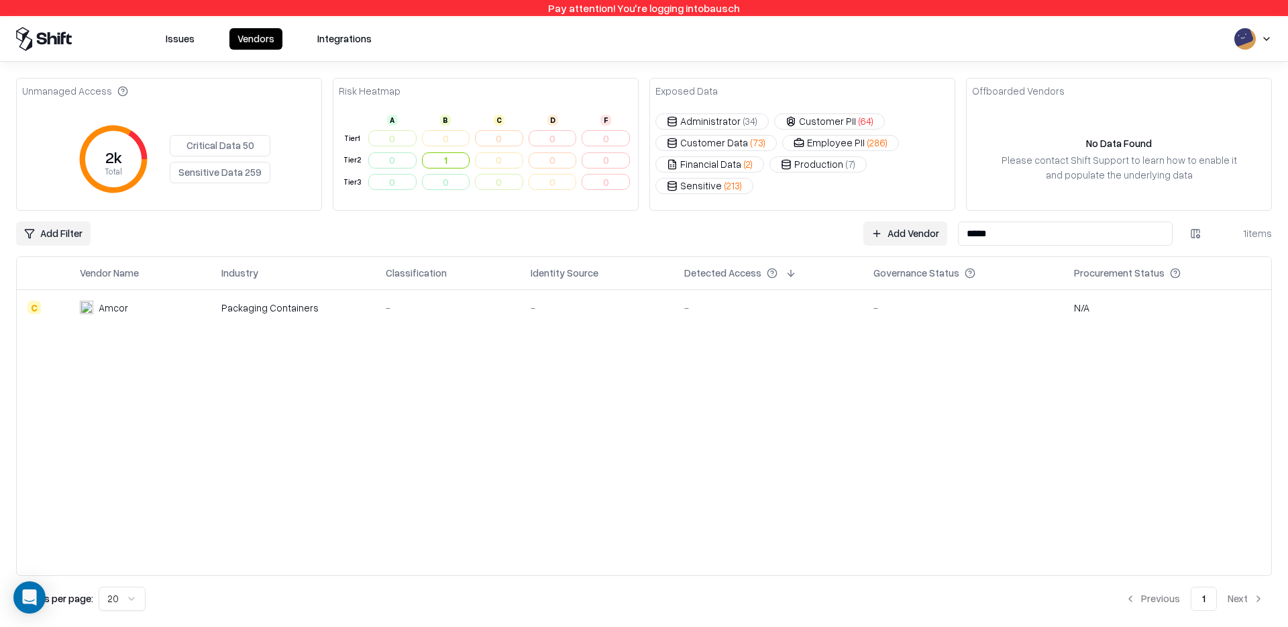
click at [1079, 224] on input "*****" at bounding box center [1065, 233] width 215 height 24
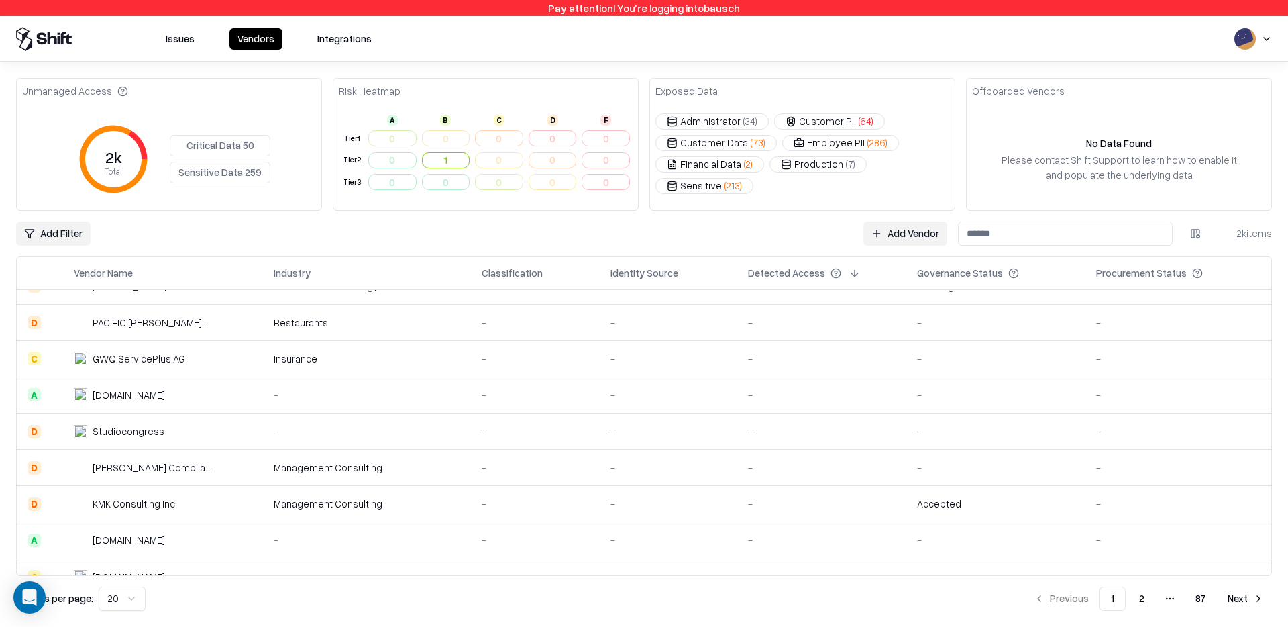
scroll to position [440, 0]
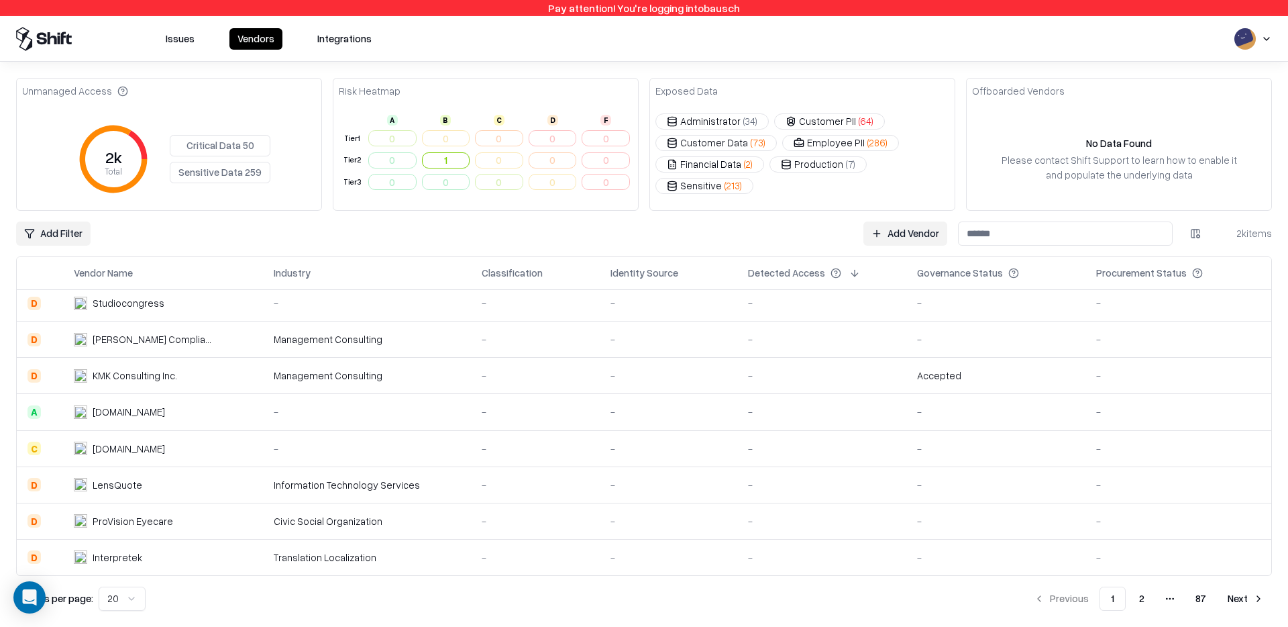
click at [1136, 598] on button "2" at bounding box center [1141, 598] width 27 height 24
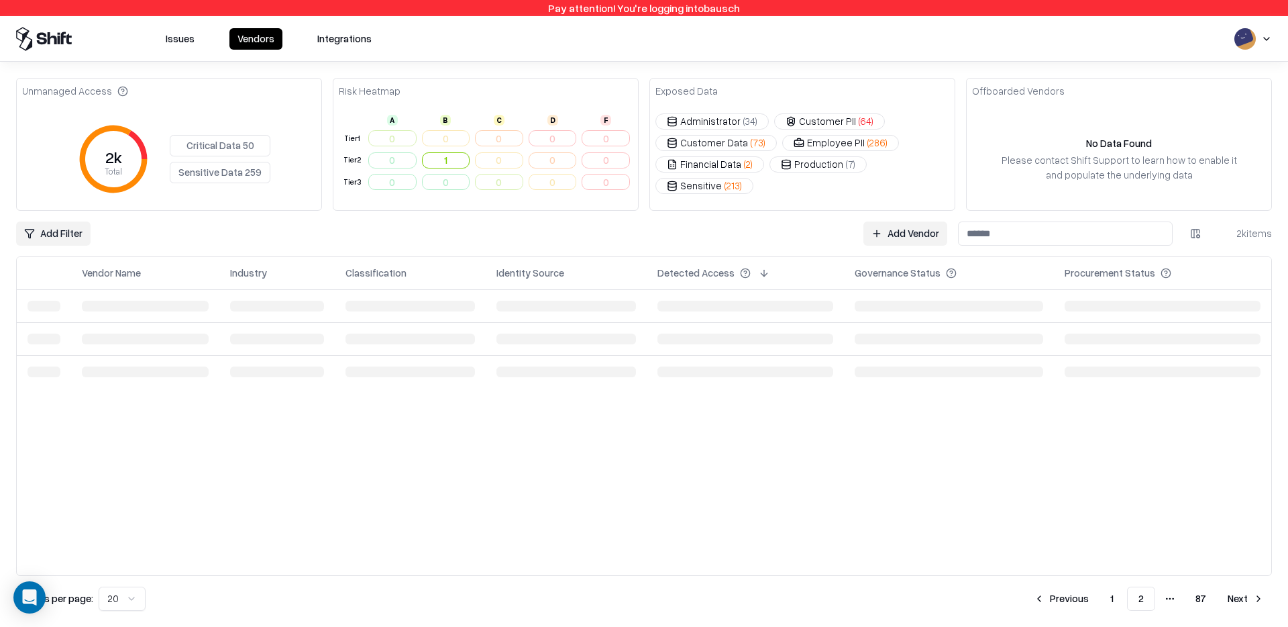
scroll to position [0, 0]
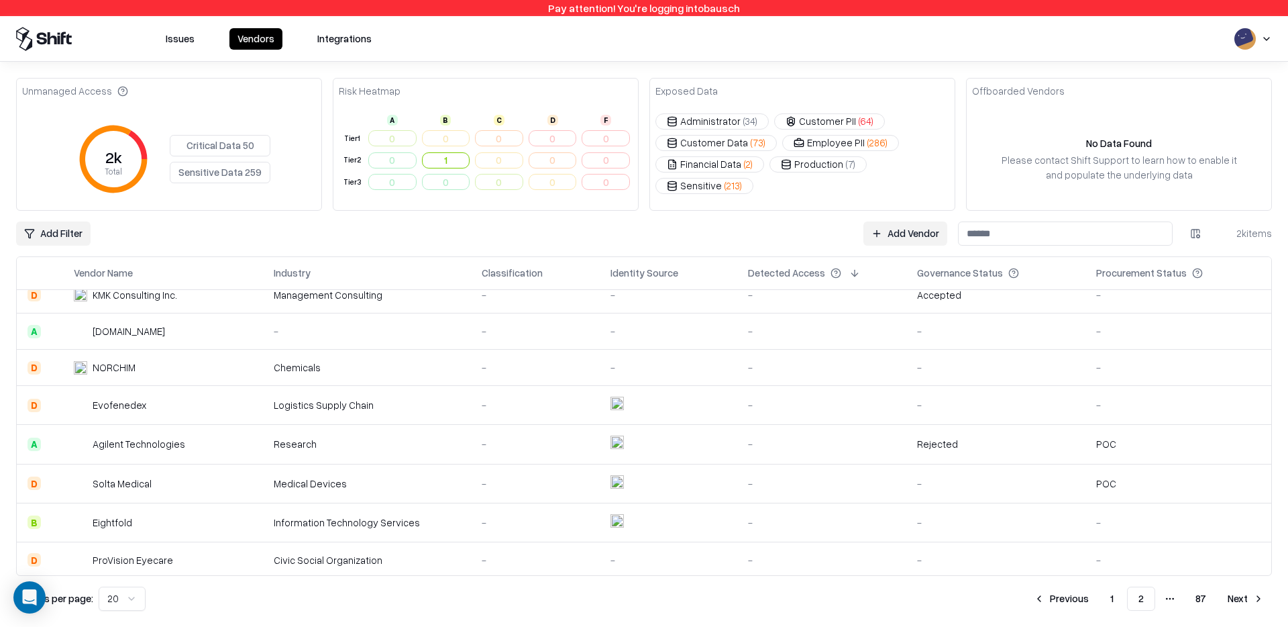
scroll to position [470, 0]
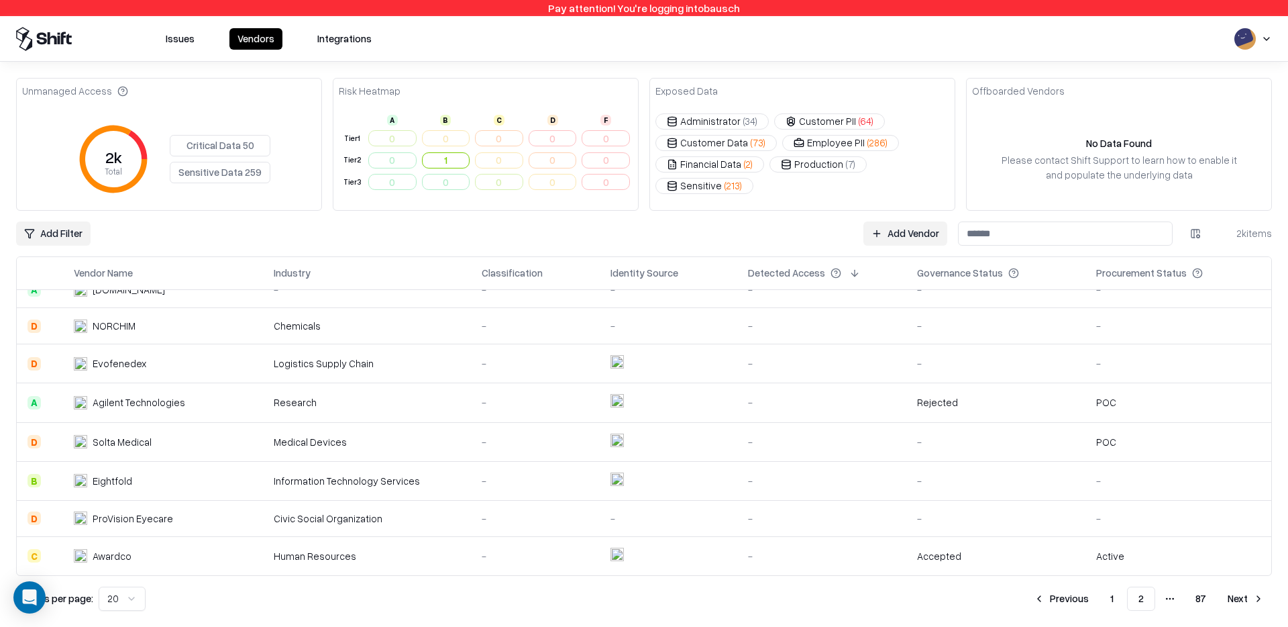
click at [1177, 602] on span "More pages" at bounding box center [1170, 598] width 24 height 24
click at [1196, 598] on button "87" at bounding box center [1201, 598] width 32 height 24
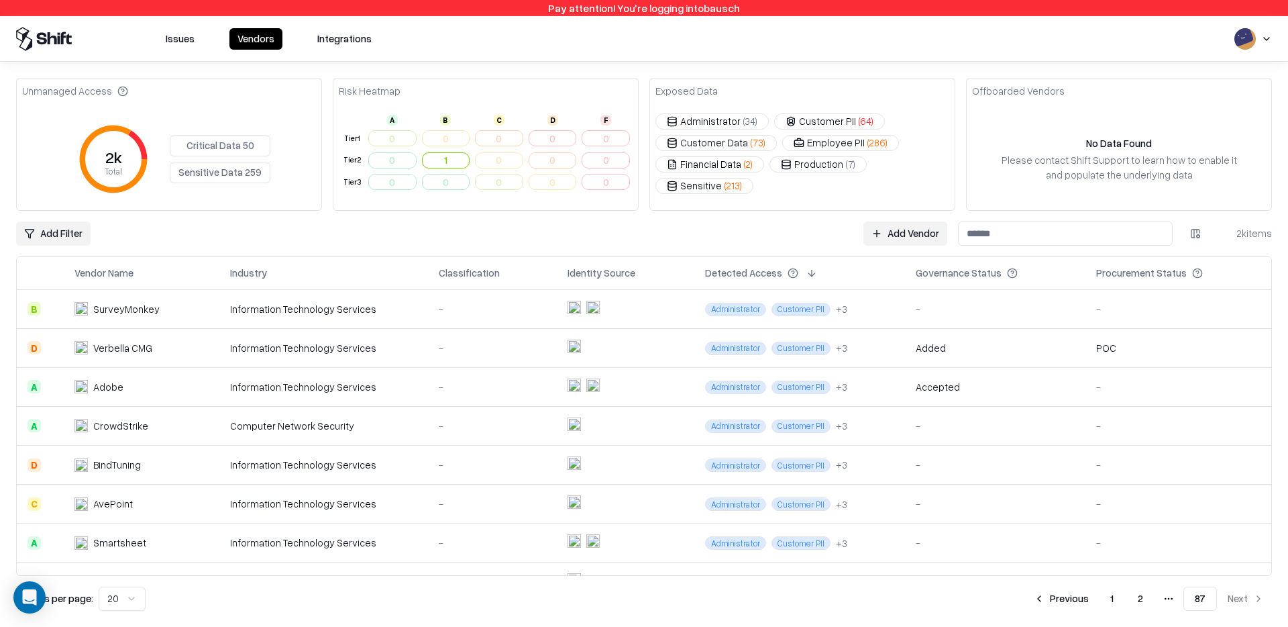
click at [465, 372] on td "-" at bounding box center [492, 386] width 129 height 39
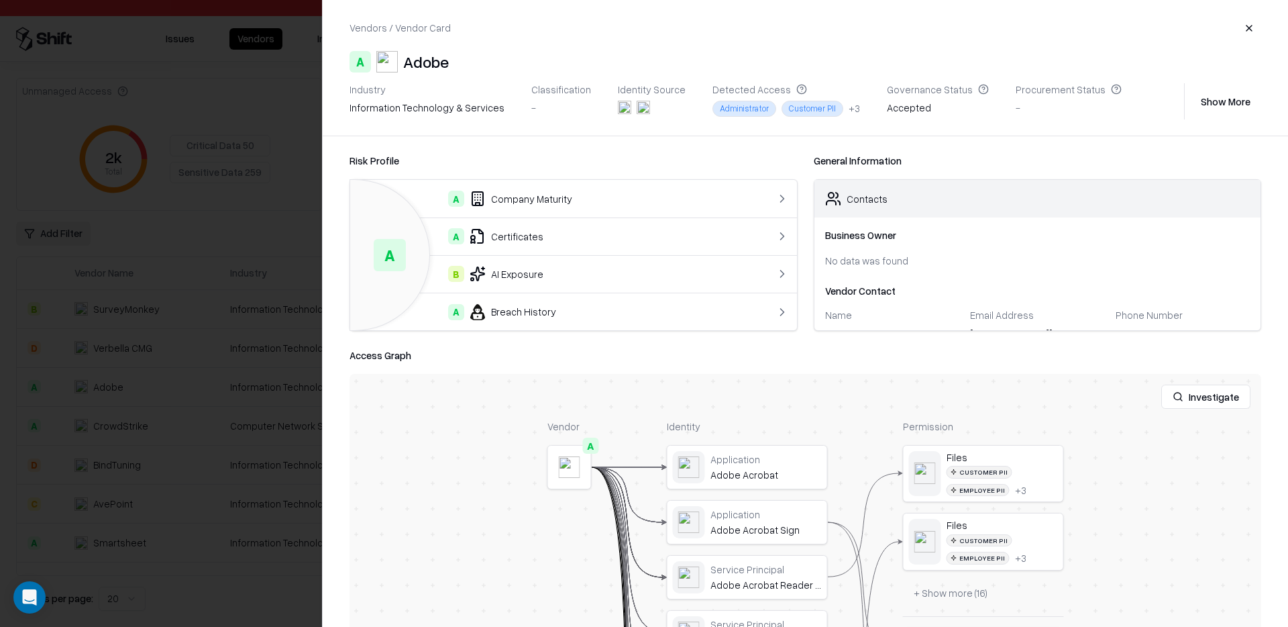
click at [260, 396] on div at bounding box center [644, 313] width 1288 height 627
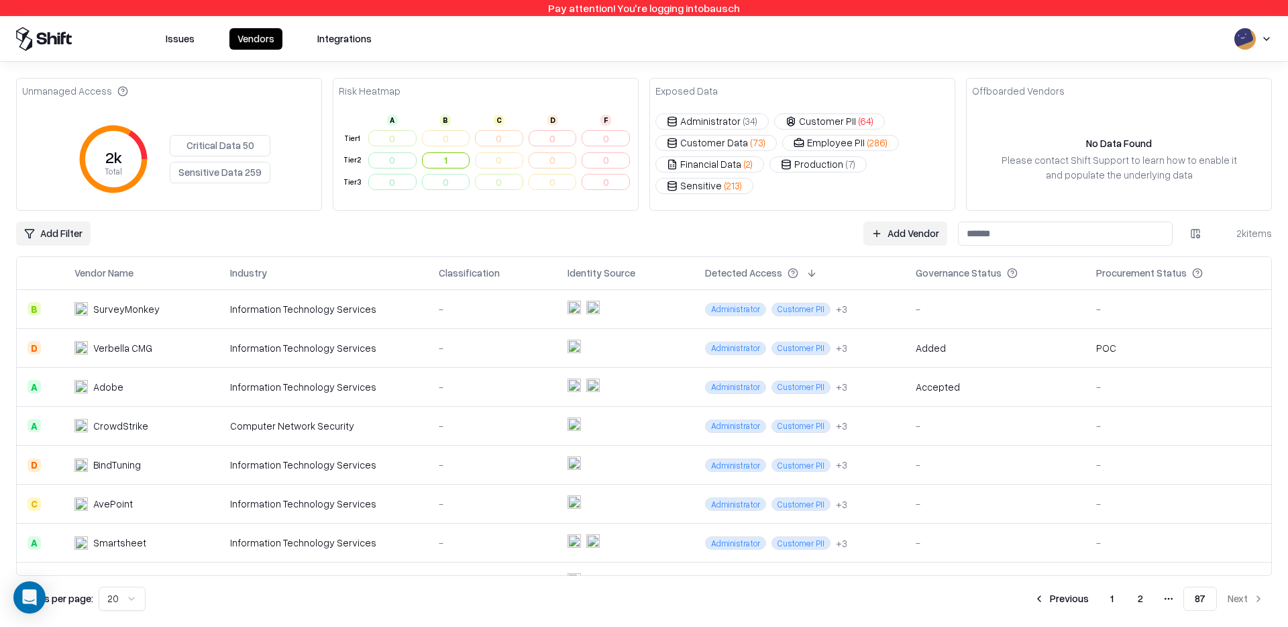
click at [788, 384] on span "Customer PII" at bounding box center [801, 386] width 59 height 13
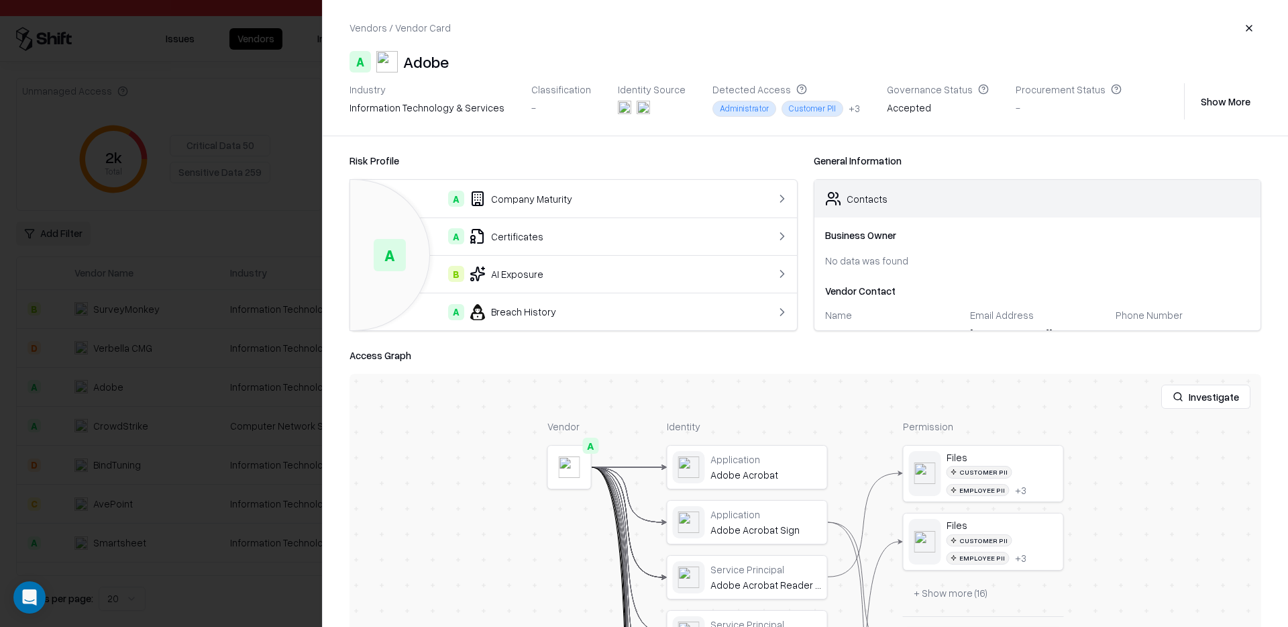
click at [837, 105] on div "Industry information technology & services Classification - Identity Source Det…" at bounding box center [764, 101] width 829 height 36
click at [301, 350] on div at bounding box center [644, 313] width 1288 height 627
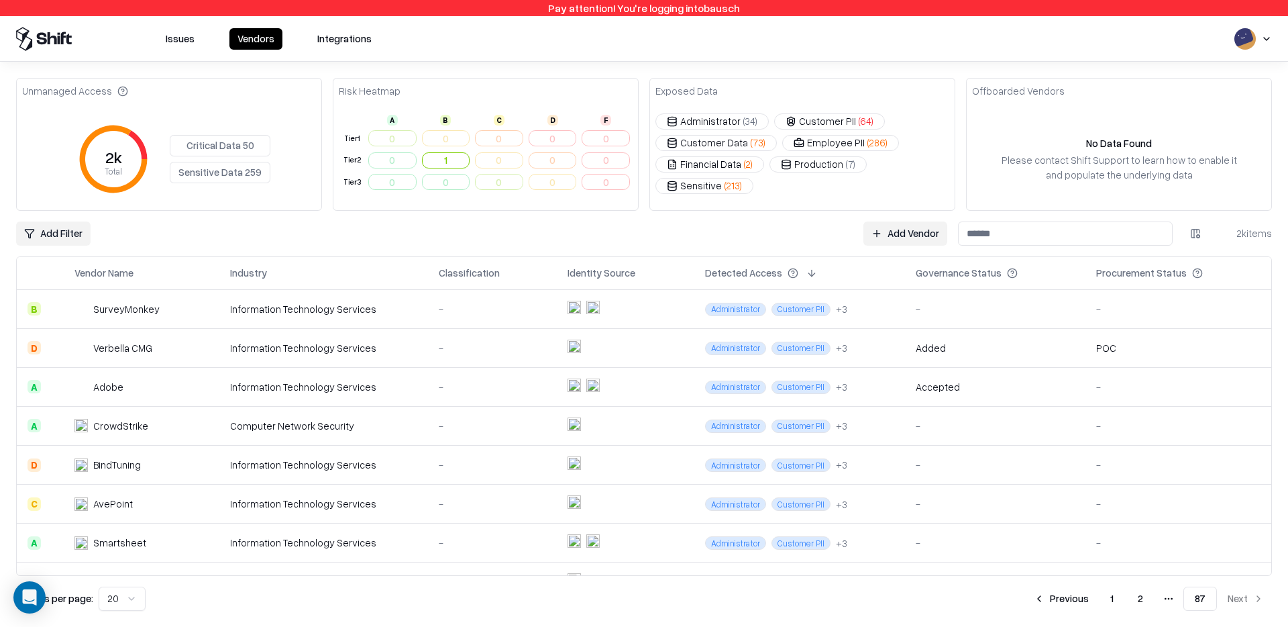
click at [815, 380] on span "Customer PII" at bounding box center [801, 386] width 59 height 13
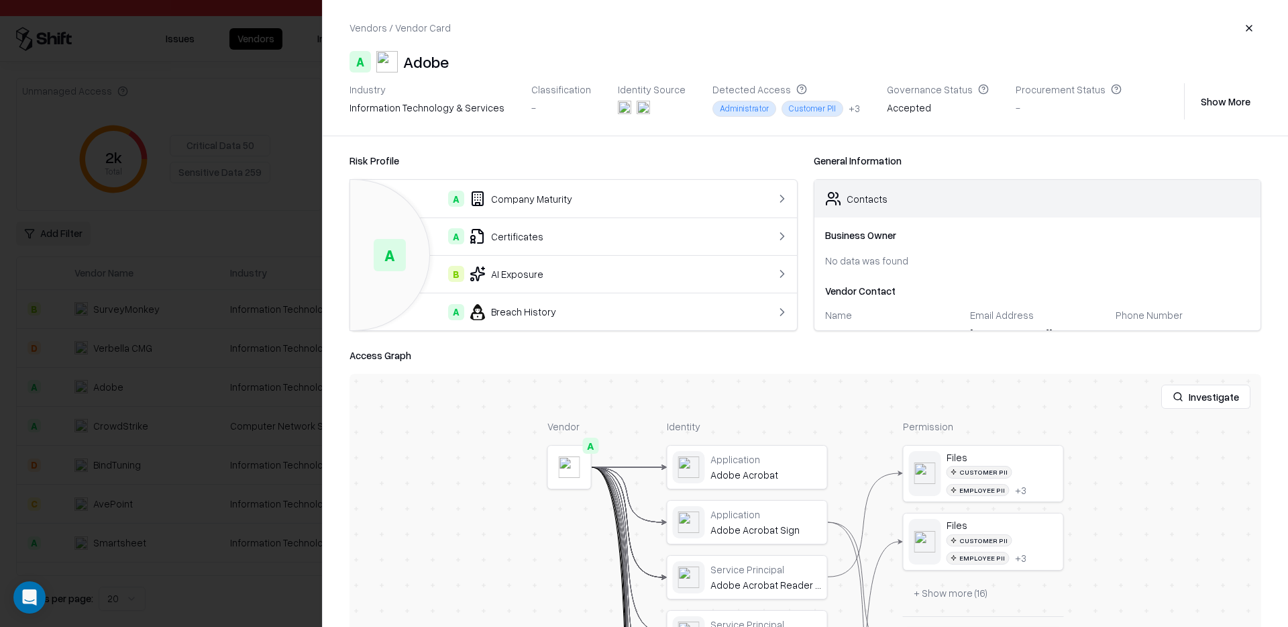
click at [1216, 98] on button "Show More" at bounding box center [1225, 101] width 71 height 24
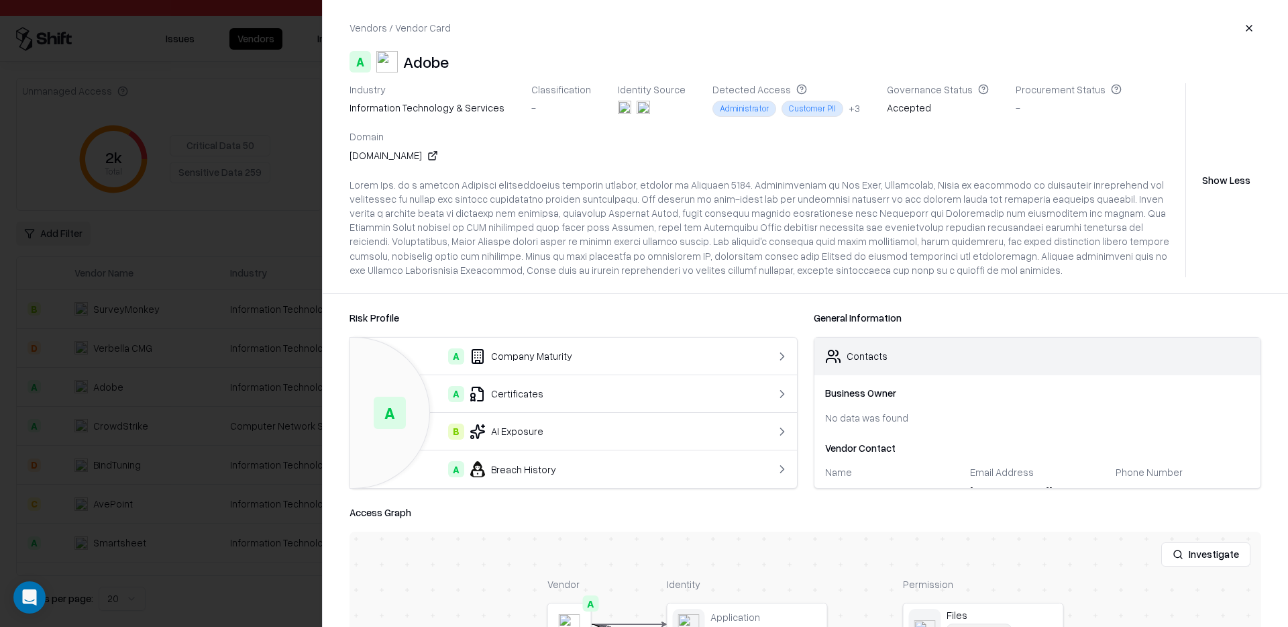
click at [813, 117] on div "Administrator Customer PII + 3" at bounding box center [786, 110] width 148 height 19
click at [825, 111] on div "Administrator Customer PII + 3" at bounding box center [786, 108] width 148 height 15
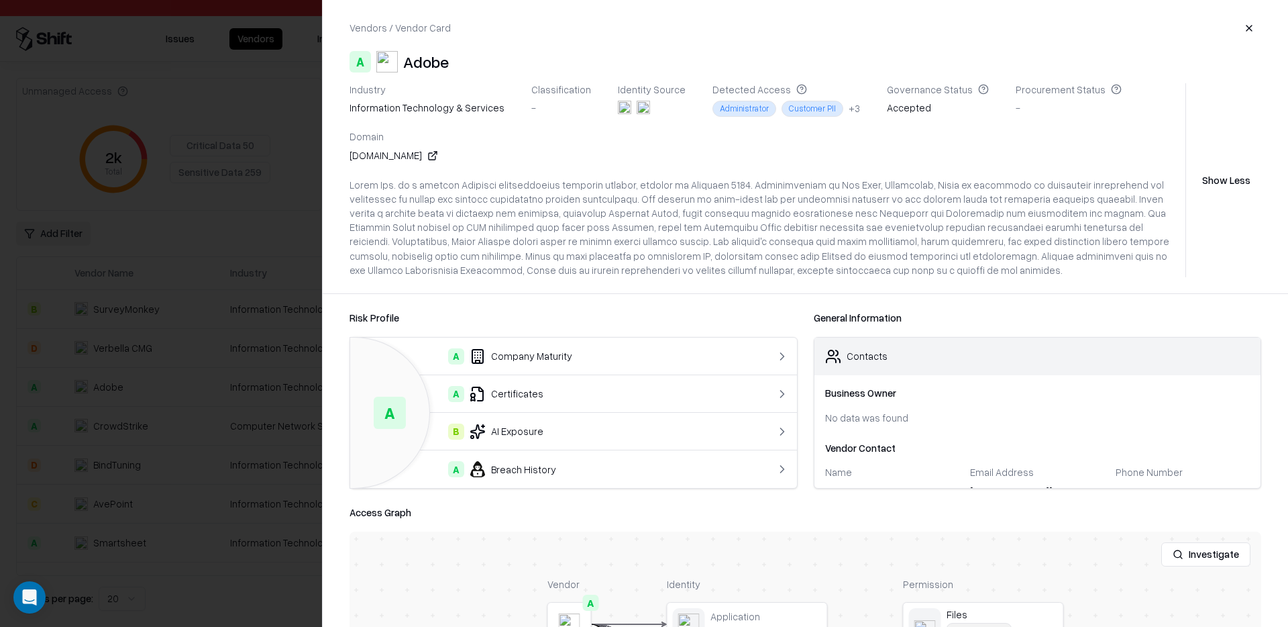
click at [776, 202] on div at bounding box center [765, 227] width 831 height 99
click at [849, 112] on div "+ 3" at bounding box center [854, 108] width 11 height 14
click at [1215, 168] on button "Show Less" at bounding box center [1226, 180] width 70 height 24
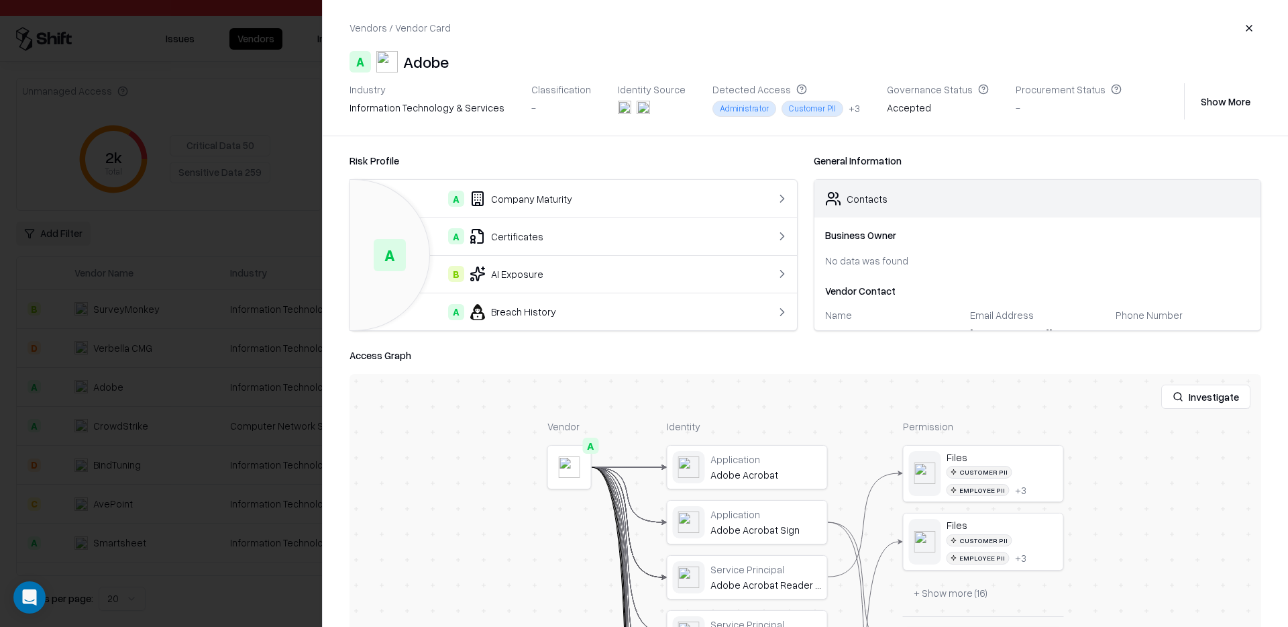
click at [849, 110] on div "+ 3" at bounding box center [854, 108] width 11 height 14
click at [825, 104] on div "Administrator Customer PII + 3 Detected Access Customer Data Employee PII Sensi…" at bounding box center [786, 108] width 148 height 15
click at [826, 105] on div "Administrator Customer PII + 3" at bounding box center [786, 108] width 148 height 15
click at [849, 108] on div "+ 3" at bounding box center [854, 108] width 11 height 14
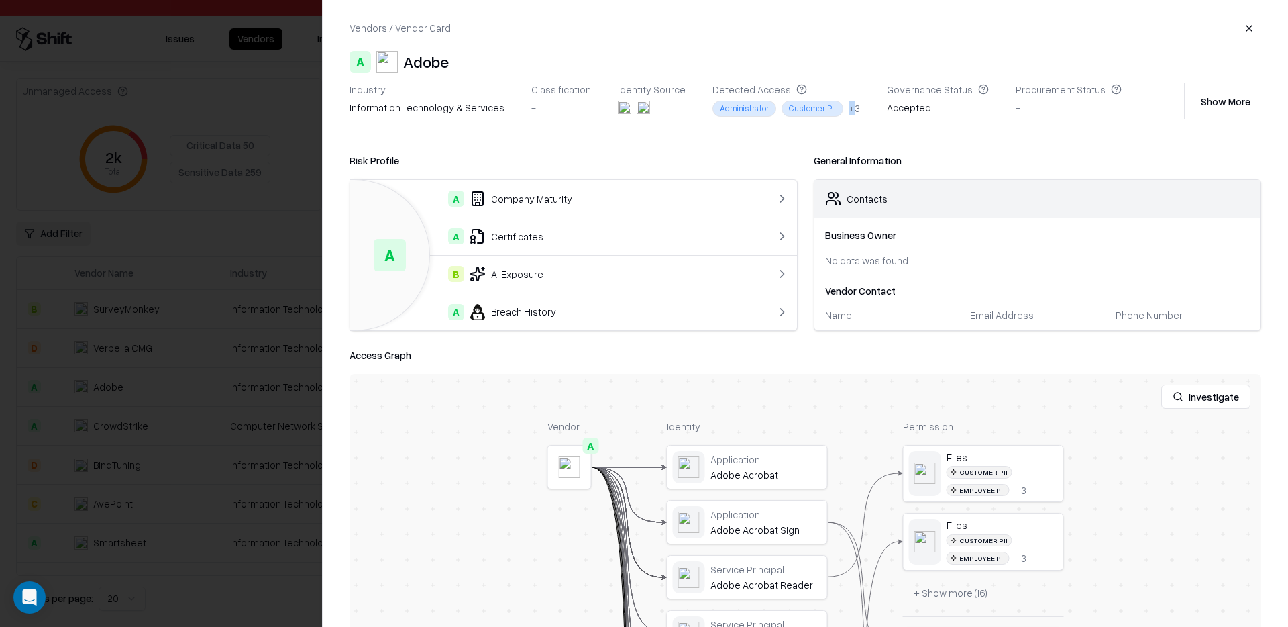
click at [849, 109] on div "+ 3" at bounding box center [854, 108] width 11 height 14
click at [804, 142] on div "Risk Profile A A Company Maturity A Certificates B AI Exposure A Breach History…" at bounding box center [805, 381] width 965 height 490
click at [804, 104] on div "Customer PII" at bounding box center [813, 108] width 62 height 15
click at [849, 111] on div "+ 3" at bounding box center [854, 108] width 11 height 14
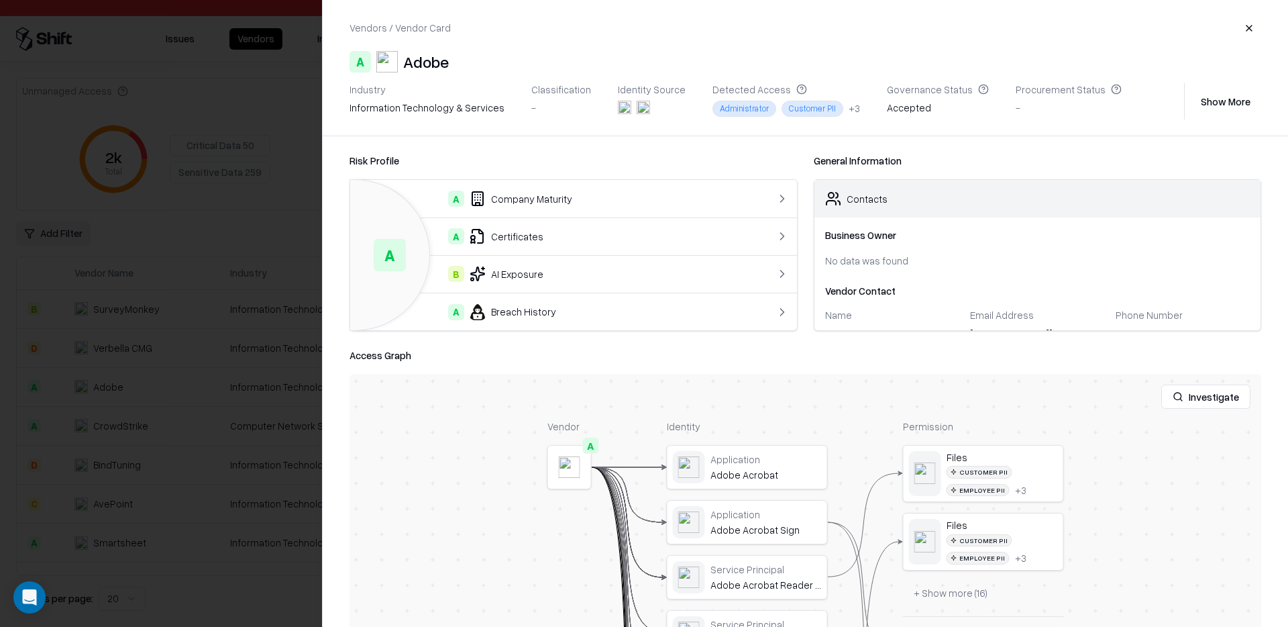
click at [849, 111] on div "+ 3" at bounding box center [854, 108] width 11 height 14
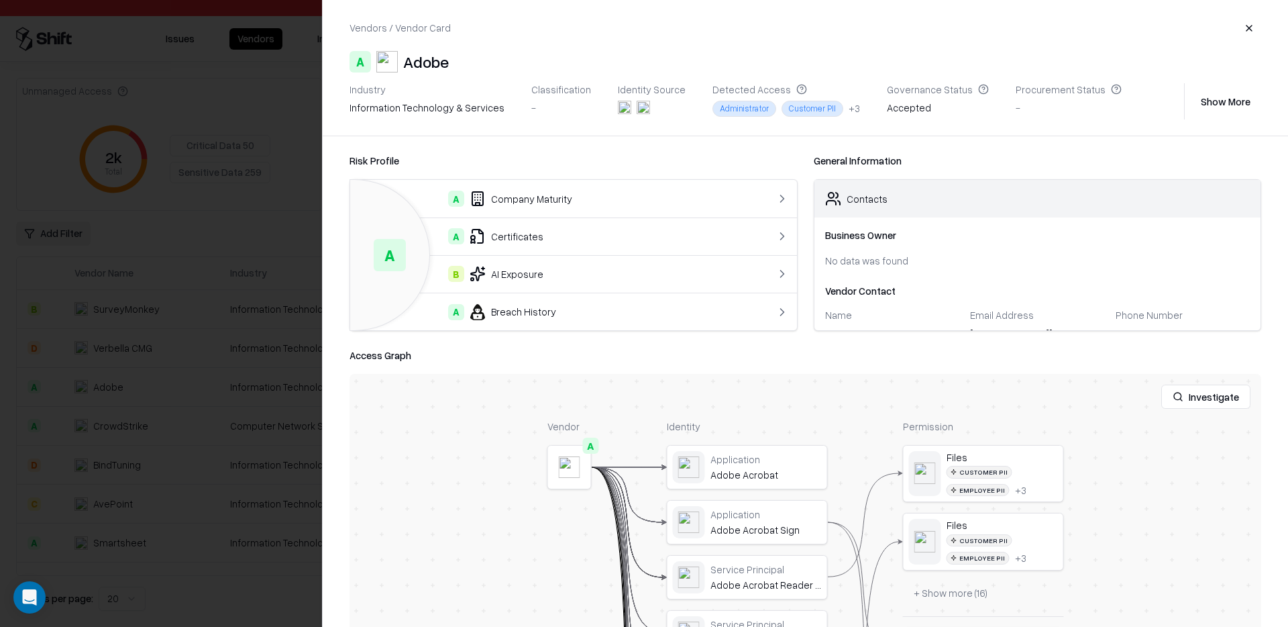
click at [825, 111] on div "Administrator Customer PII + 3" at bounding box center [786, 108] width 148 height 15
click at [837, 101] on div "Industry information technology & services Classification - Identity Source Det…" at bounding box center [764, 101] width 829 height 36
click at [849, 103] on div "+ 3" at bounding box center [854, 108] width 11 height 14
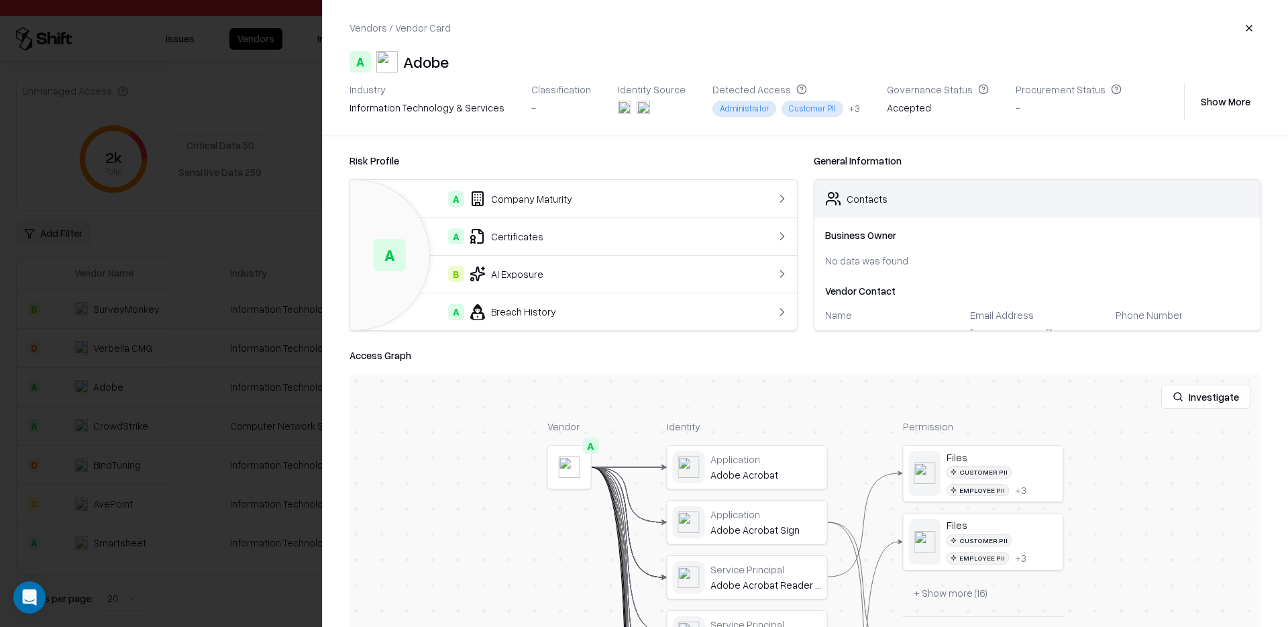
click at [849, 106] on div "+ 3" at bounding box center [854, 108] width 11 height 14
click at [824, 107] on div "Administrator Customer PII + 3" at bounding box center [786, 108] width 148 height 15
click at [825, 100] on div "Detected Access Administrator Customer PII + 3" at bounding box center [786, 101] width 148 height 36
click at [792, 106] on div "Customer PII" at bounding box center [813, 108] width 62 height 15
click at [745, 113] on div "Administrator" at bounding box center [744, 108] width 64 height 15
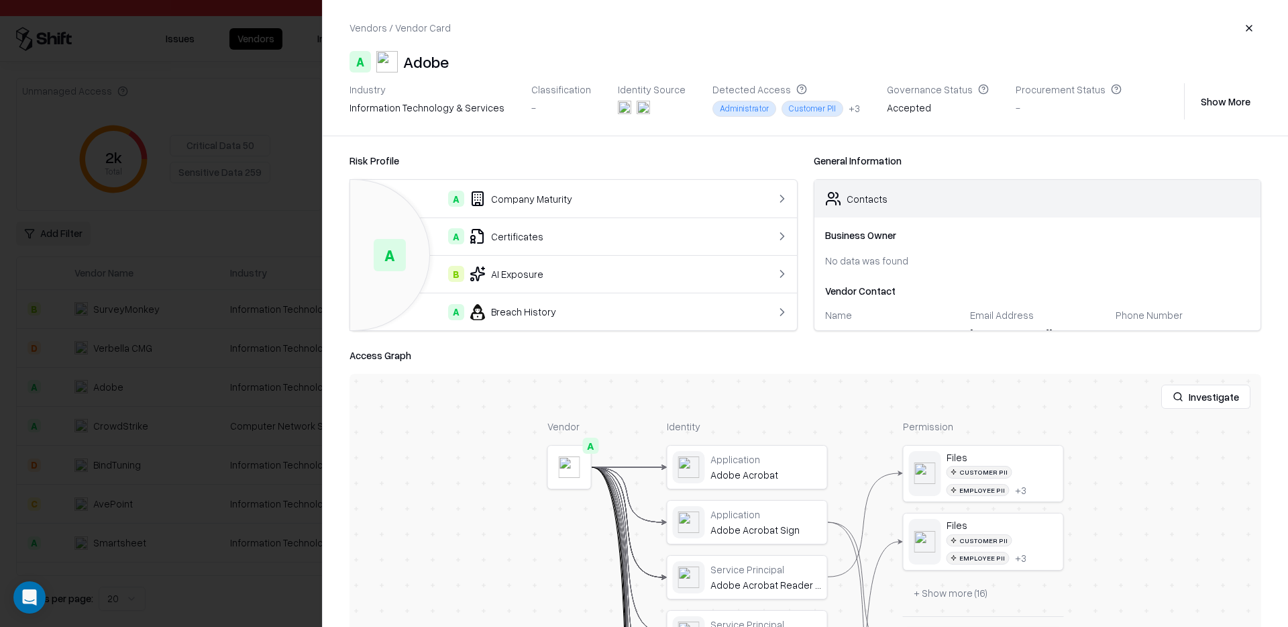
click at [725, 115] on div "Administrator" at bounding box center [744, 108] width 64 height 15
click at [788, 115] on div "Customer PII" at bounding box center [813, 108] width 62 height 15
click at [819, 107] on div "Customer PII" at bounding box center [813, 108] width 62 height 15
click at [849, 115] on div "+ 3" at bounding box center [854, 108] width 11 height 14
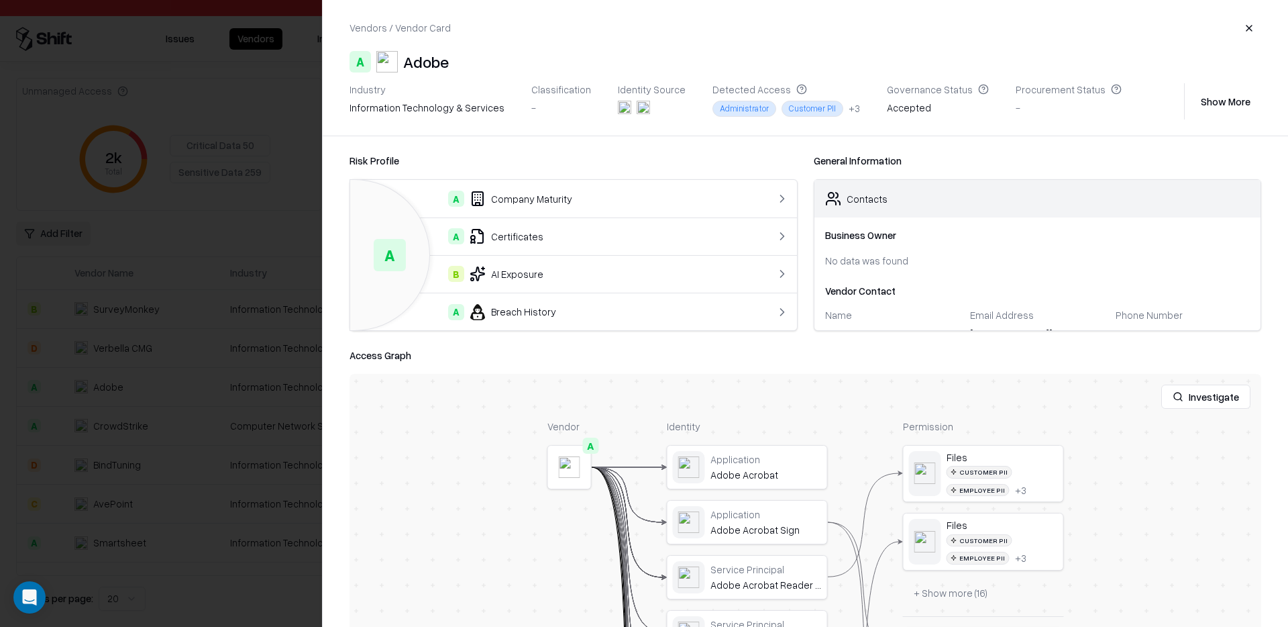
click at [849, 110] on div "+ 3" at bounding box center [854, 108] width 11 height 14
click at [961, 107] on div "Industry information technology & services Classification - Identity Source Det…" at bounding box center [764, 101] width 829 height 36
click at [849, 109] on div "+ 3" at bounding box center [854, 108] width 11 height 14
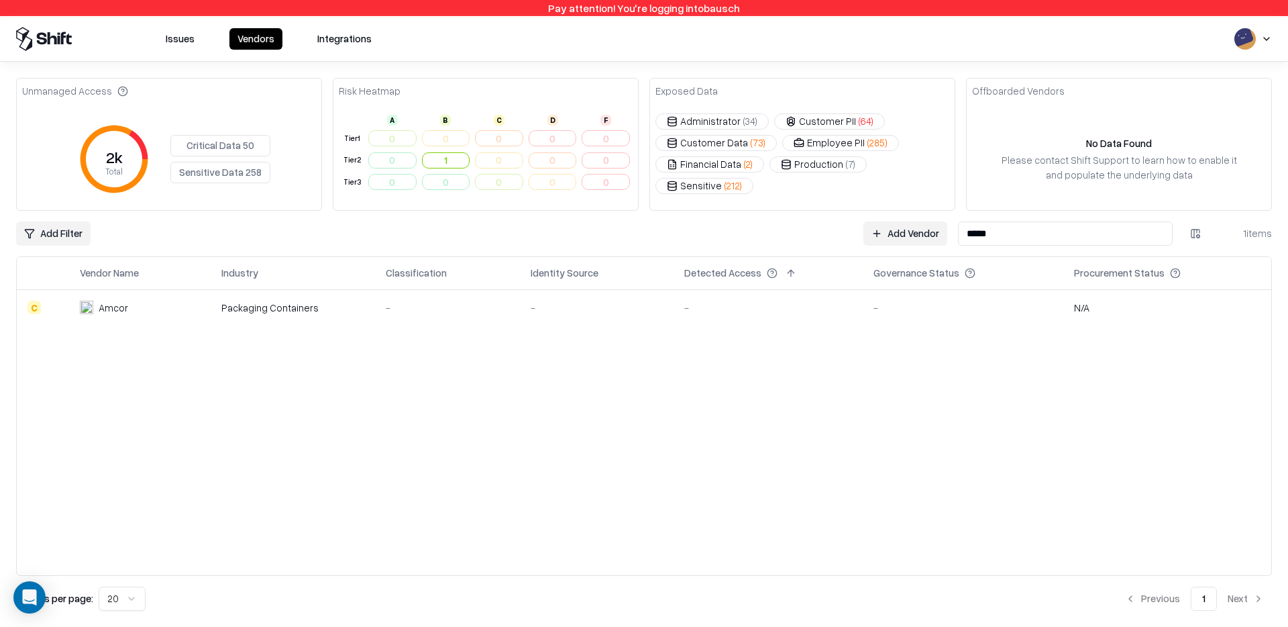
click at [301, 306] on div "Packaging Containers" at bounding box center [293, 308] width 144 height 14
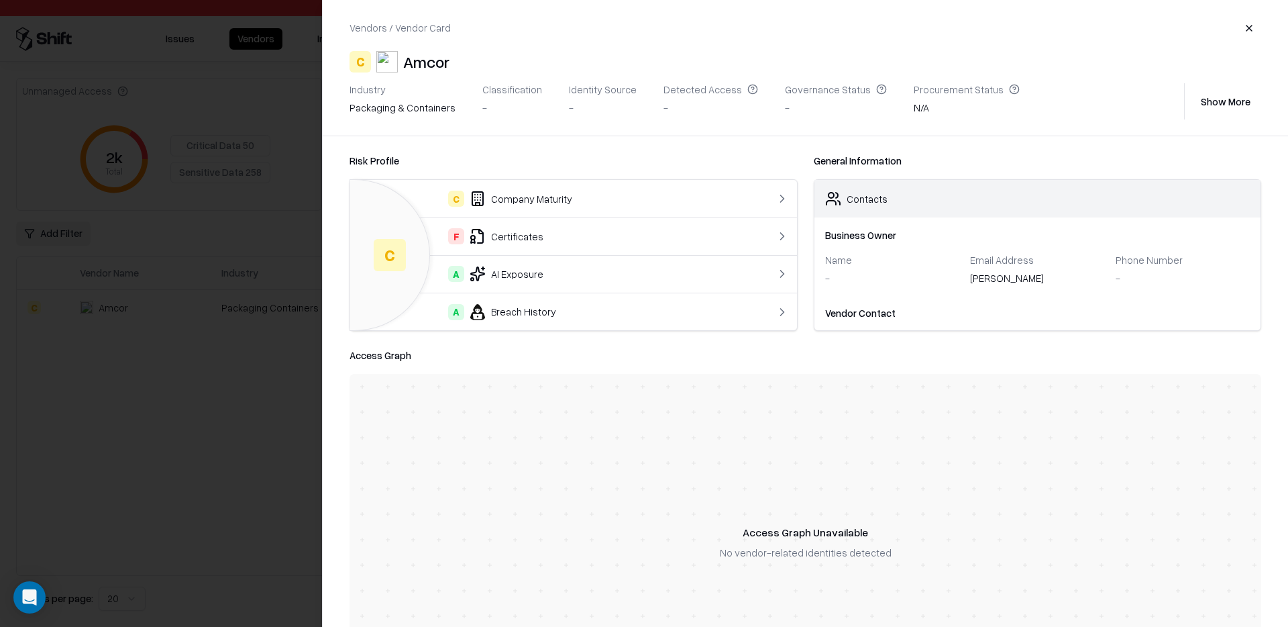
click at [625, 432] on div "Access Graph Unavailable No vendor-related identities detected" at bounding box center [806, 541] width 912 height 335
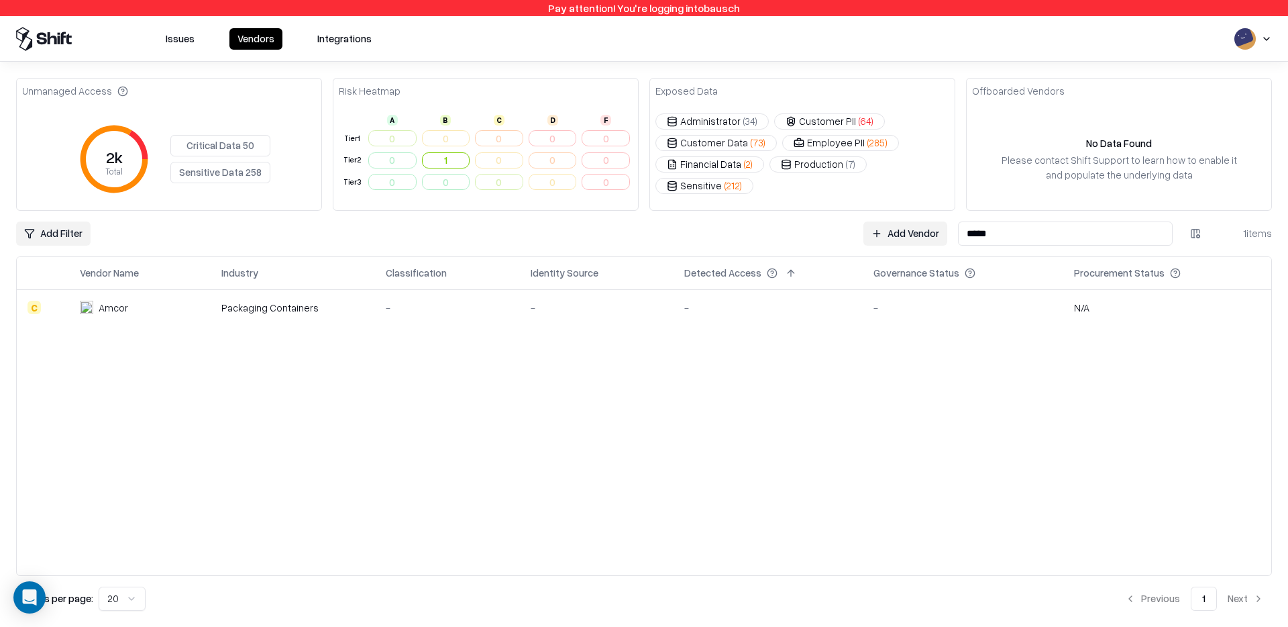
click at [451, 378] on div "Vendor Name Industry Classification Identity Source Detected Access Governance …" at bounding box center [644, 416] width 1255 height 318
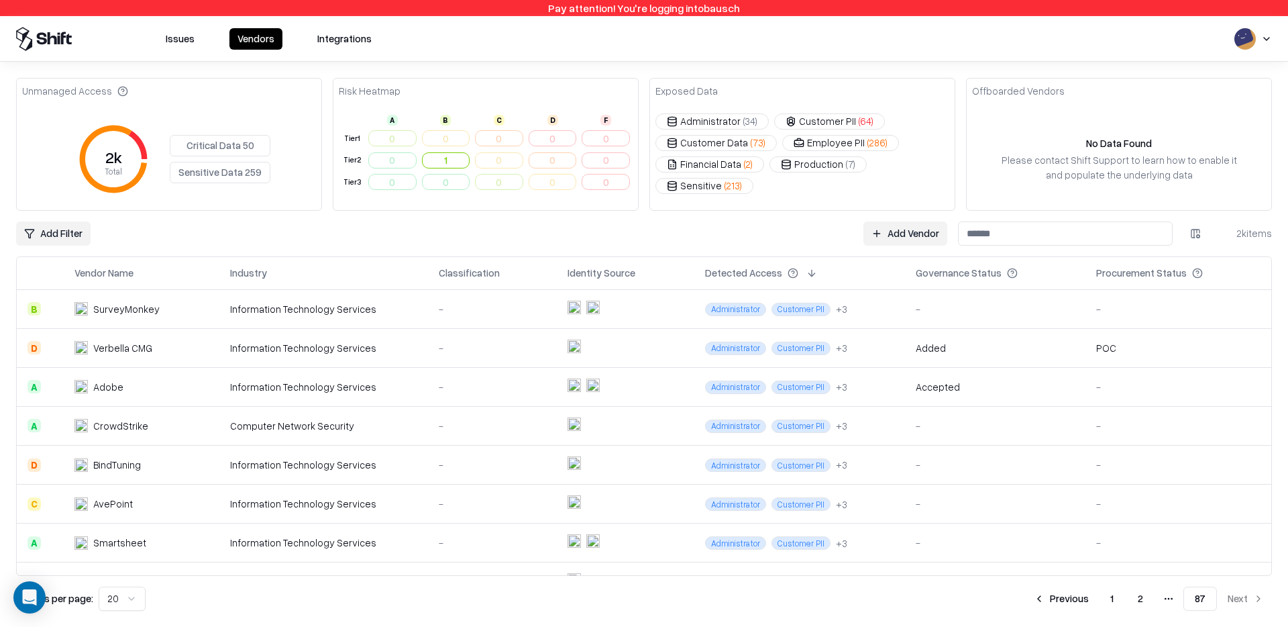
click at [154, 406] on td "CrowdStrike" at bounding box center [142, 425] width 156 height 39
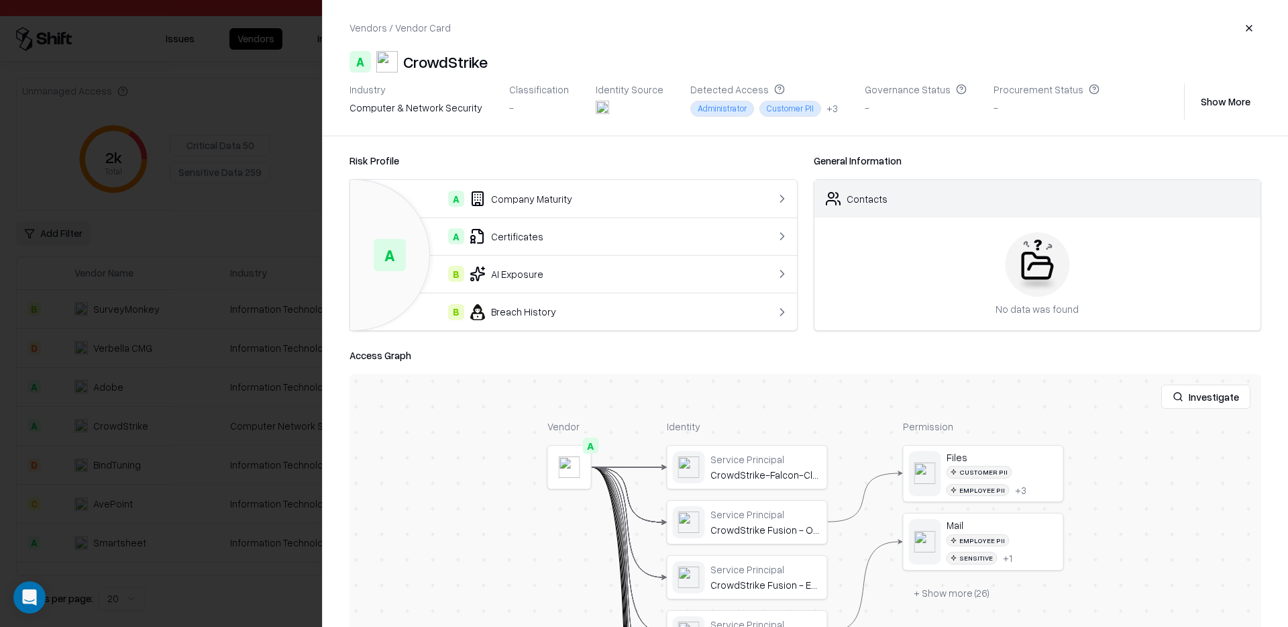
click at [827, 109] on div "+ 3" at bounding box center [832, 108] width 11 height 14
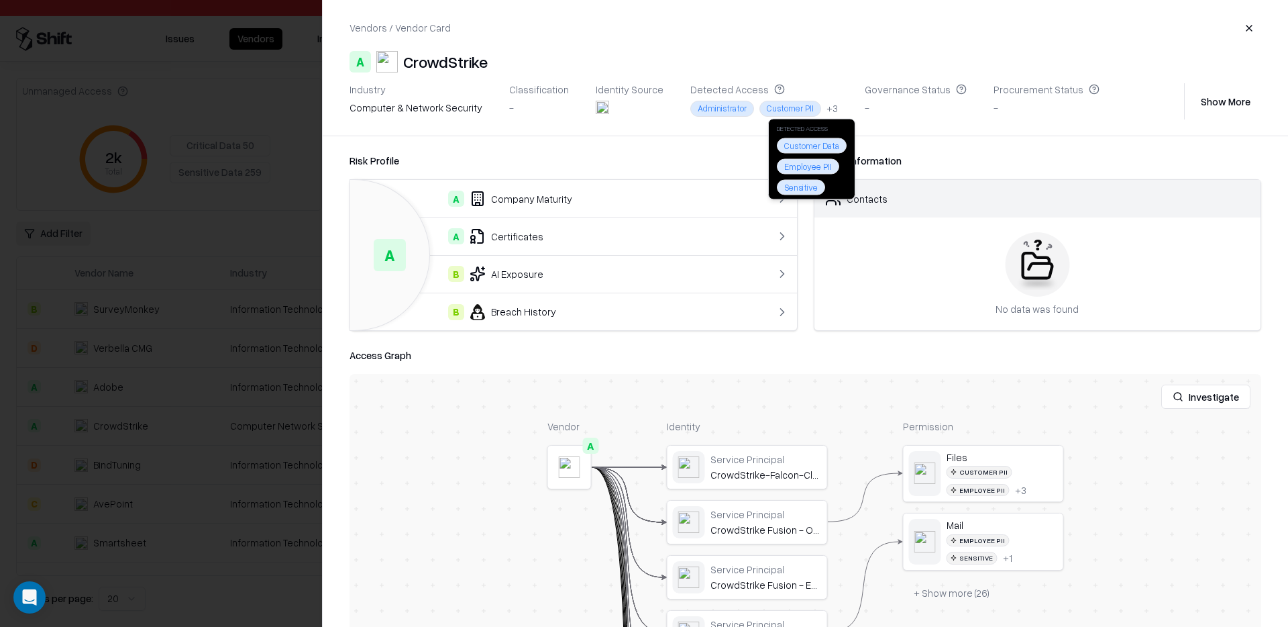
click at [755, 309] on div at bounding box center [772, 311] width 34 height 13
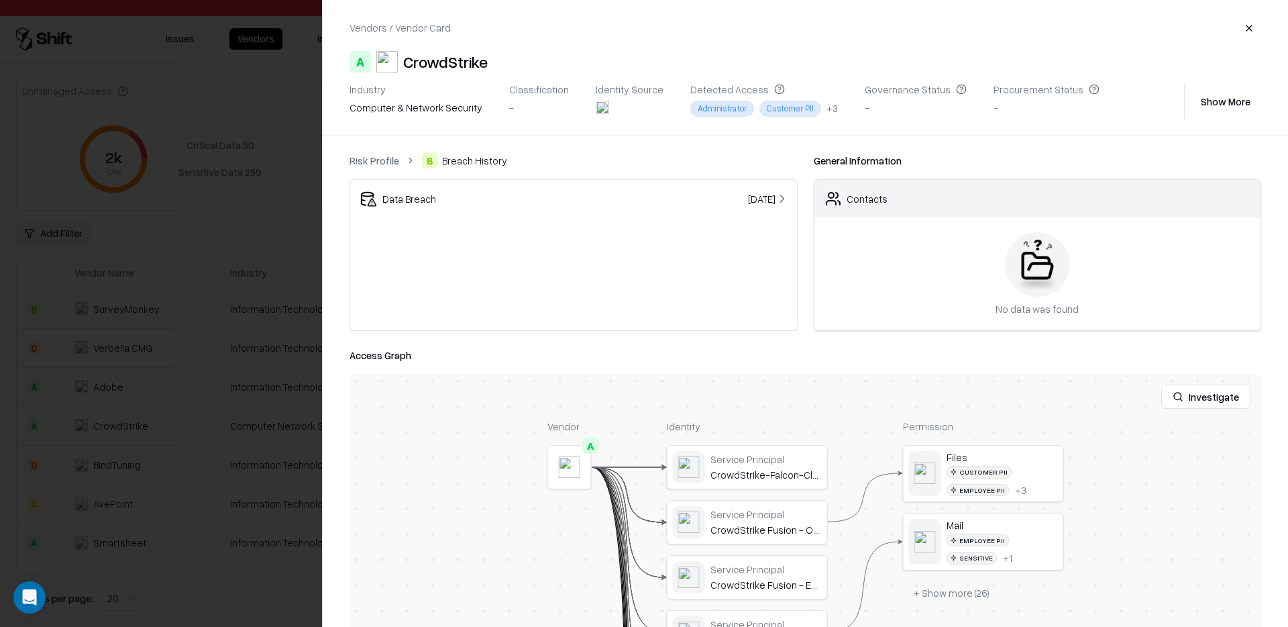
click at [714, 111] on div "Administrator" at bounding box center [722, 108] width 64 height 15
click at [768, 113] on div "Customer PII" at bounding box center [790, 108] width 62 height 15
click at [502, 120] on div "Vendors / Vendor Card A CrowdStrike Industry computer & network security Classi…" at bounding box center [805, 68] width 965 height 136
click at [1240, 101] on button "Show More" at bounding box center [1225, 101] width 71 height 24
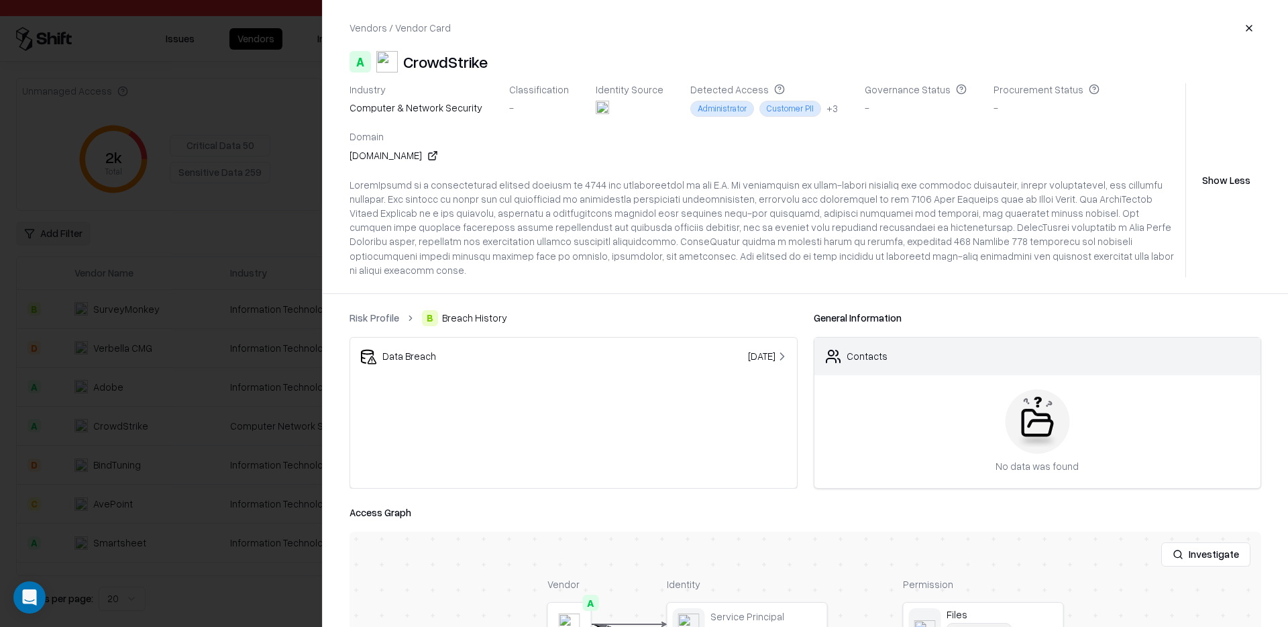
click at [322, 160] on div "Vendors / Vendor Card A CrowdStrike Industry computer & network security Classi…" at bounding box center [805, 313] width 966 height 627
click at [309, 168] on div at bounding box center [644, 313] width 1288 height 627
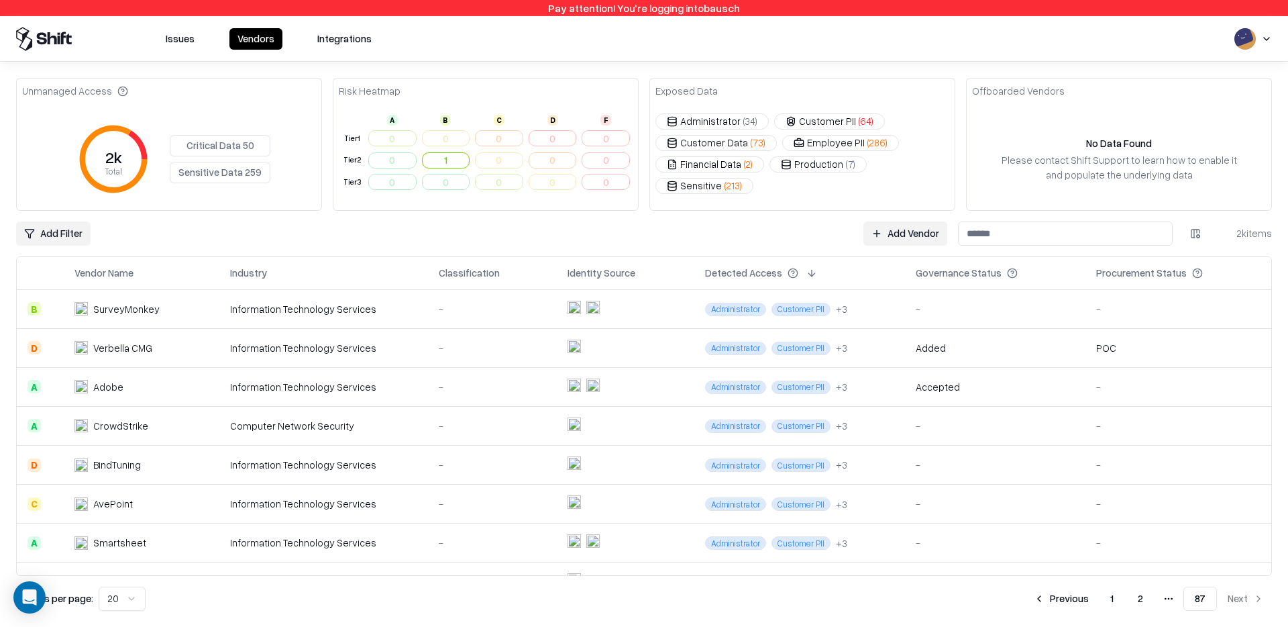
click at [1035, 207] on div "No Data Found Please contact Shift Support to learn how to enable it and popula…" at bounding box center [1119, 159] width 305 height 102
click at [1014, 228] on input at bounding box center [1065, 233] width 215 height 24
paste input "**********"
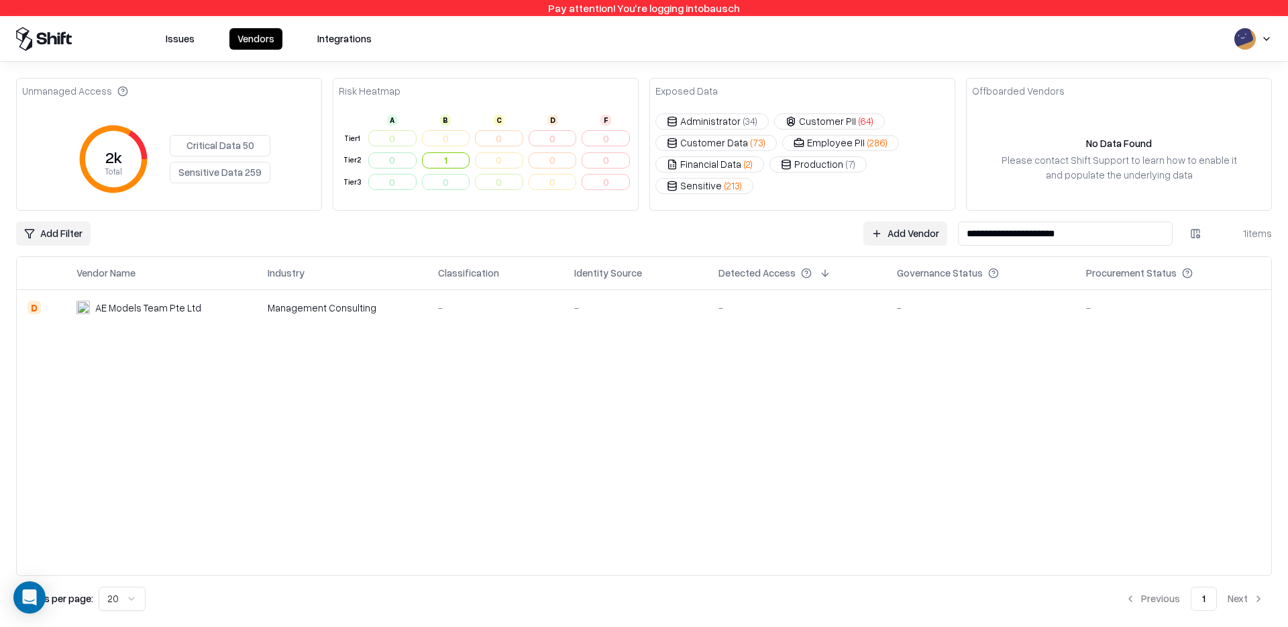
type input "**********"
click at [418, 308] on td "Management Consulting" at bounding box center [342, 307] width 170 height 36
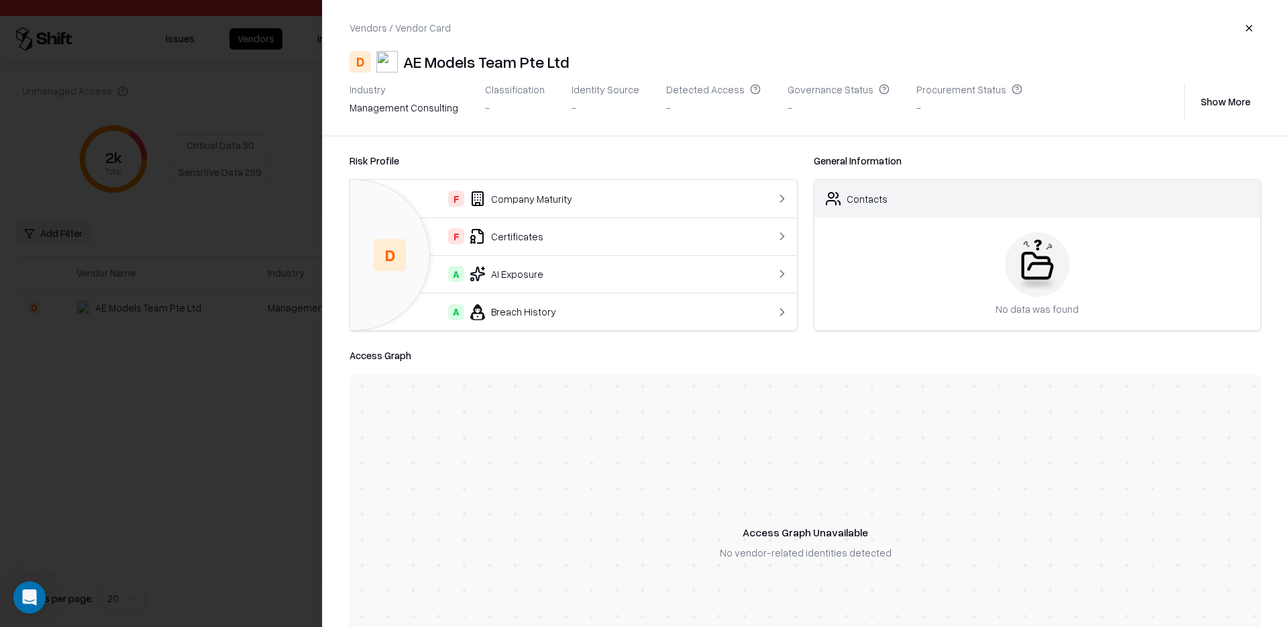
click at [220, 157] on div at bounding box center [644, 313] width 1288 height 627
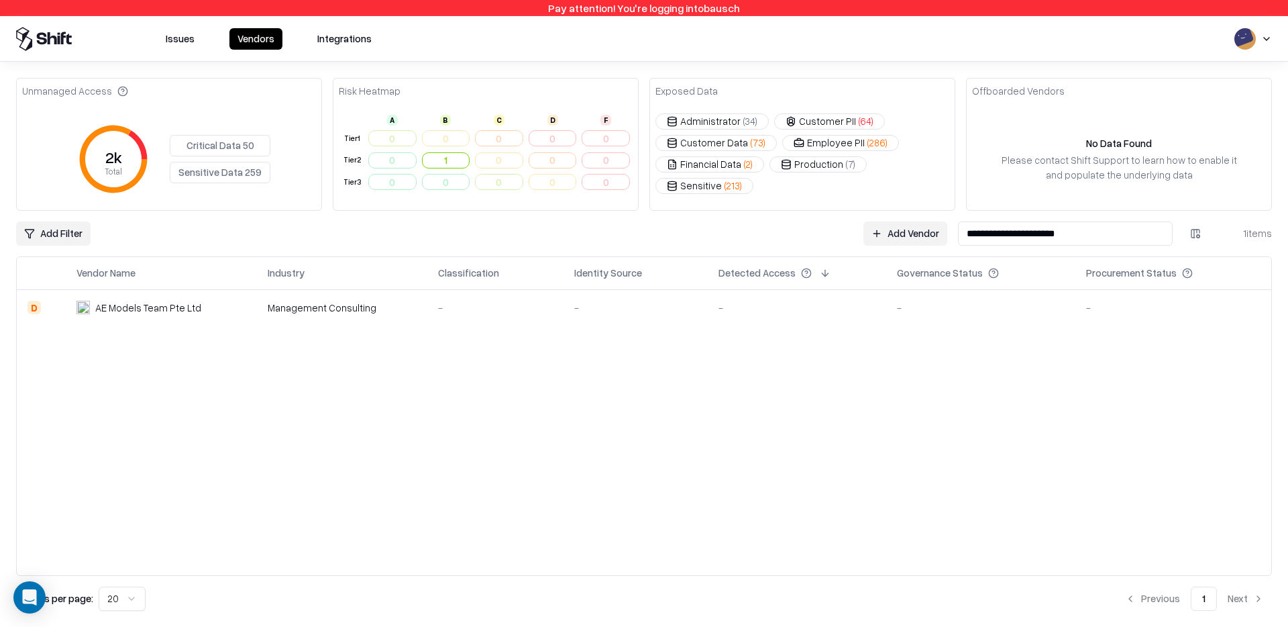
click at [407, 304] on div "Management Consulting" at bounding box center [342, 308] width 149 height 14
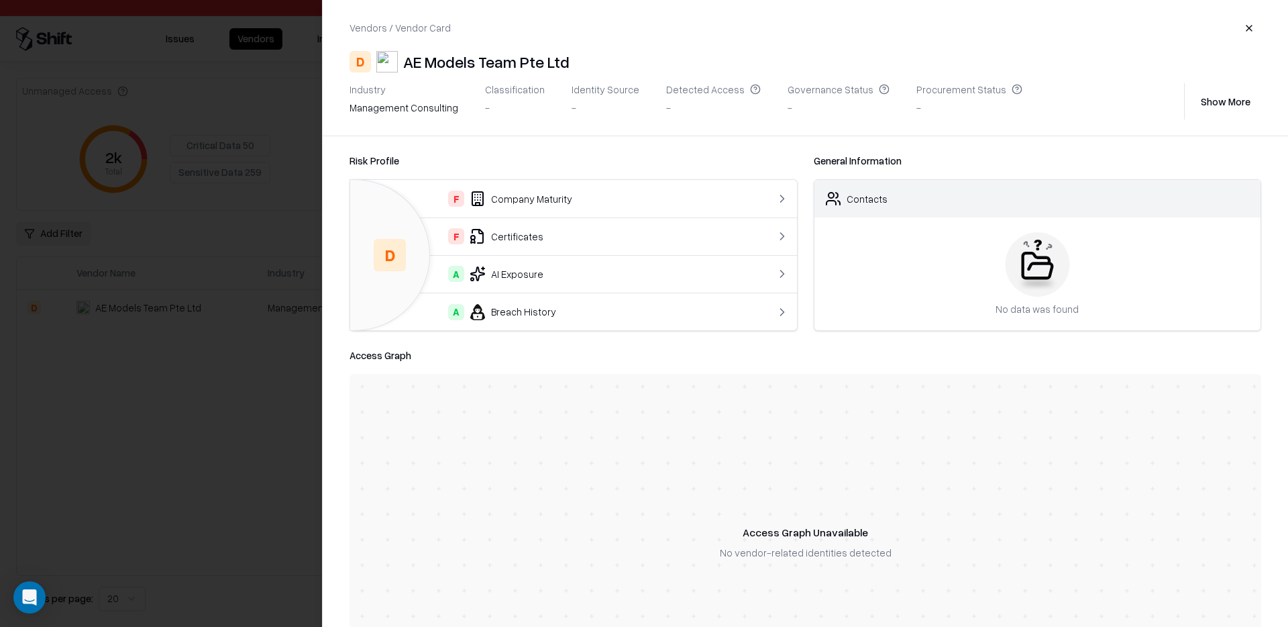
click at [411, 62] on div "AE Models Team Pte Ltd" at bounding box center [486, 61] width 166 height 21
drag, startPoint x: 411, startPoint y: 62, endPoint x: 562, endPoint y: 62, distance: 150.3
click at [562, 62] on div "AE Models Team Pte Ltd" at bounding box center [486, 61] width 166 height 21
copy div "AE Models Team Pte Ltd"
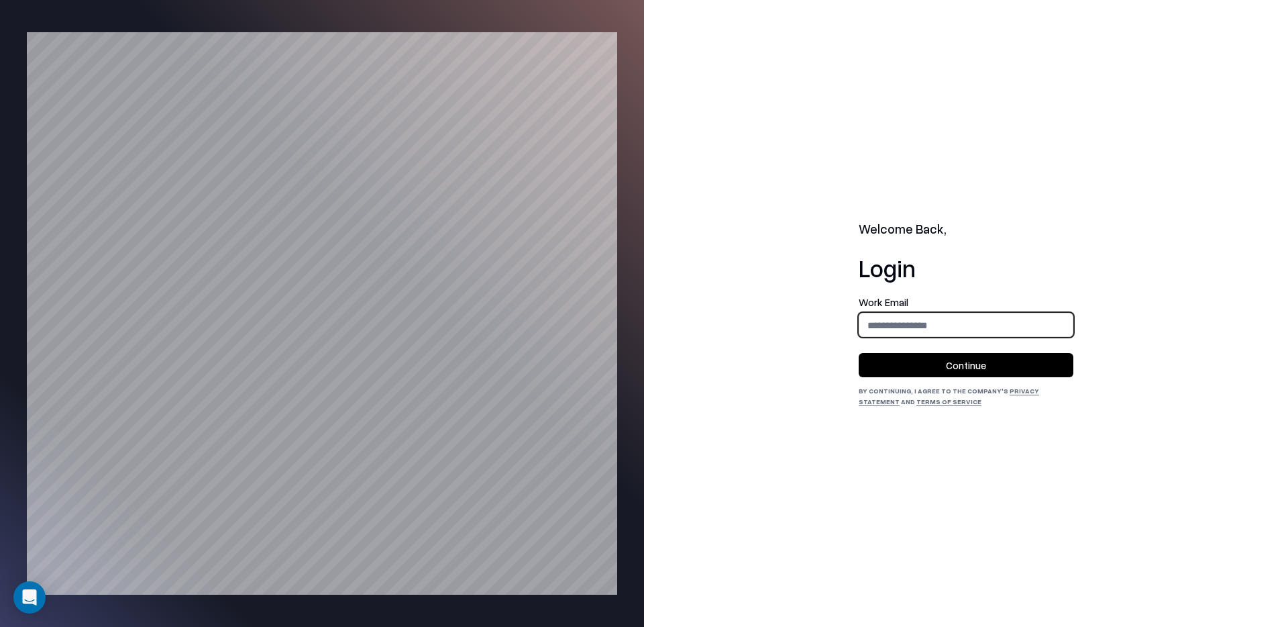
click at [906, 331] on input "email" at bounding box center [965, 325] width 213 height 25
type input "**********"
click at [936, 357] on button "Continue" at bounding box center [966, 365] width 215 height 24
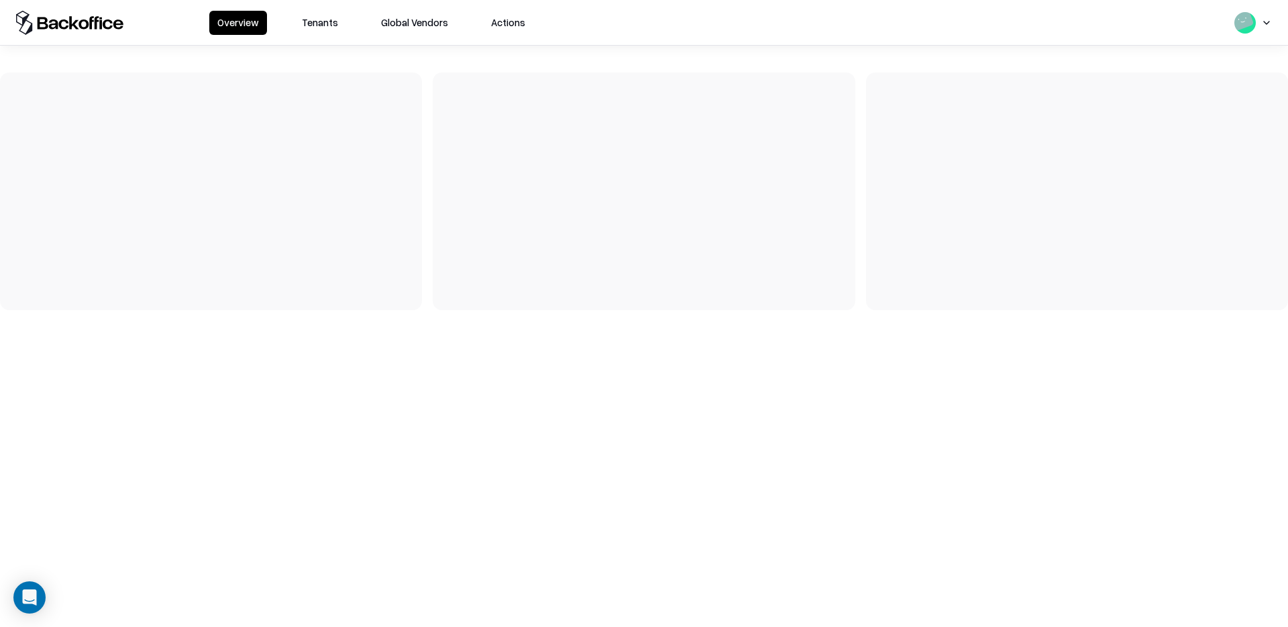
click at [316, 30] on button "Tenants" at bounding box center [320, 23] width 52 height 24
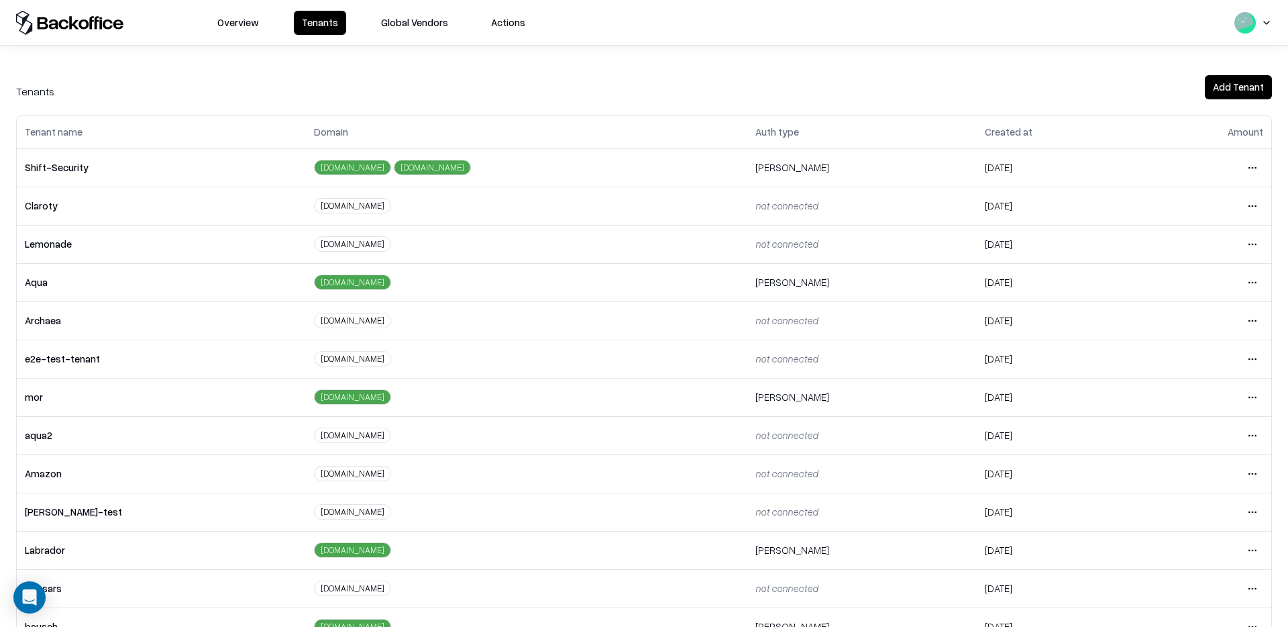
scroll to position [73, 0]
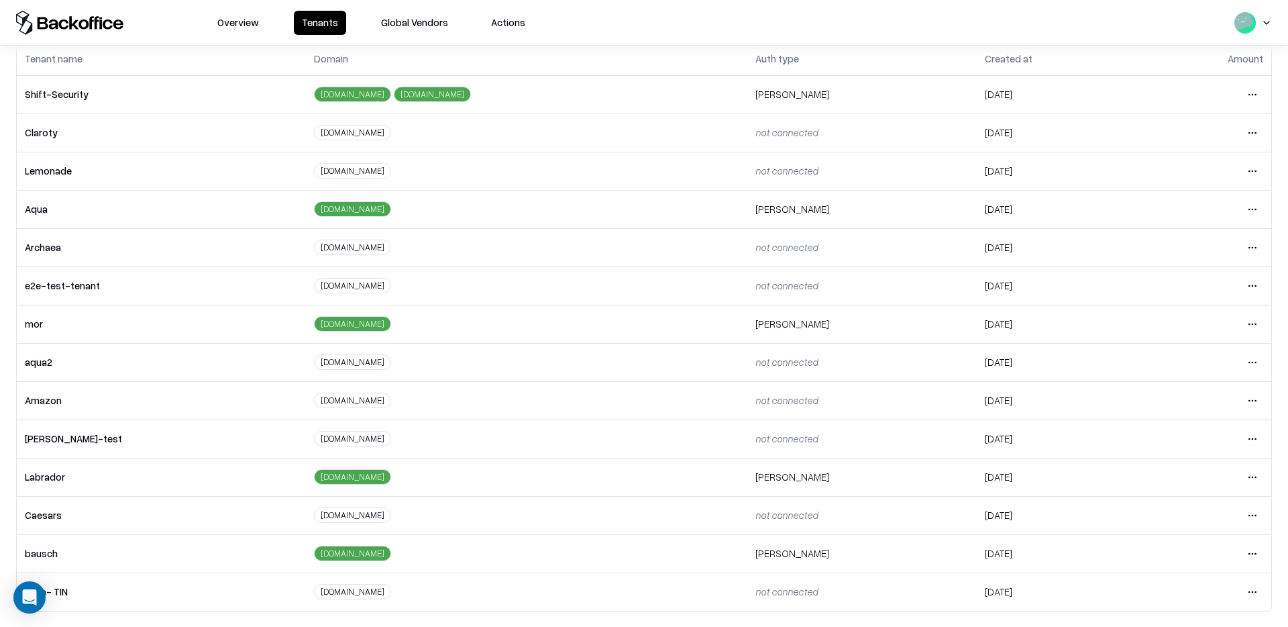
click at [1257, 545] on html "Overview Tenants Global Vendors Actions Tenants Add Tenant Tenant name Domain A…" at bounding box center [644, 313] width 1288 height 627
click at [1191, 486] on div "Login to tenant" at bounding box center [1196, 495] width 145 height 27
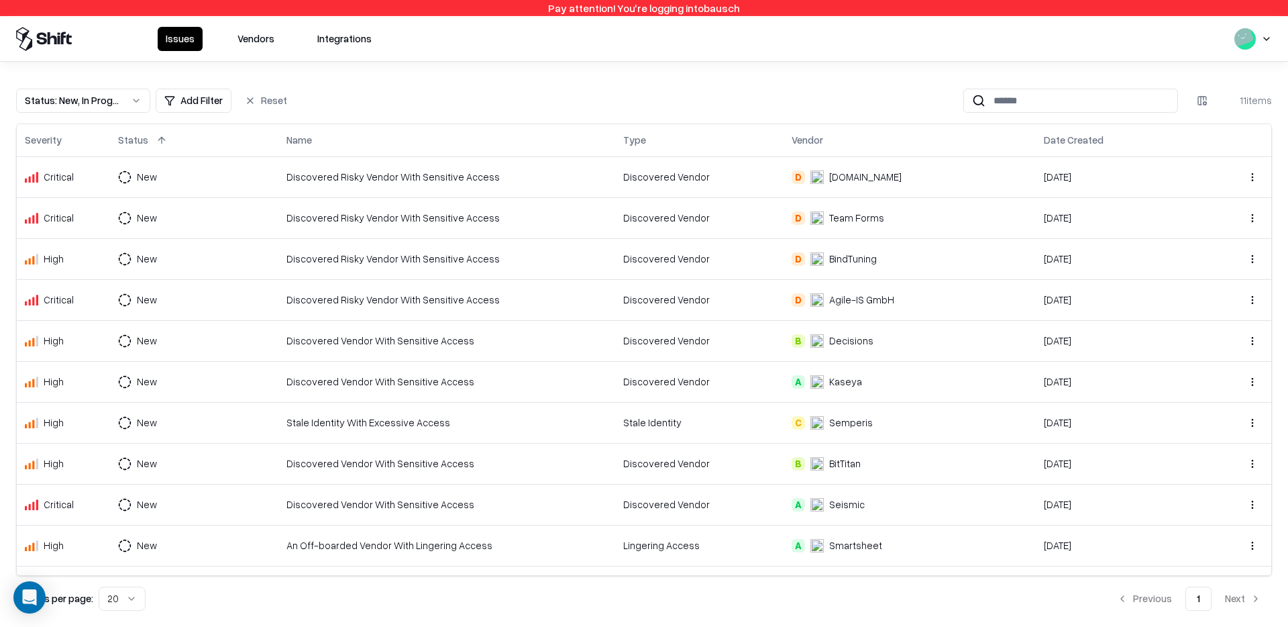
click at [247, 43] on button "Vendors" at bounding box center [255, 39] width 53 height 24
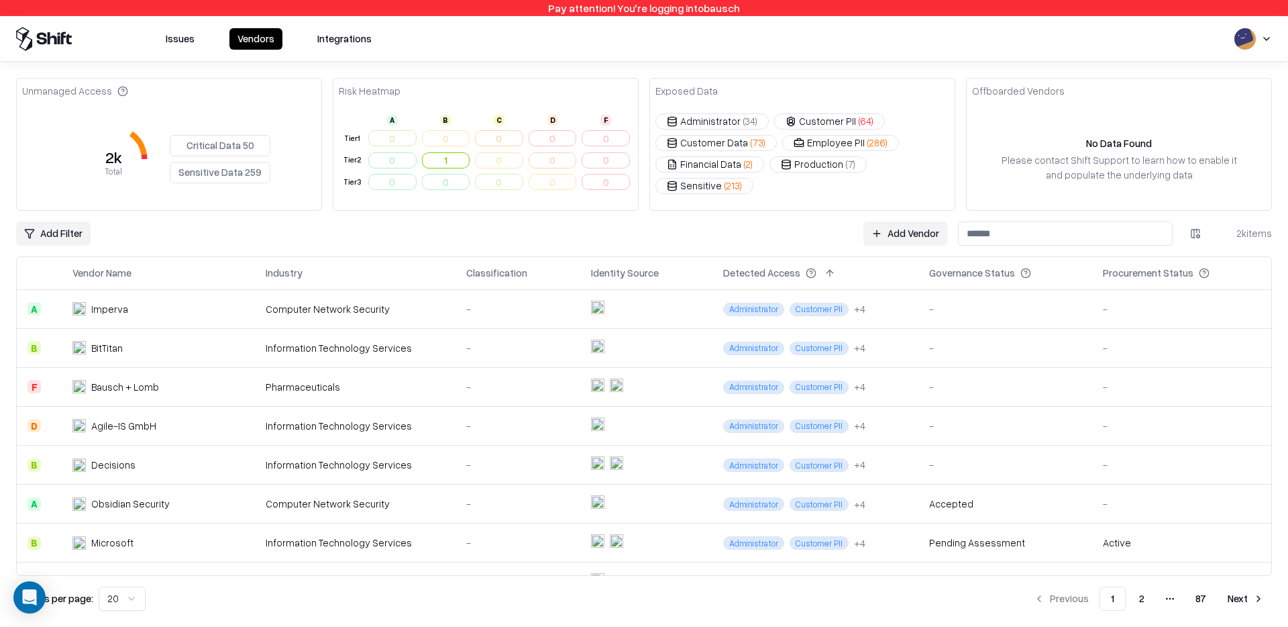
click at [1089, 224] on input at bounding box center [1065, 233] width 215 height 24
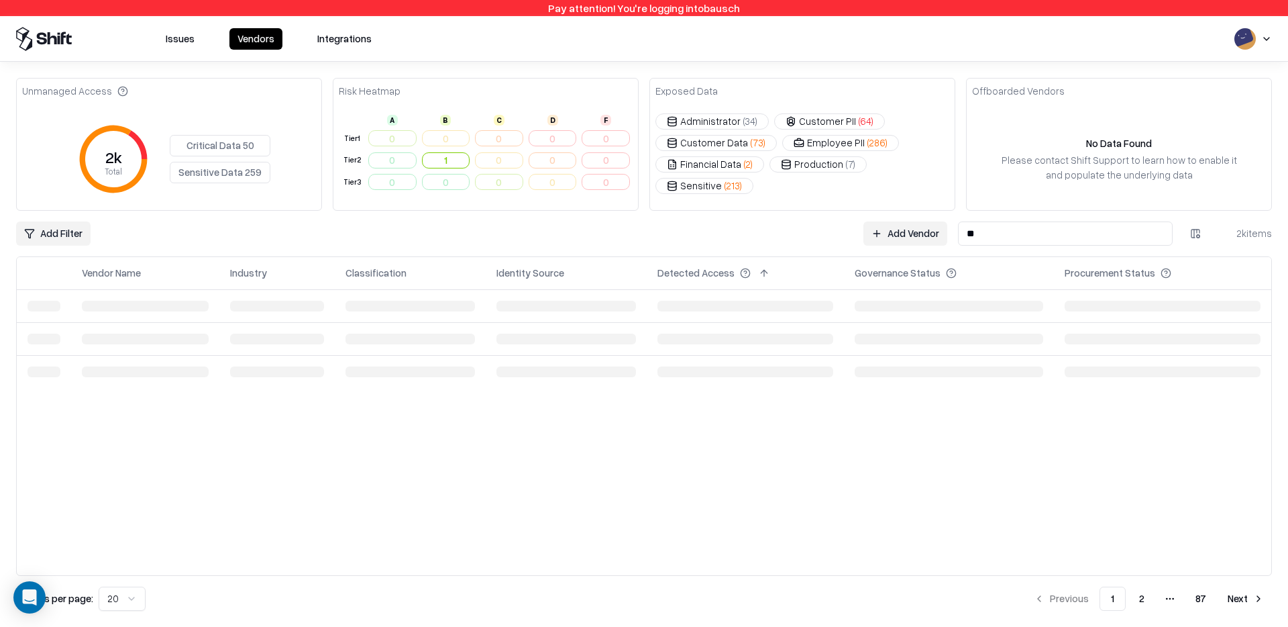
type input "*"
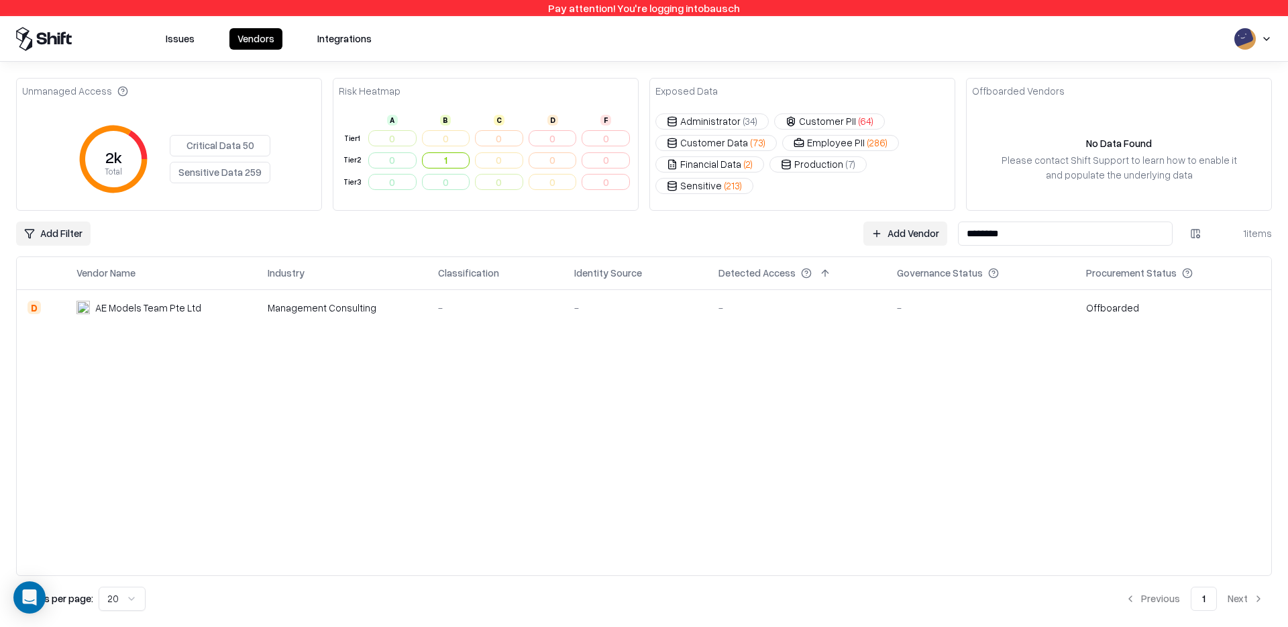
type input "********"
click at [197, 318] on td "AE Models Team Pte Ltd" at bounding box center [161, 307] width 191 height 36
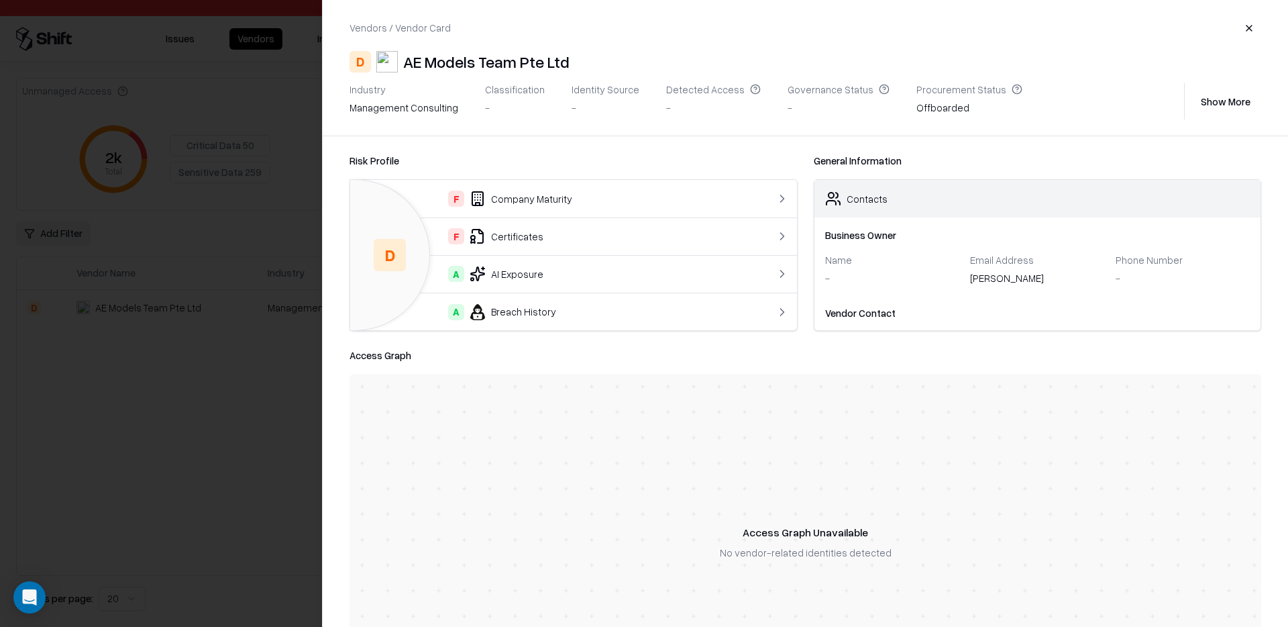
click at [812, 110] on div "-" at bounding box center [839, 108] width 102 height 14
click at [274, 283] on div at bounding box center [644, 313] width 1288 height 627
